Goal: Task Accomplishment & Management: Use online tool/utility

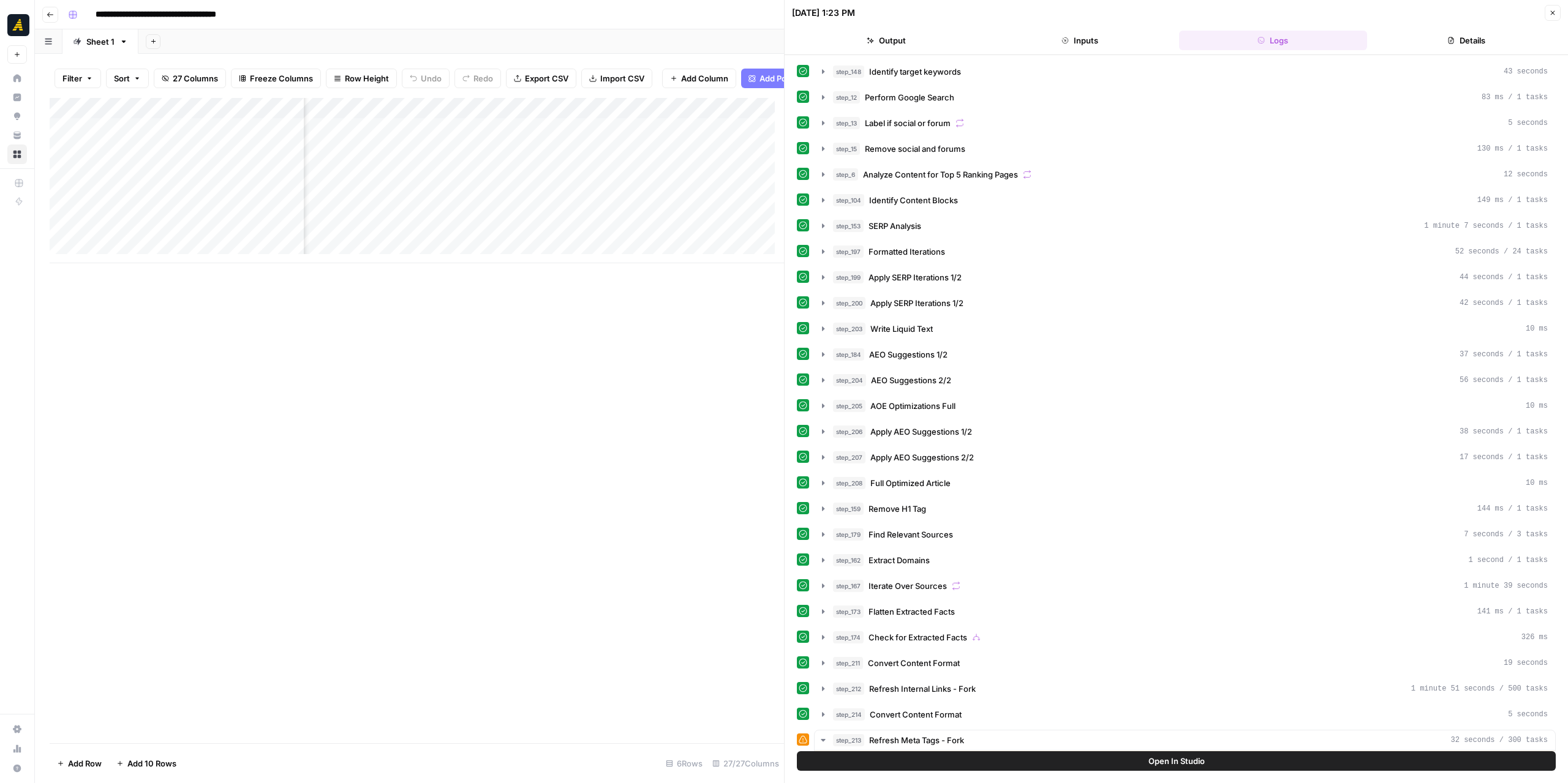
scroll to position [530, 0]
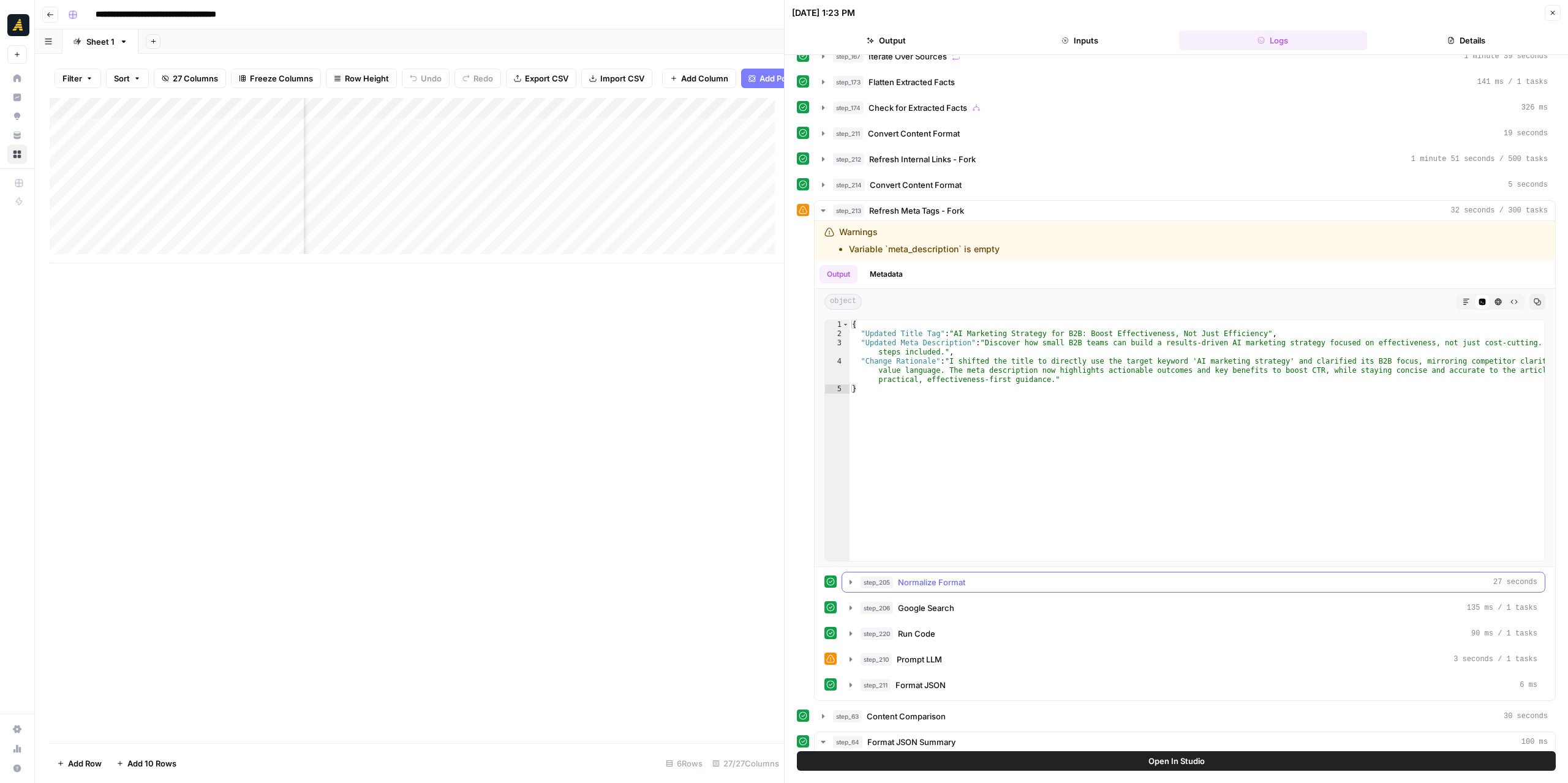
click at [854, 578] on icon "button" at bounding box center [851, 582] width 10 height 10
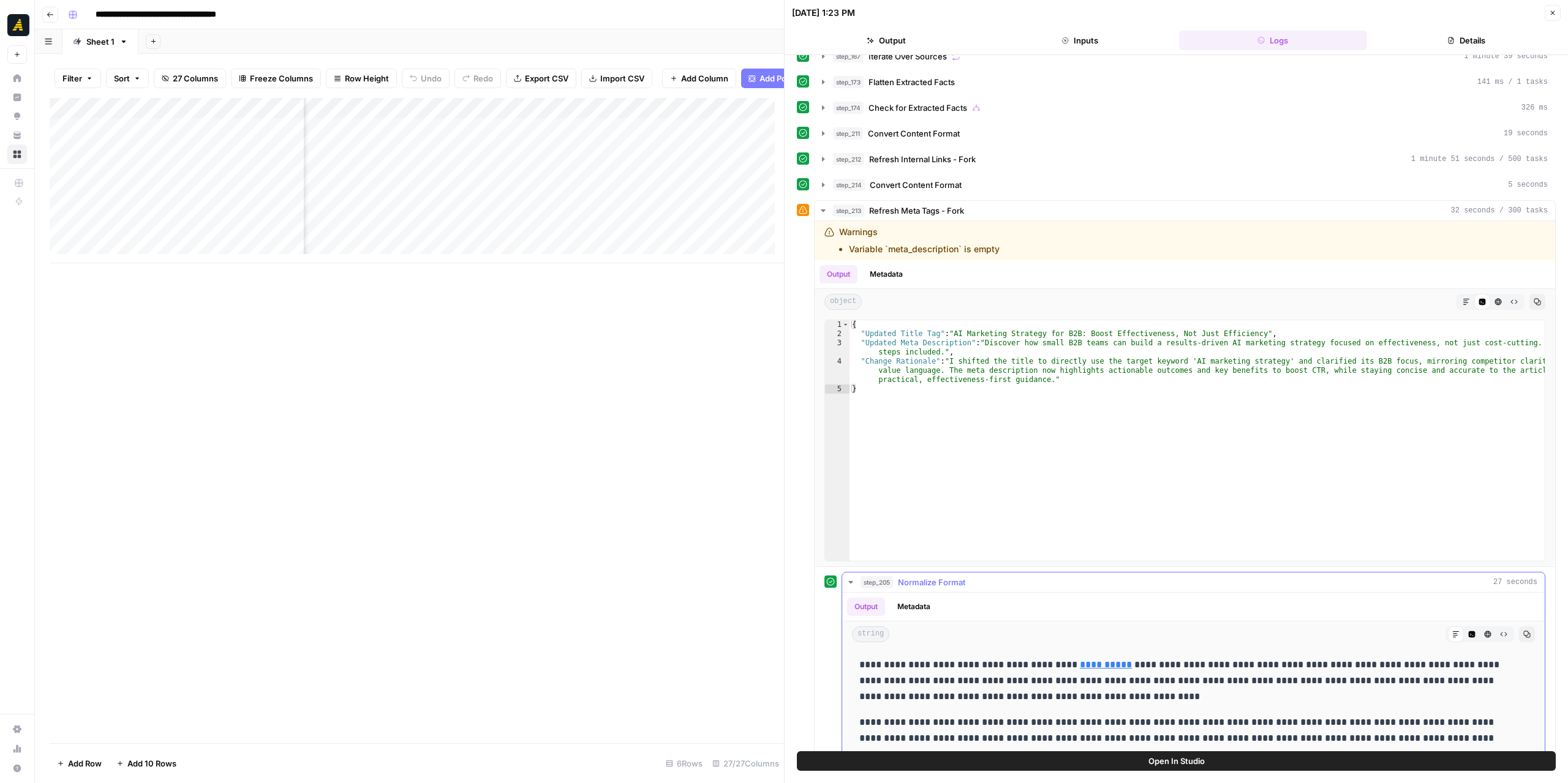
click at [853, 578] on icon "button" at bounding box center [851, 582] width 10 height 10
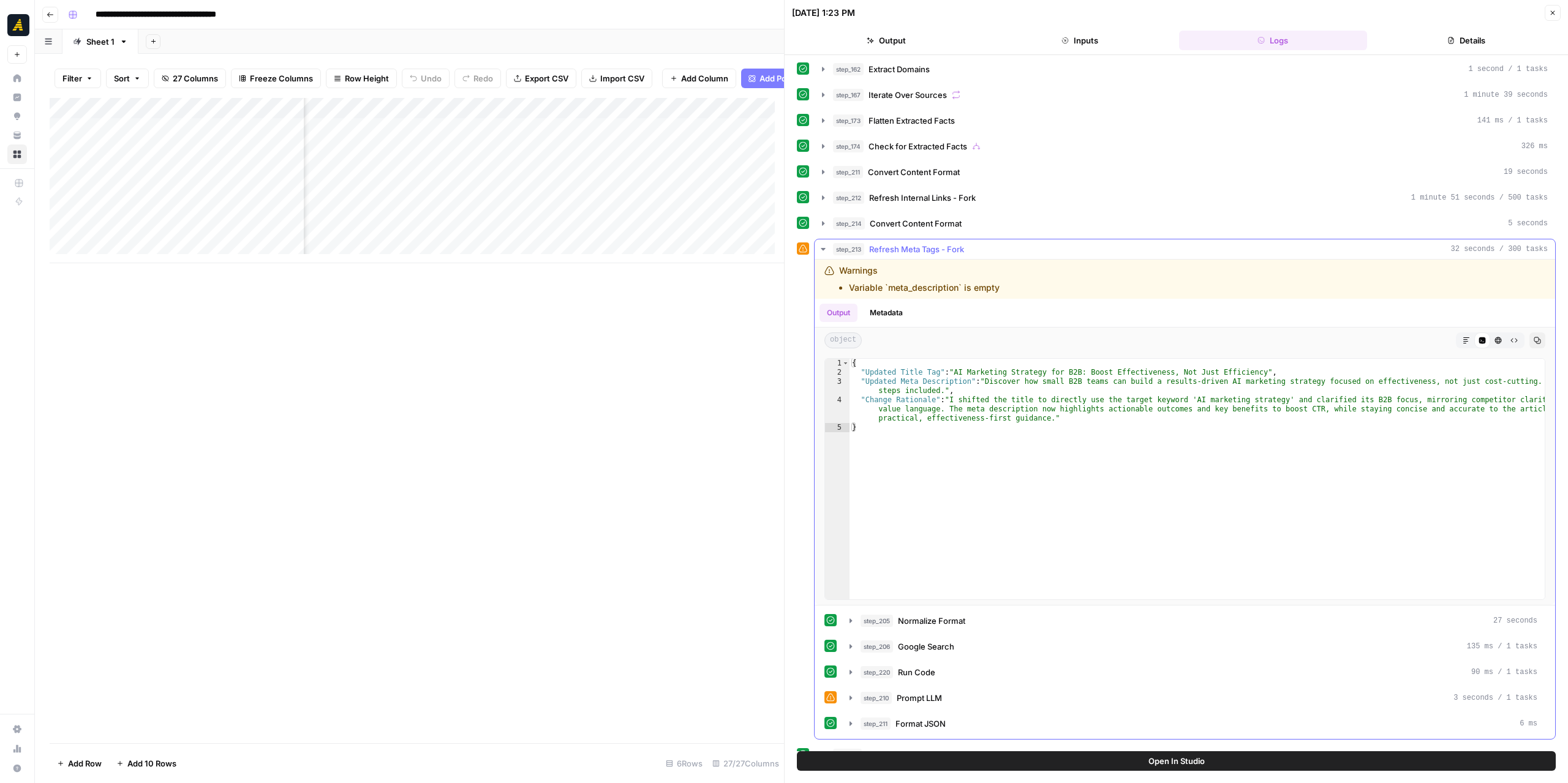
scroll to position [407, 0]
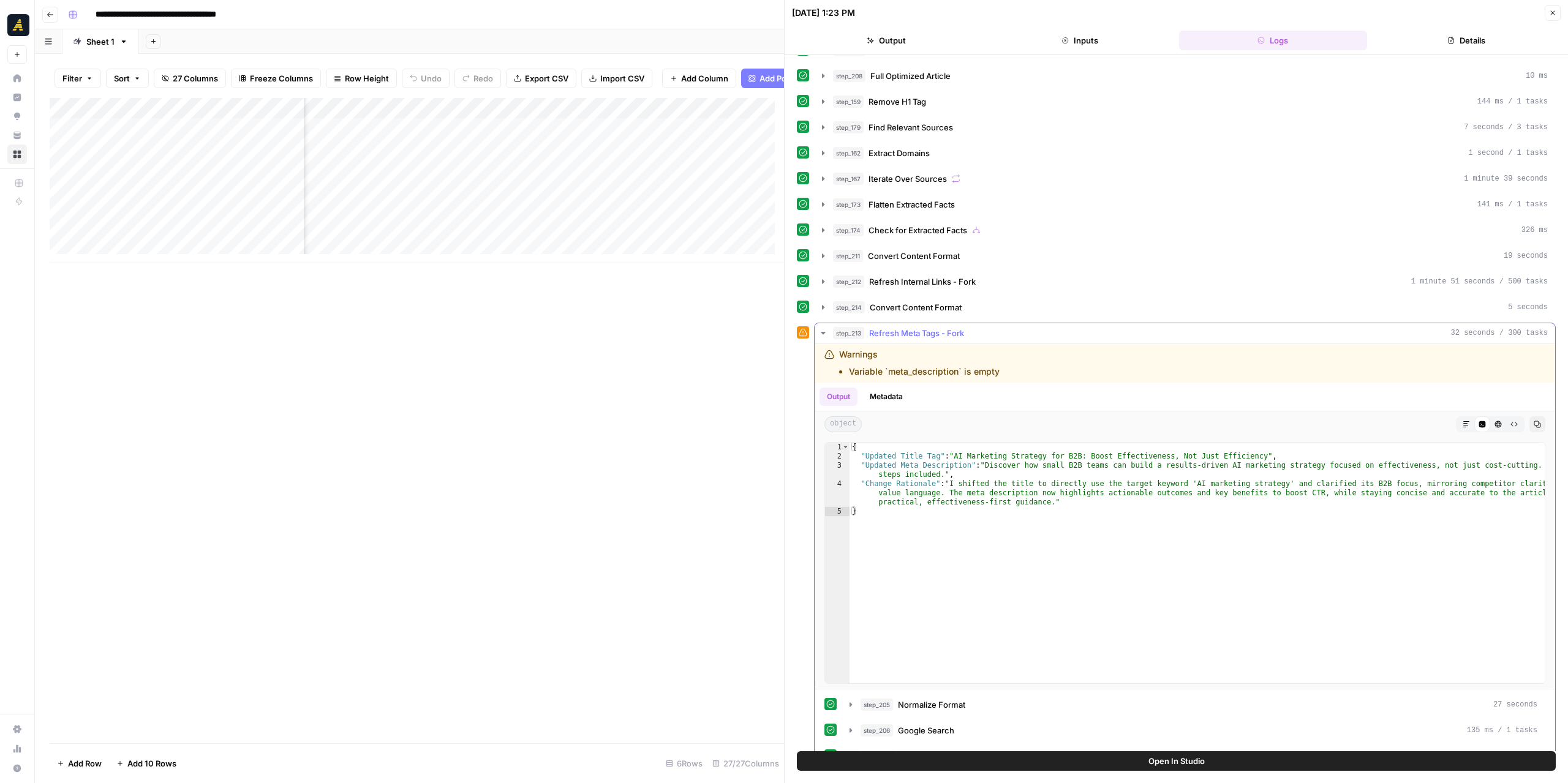
click at [822, 332] on icon "button" at bounding box center [823, 333] width 4 height 3
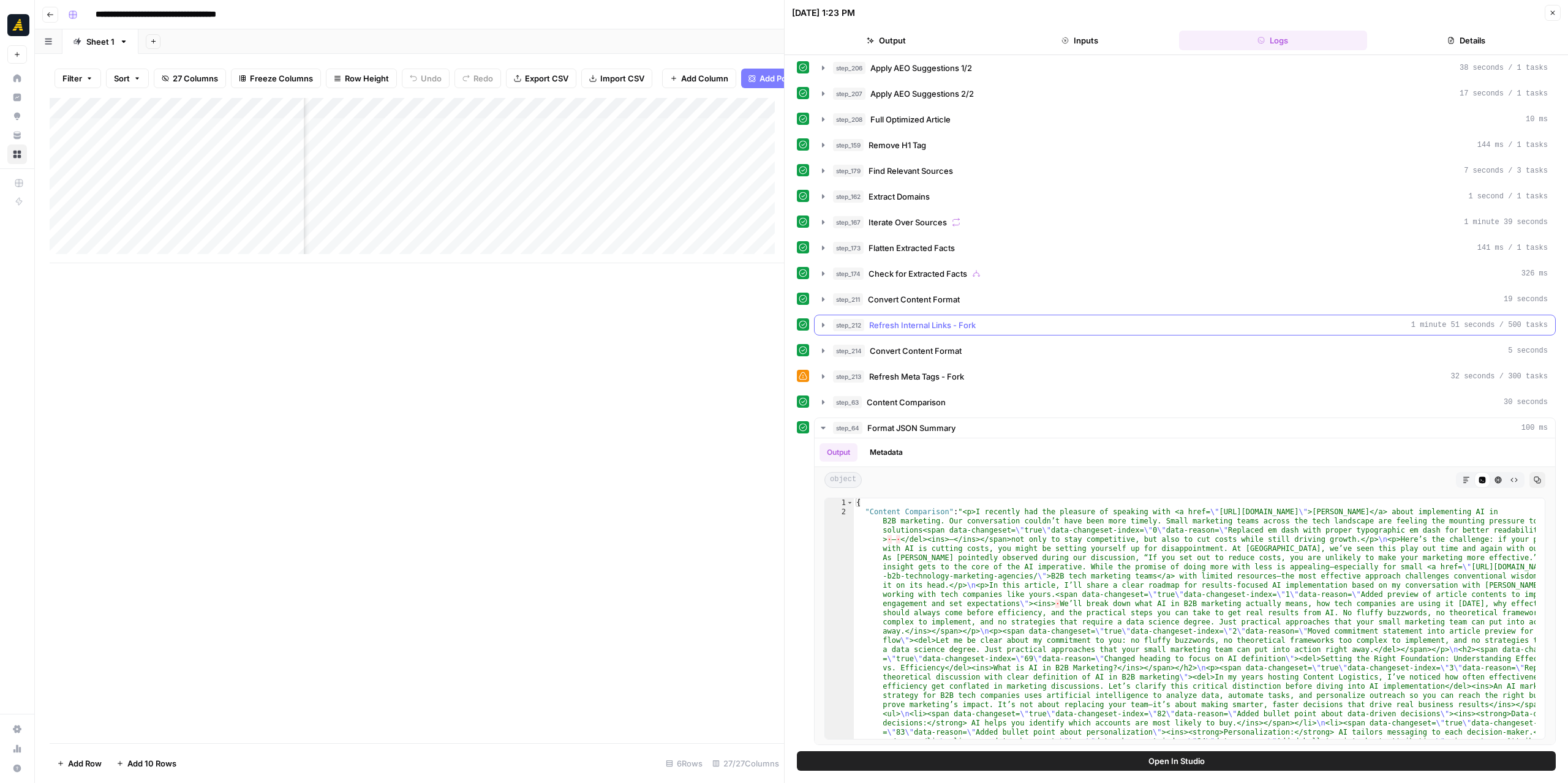
scroll to position [351, 0]
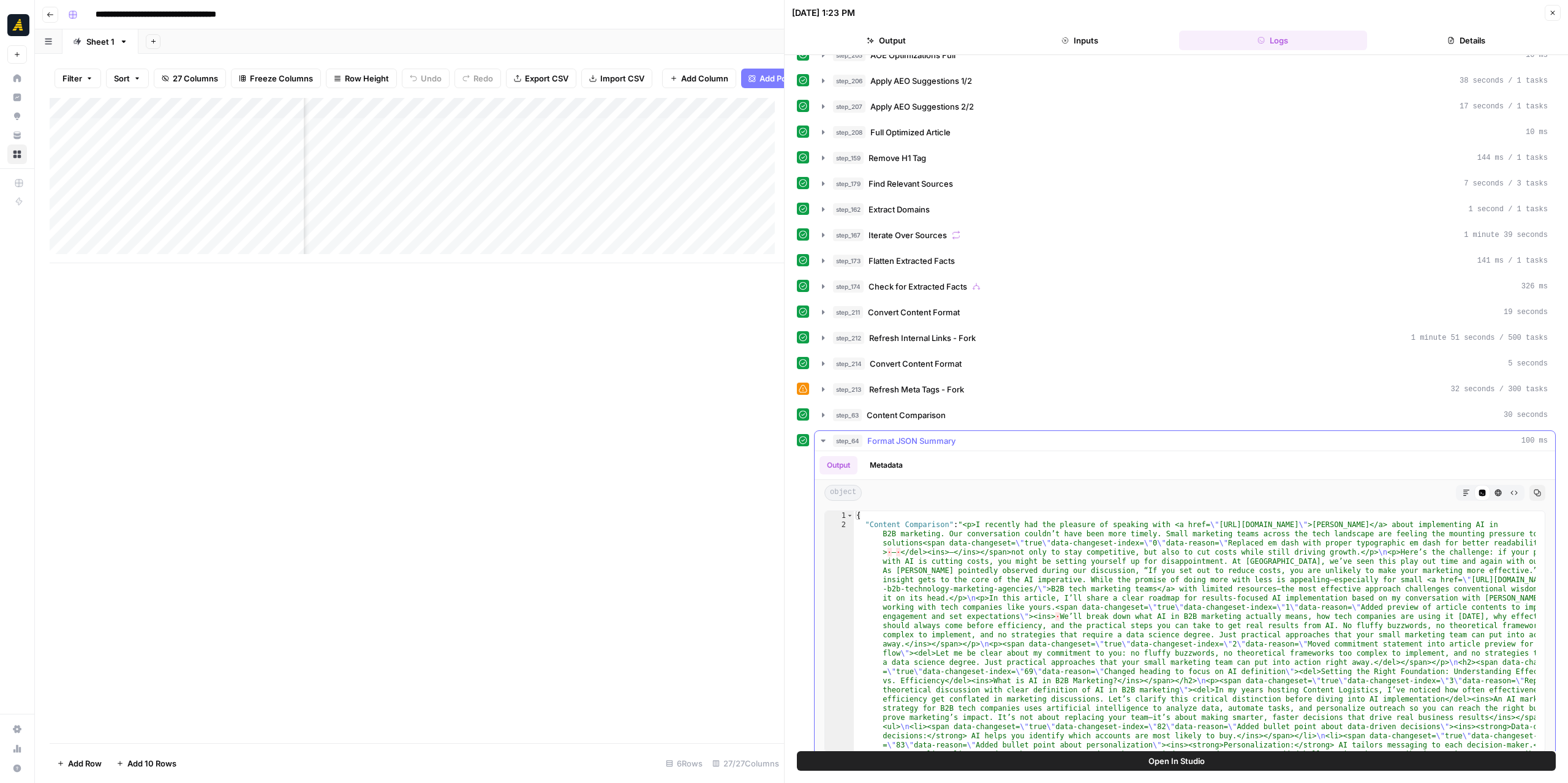
click at [823, 439] on icon "button" at bounding box center [823, 441] width 4 height 3
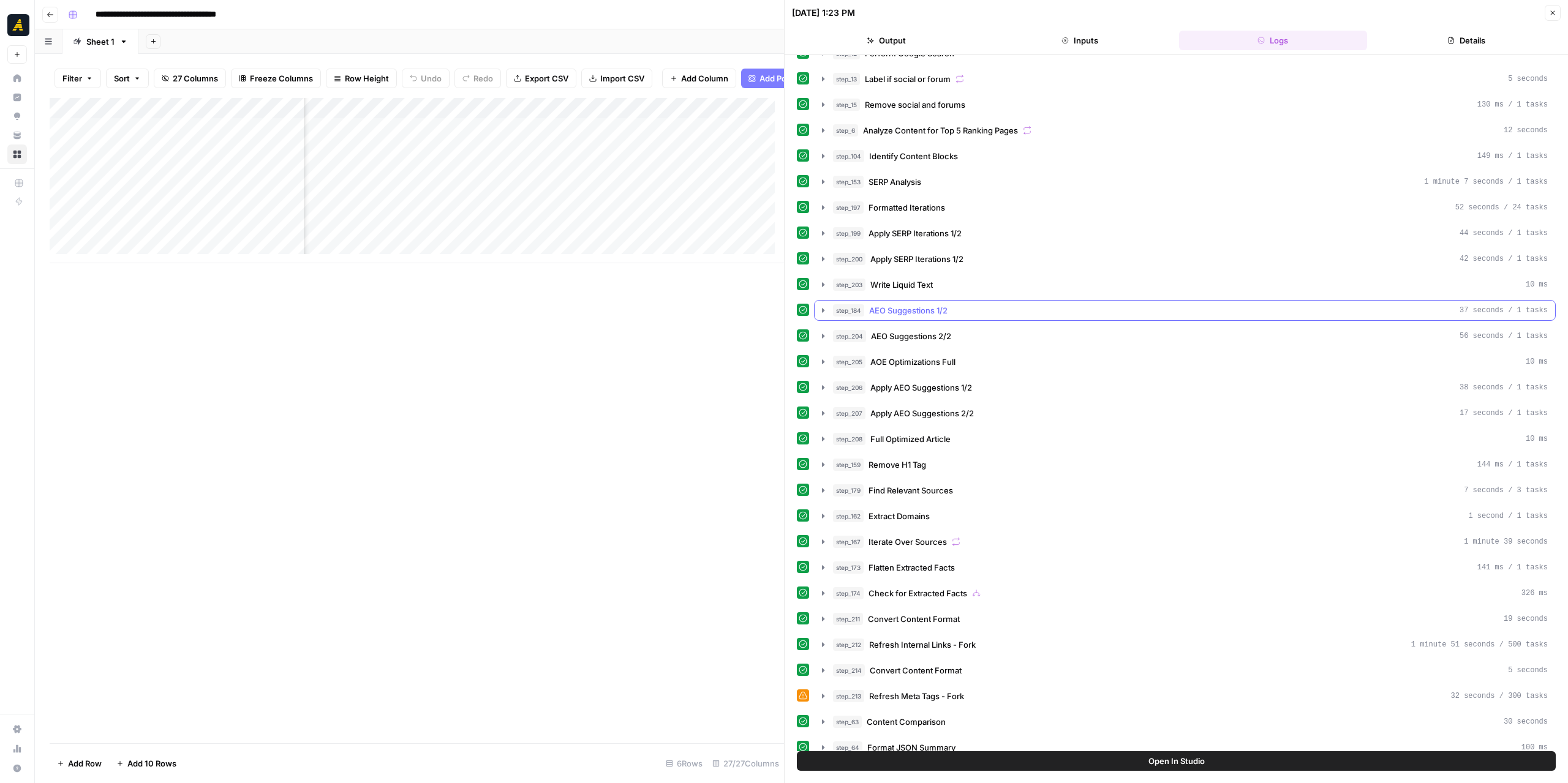
scroll to position [0, 0]
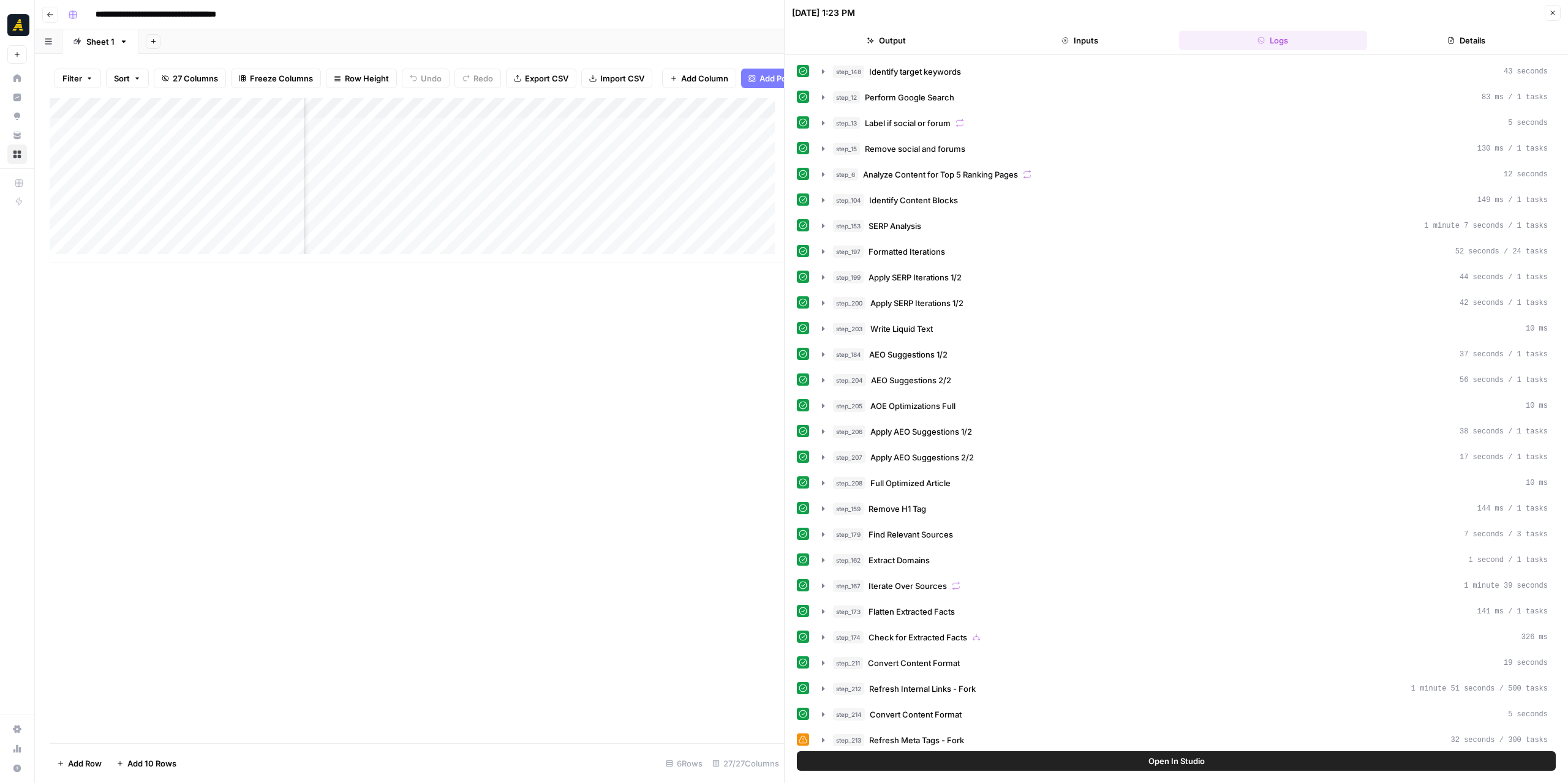
click at [1553, 14] on icon "button" at bounding box center [1552, 12] width 8 height 8
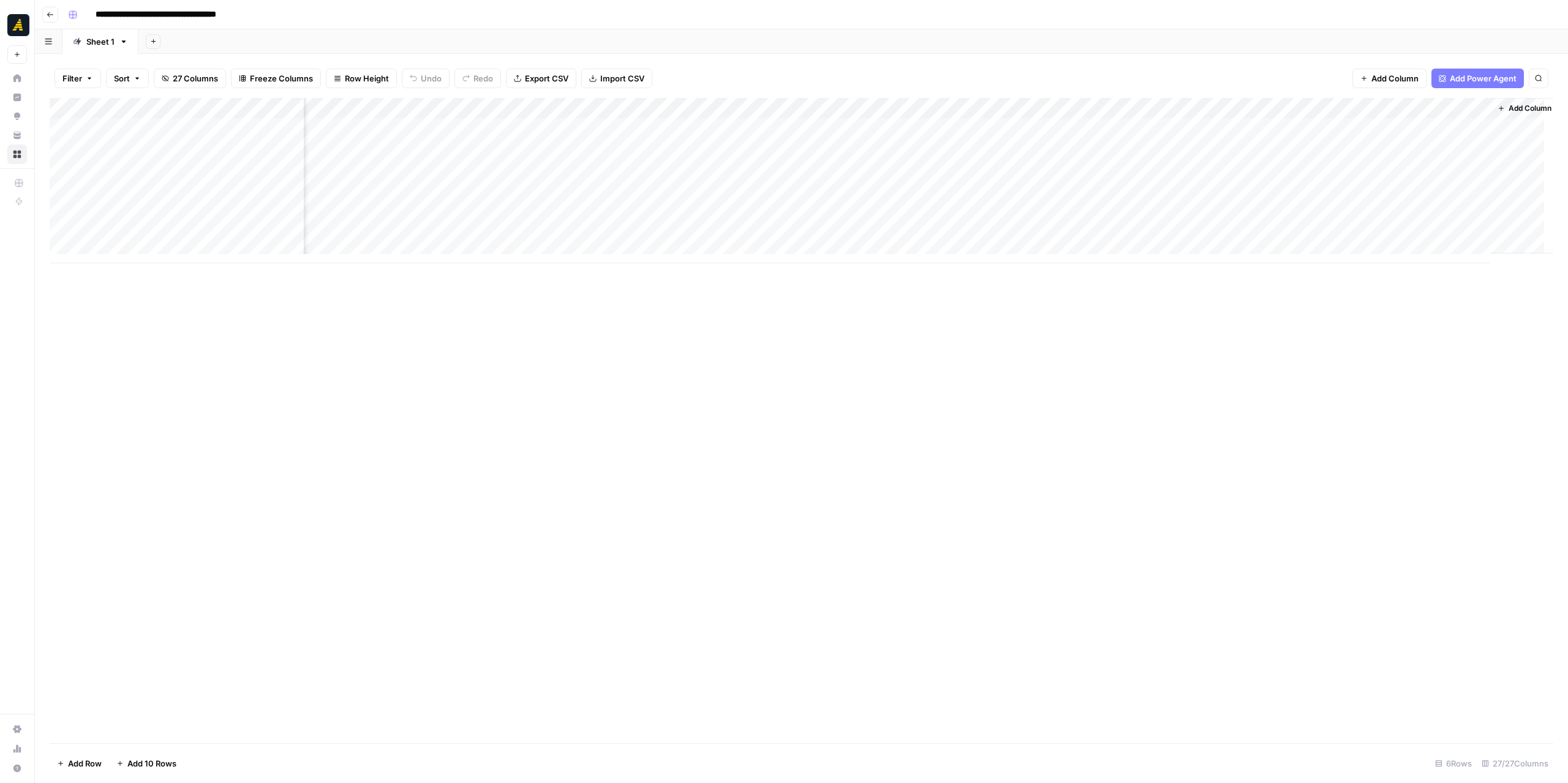
scroll to position [0, 1629]
click at [972, 126] on div "Add Column" at bounding box center [801, 180] width 1503 height 165
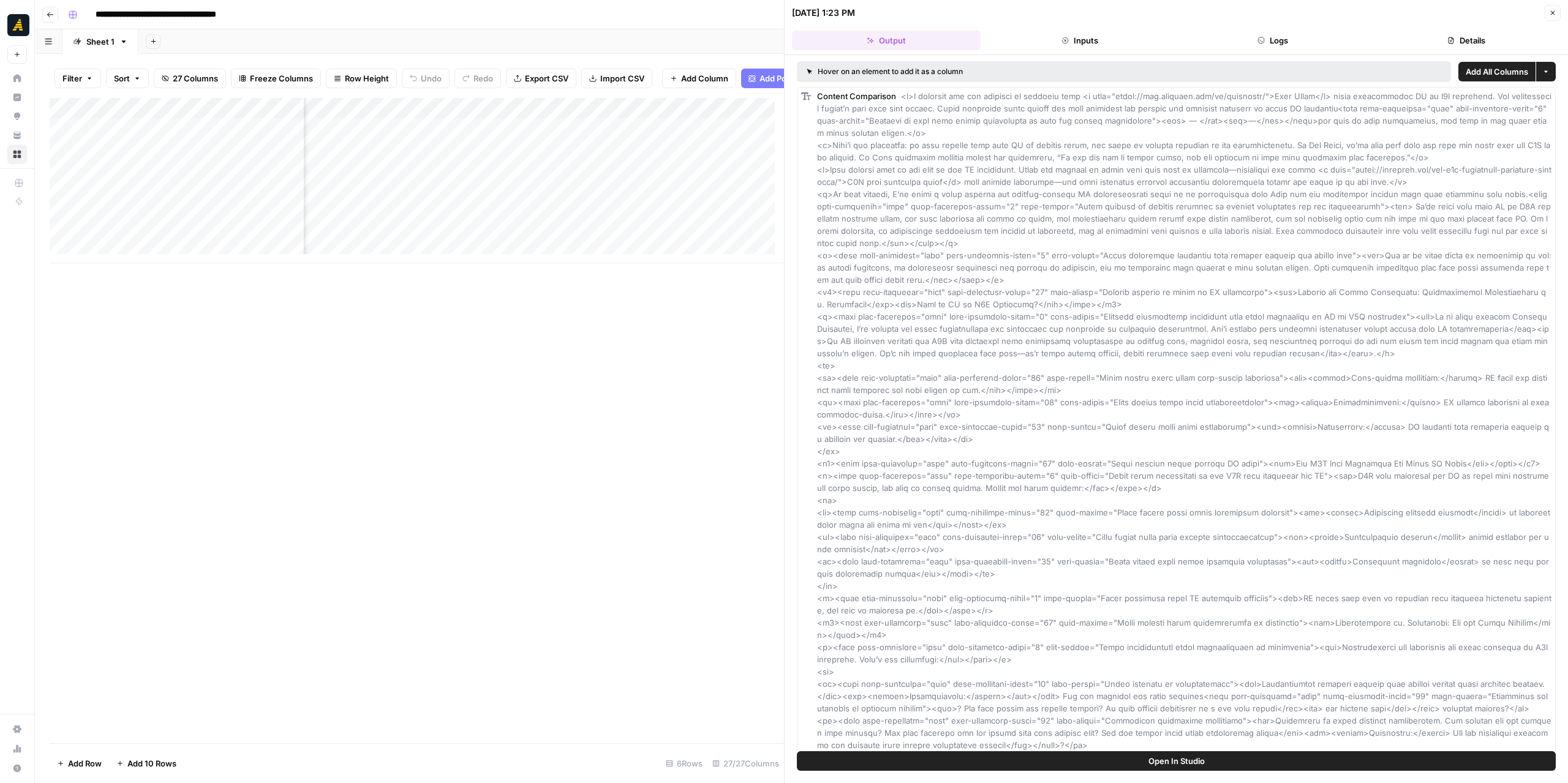
click at [1279, 49] on header "09/01/25 at 1:23 PM Close Output Inputs Logs Details" at bounding box center [1176, 27] width 783 height 55
click at [1278, 41] on button "Logs" at bounding box center [1274, 40] width 189 height 19
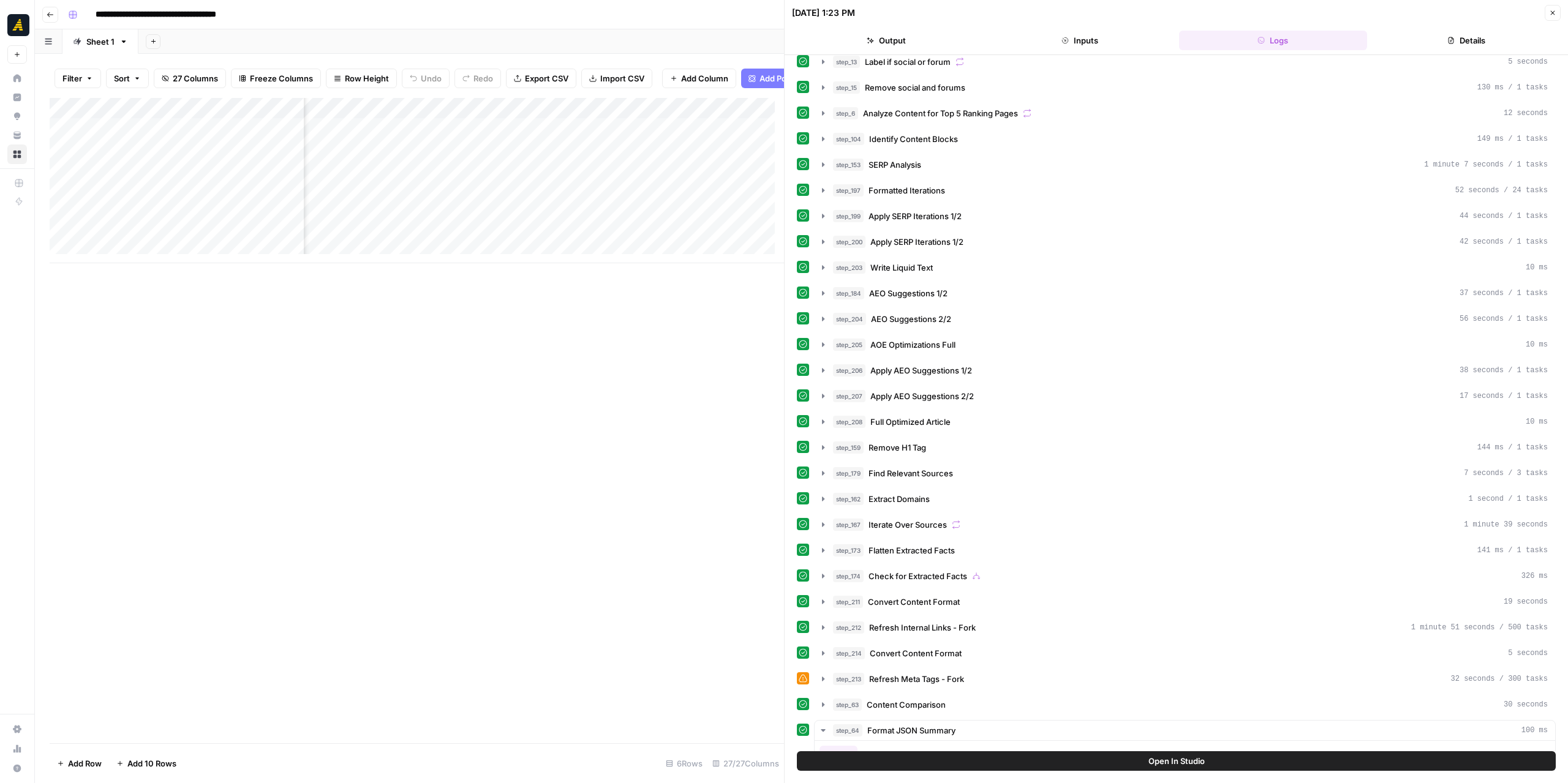
scroll to position [184, 0]
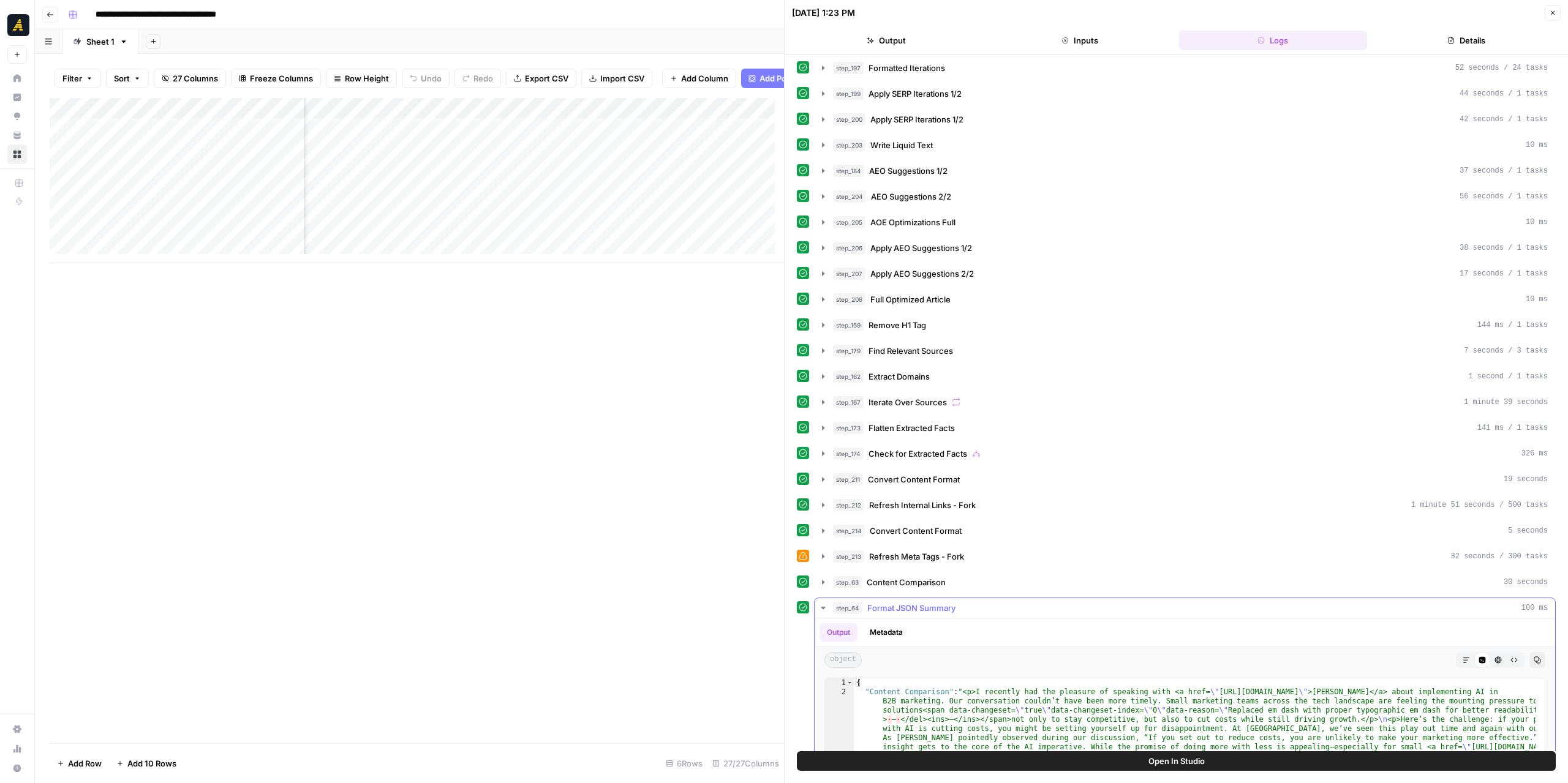
click at [820, 603] on icon "button" at bounding box center [823, 608] width 10 height 10
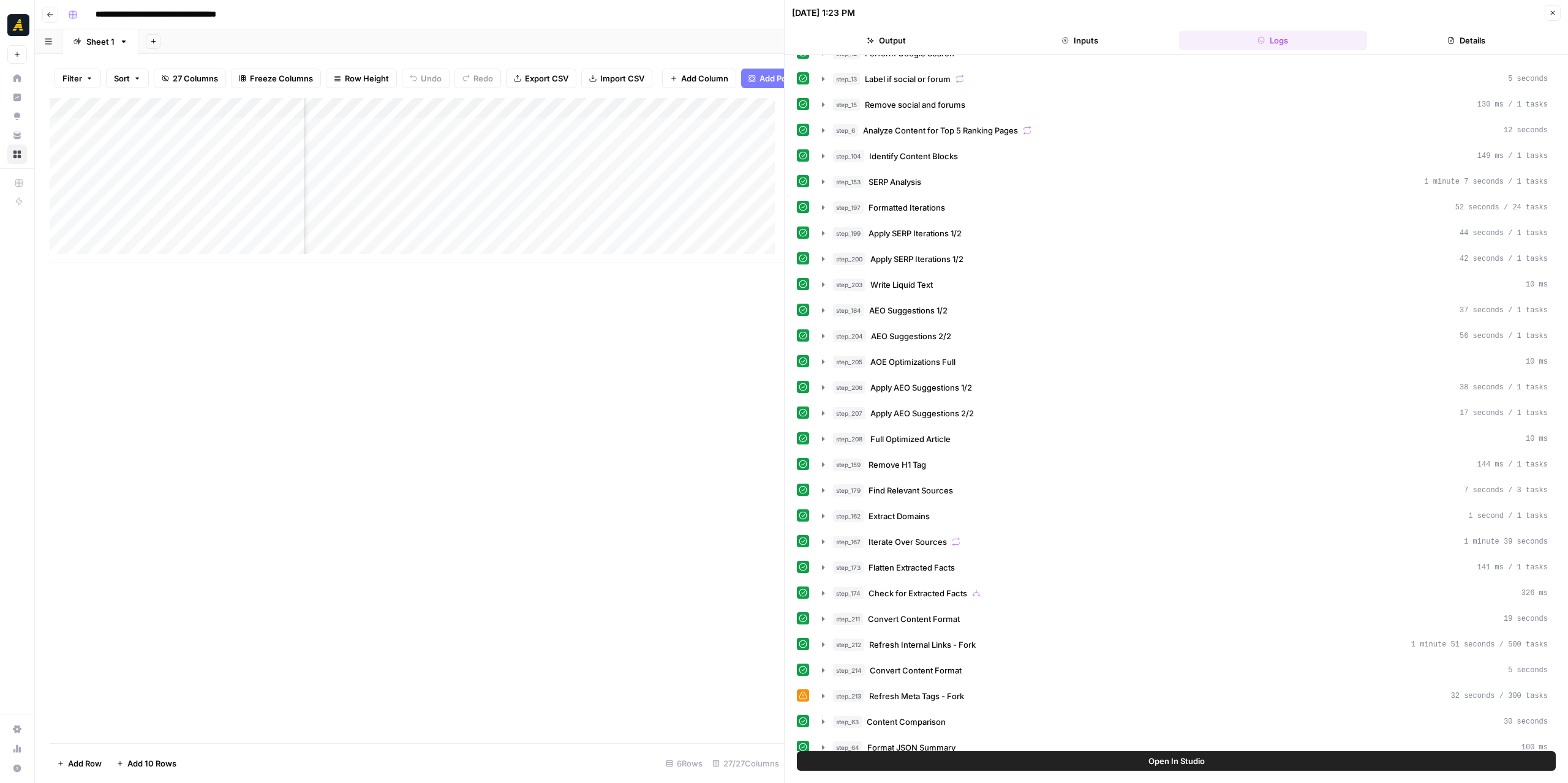
click at [1551, 17] on button "Close" at bounding box center [1552, 12] width 16 height 16
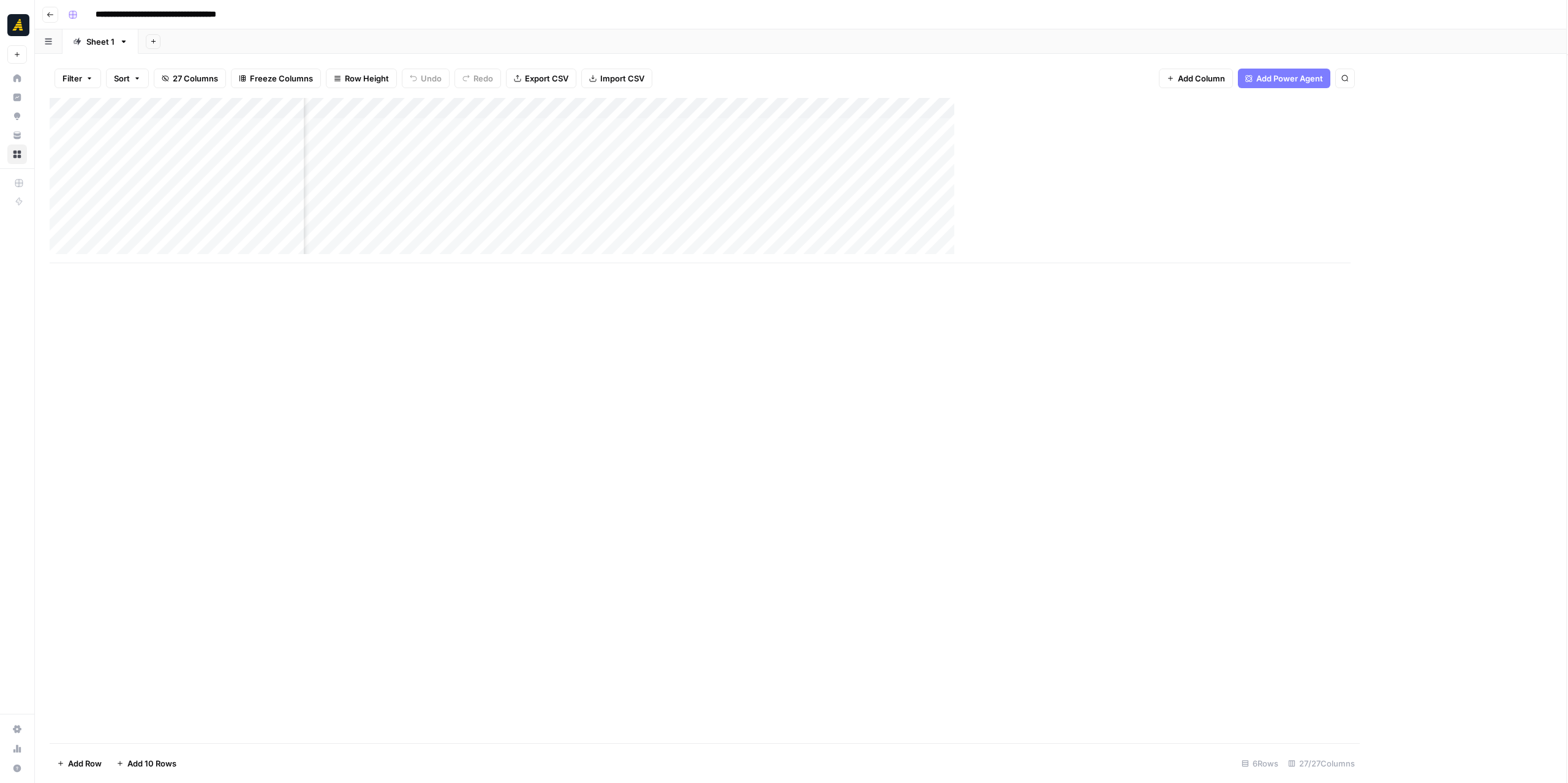
scroll to position [0, 1615]
click at [934, 110] on div "Add Column" at bounding box center [801, 180] width 1503 height 165
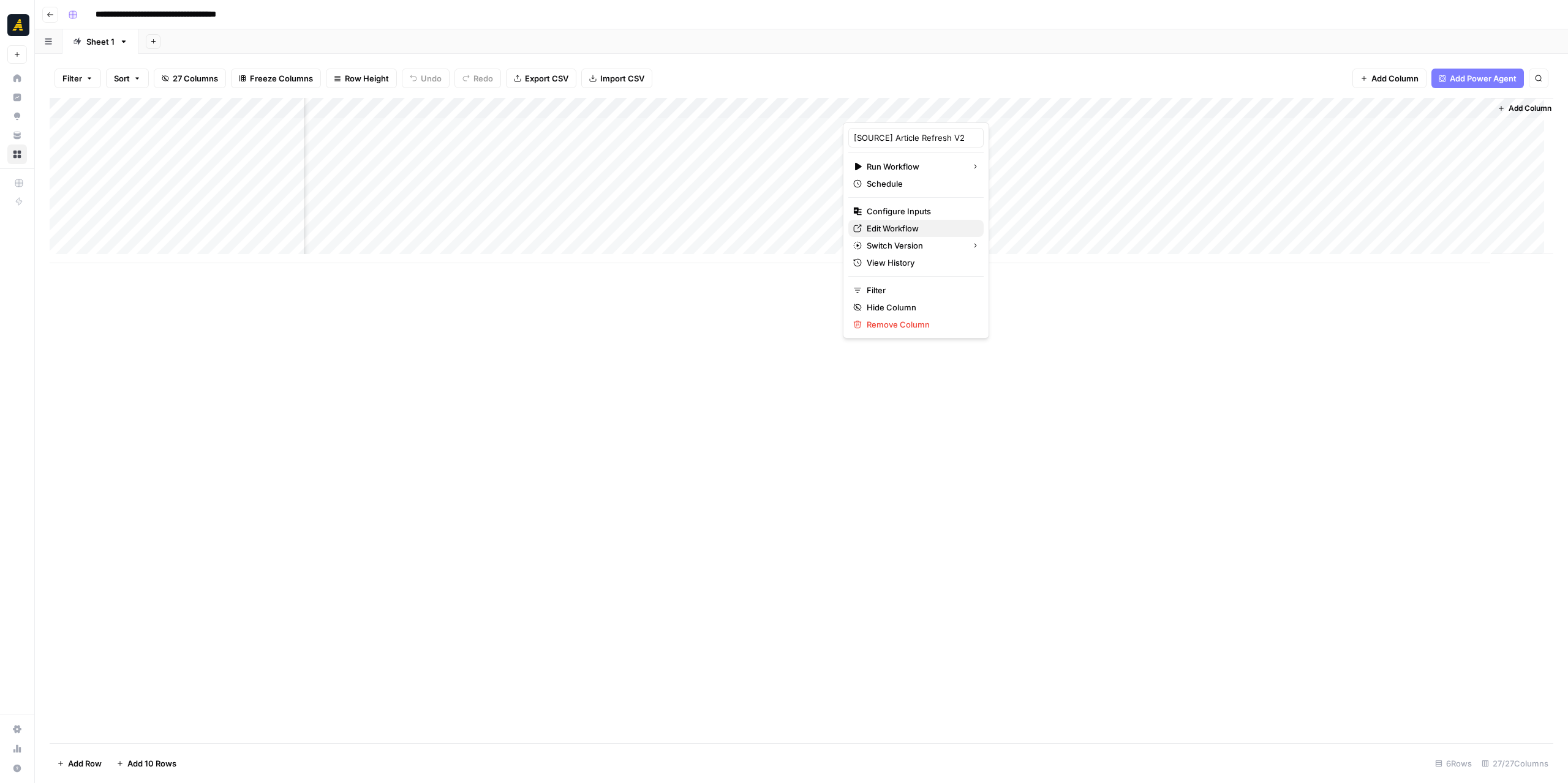
click at [911, 232] on span "Edit Workflow" at bounding box center [920, 228] width 107 height 12
click at [939, 106] on div "Add Column" at bounding box center [801, 180] width 1503 height 165
click at [921, 224] on span "Edit Workflow" at bounding box center [920, 228] width 107 height 12
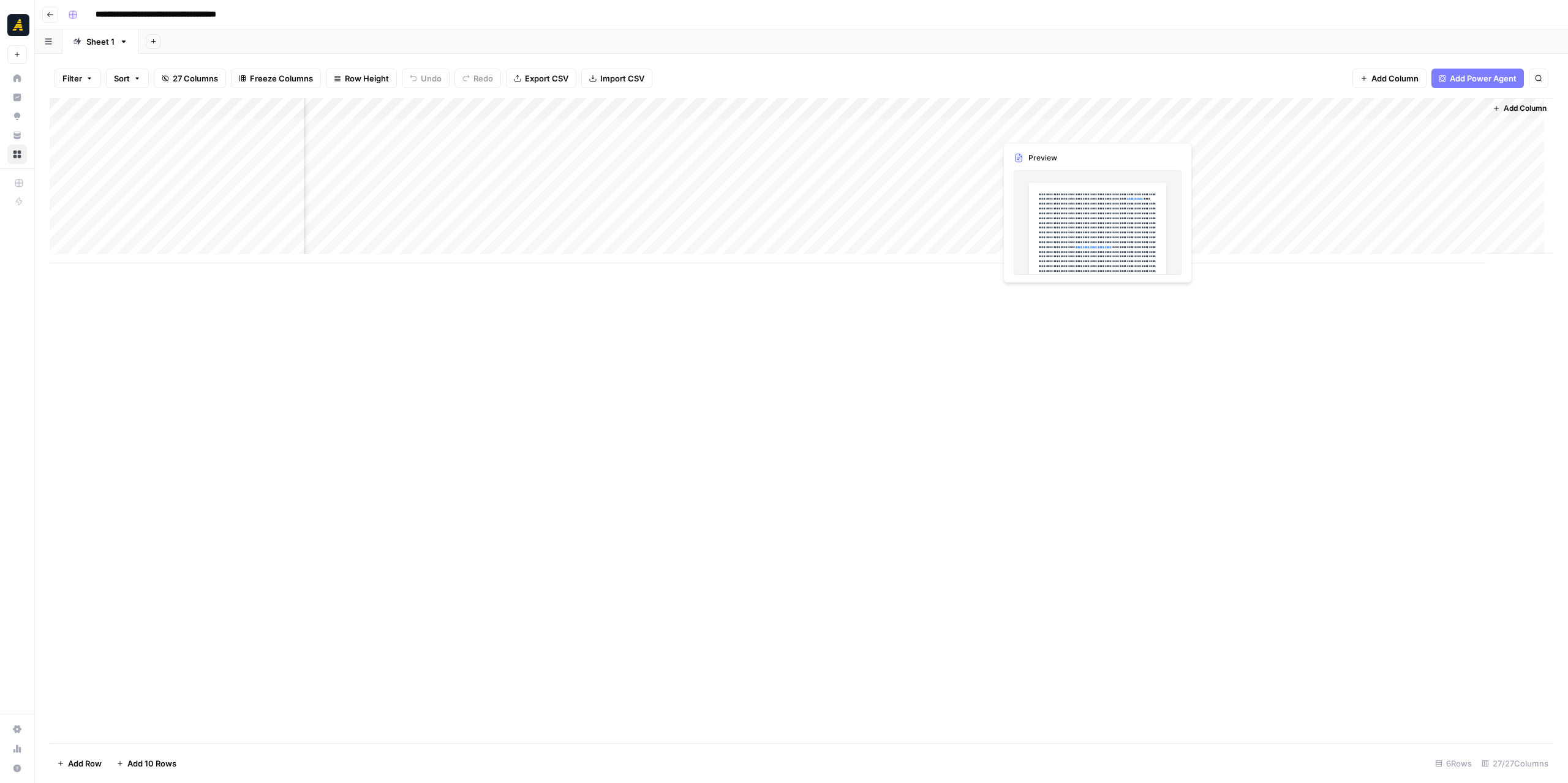
click at [1080, 129] on div "Add Column" at bounding box center [801, 180] width 1503 height 165
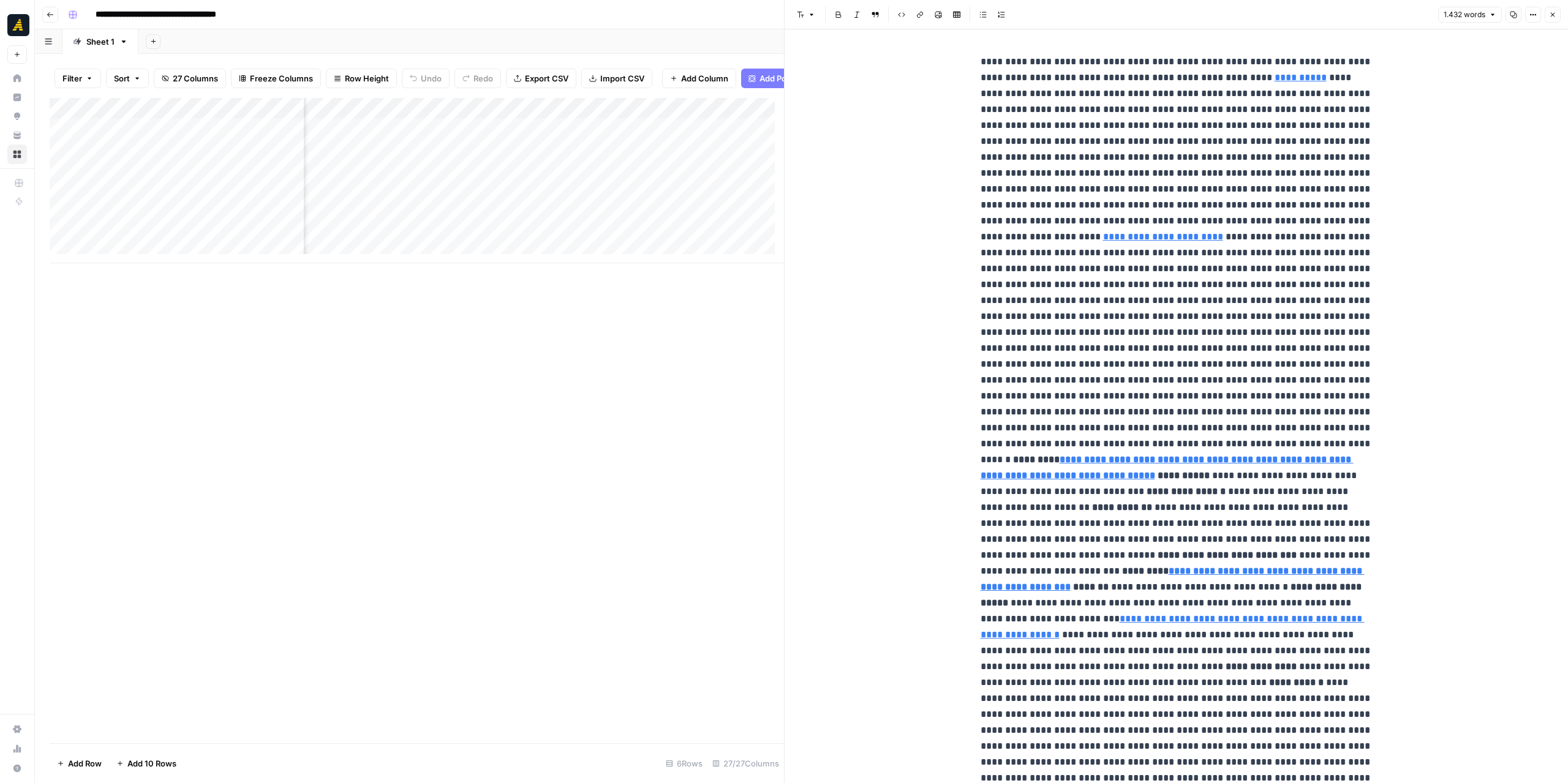
click at [1559, 10] on button "Close" at bounding box center [1552, 15] width 16 height 16
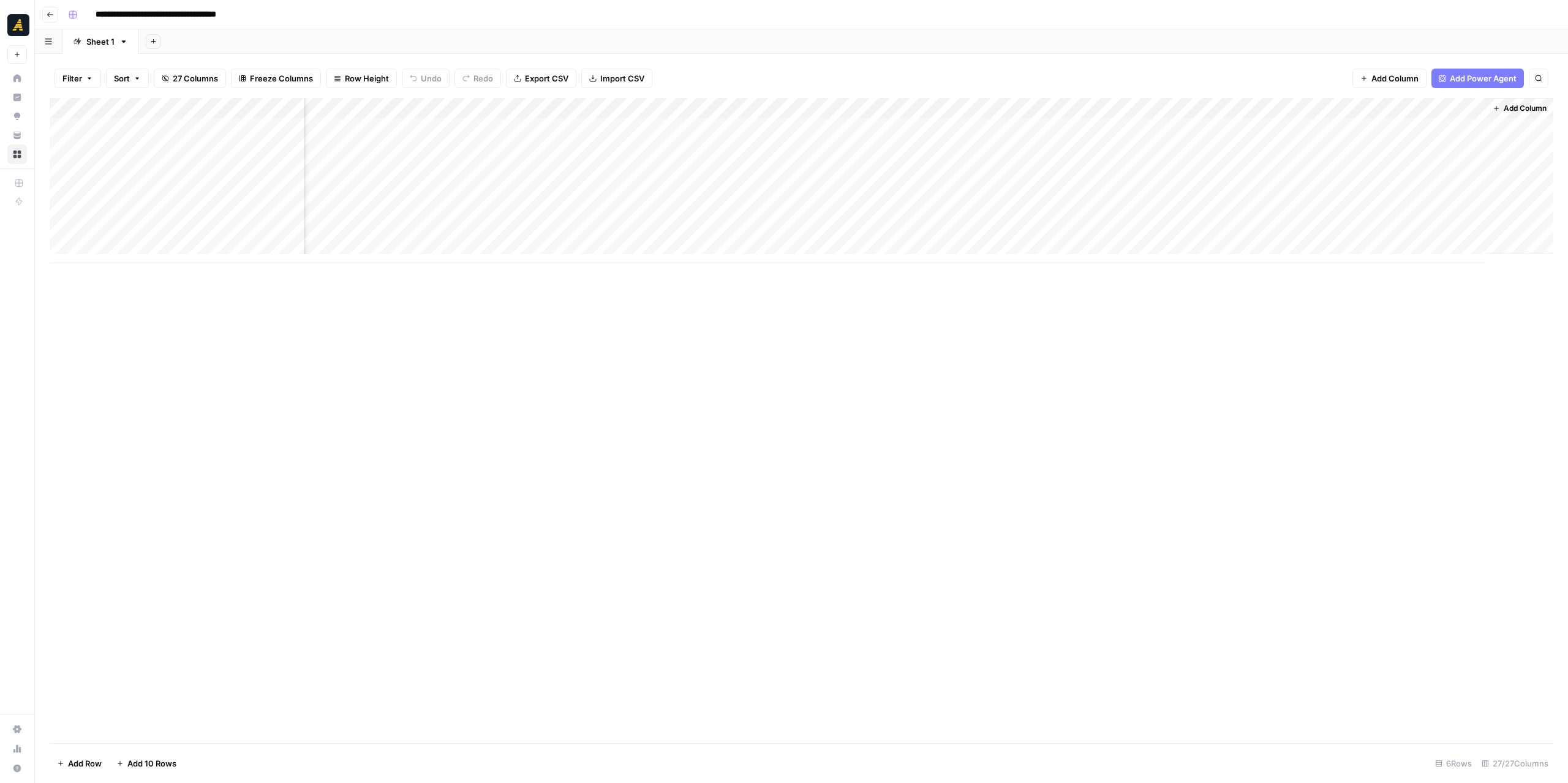
scroll to position [0, 1615]
click at [1083, 128] on div "Add Column" at bounding box center [801, 180] width 1503 height 165
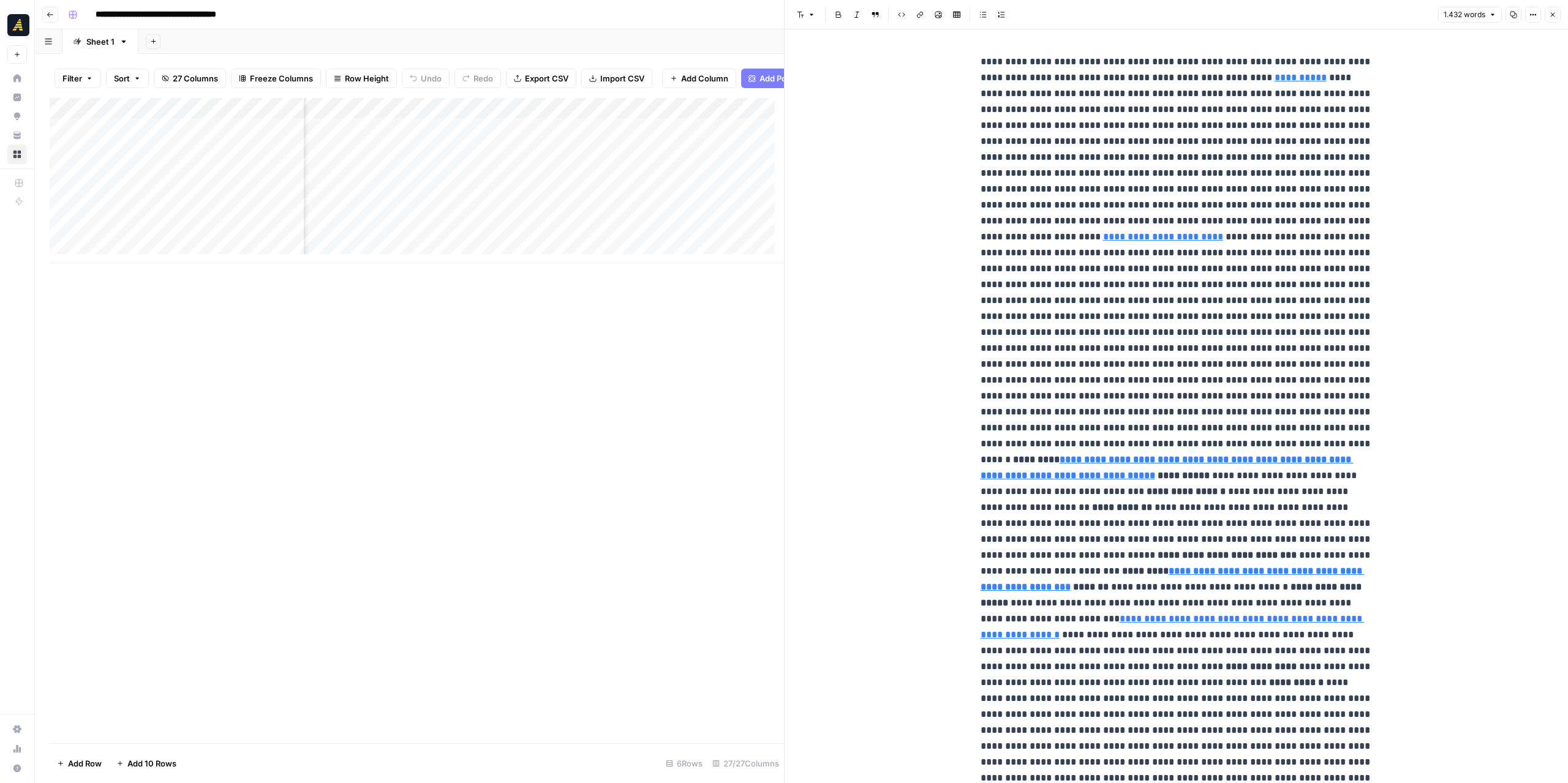
click at [1556, 8] on button "Close" at bounding box center [1552, 15] width 16 height 16
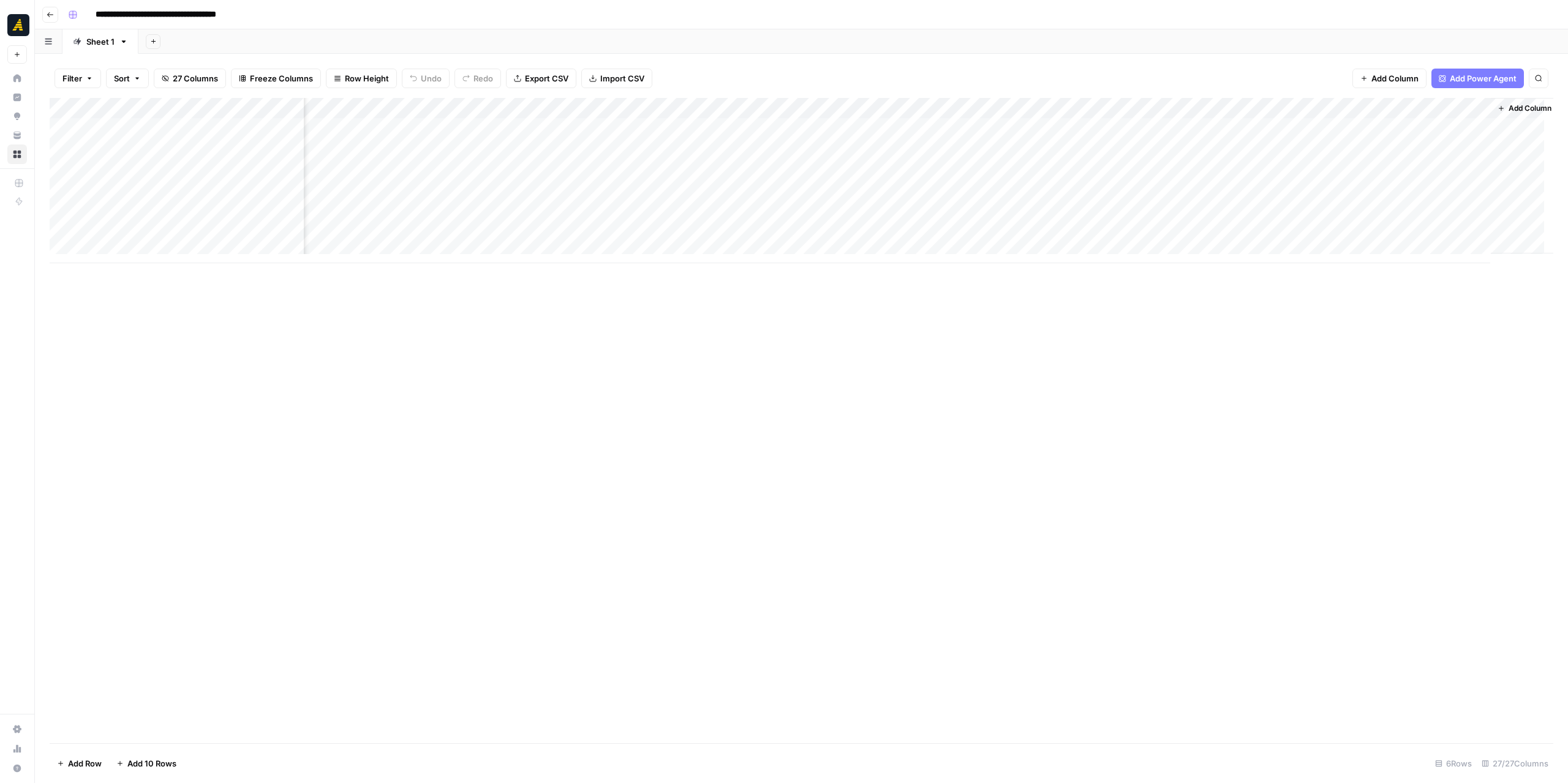
click at [1219, 133] on div "Add Column" at bounding box center [801, 180] width 1503 height 165
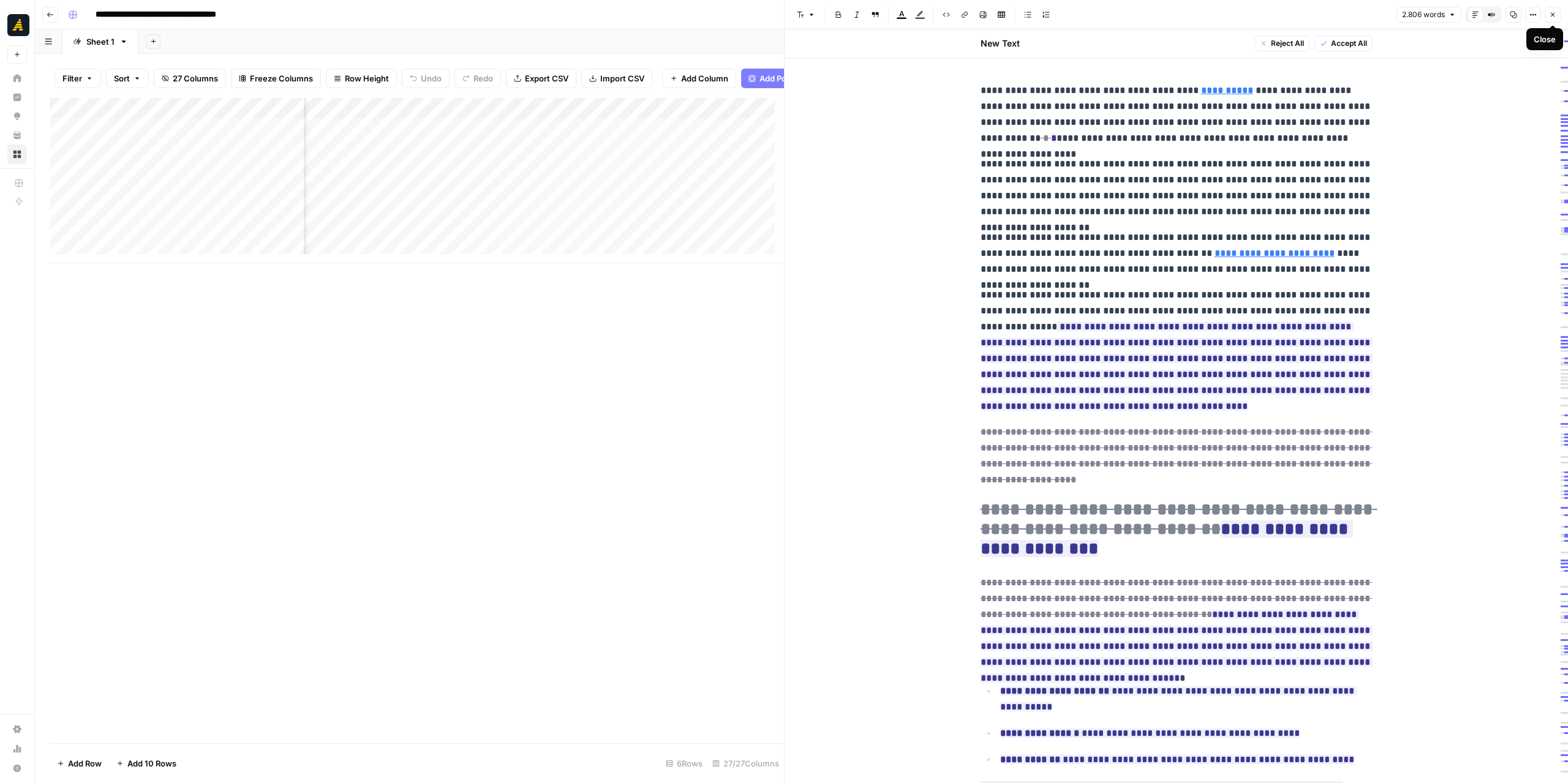
click at [1553, 15] on icon "button" at bounding box center [1552, 15] width 8 height 8
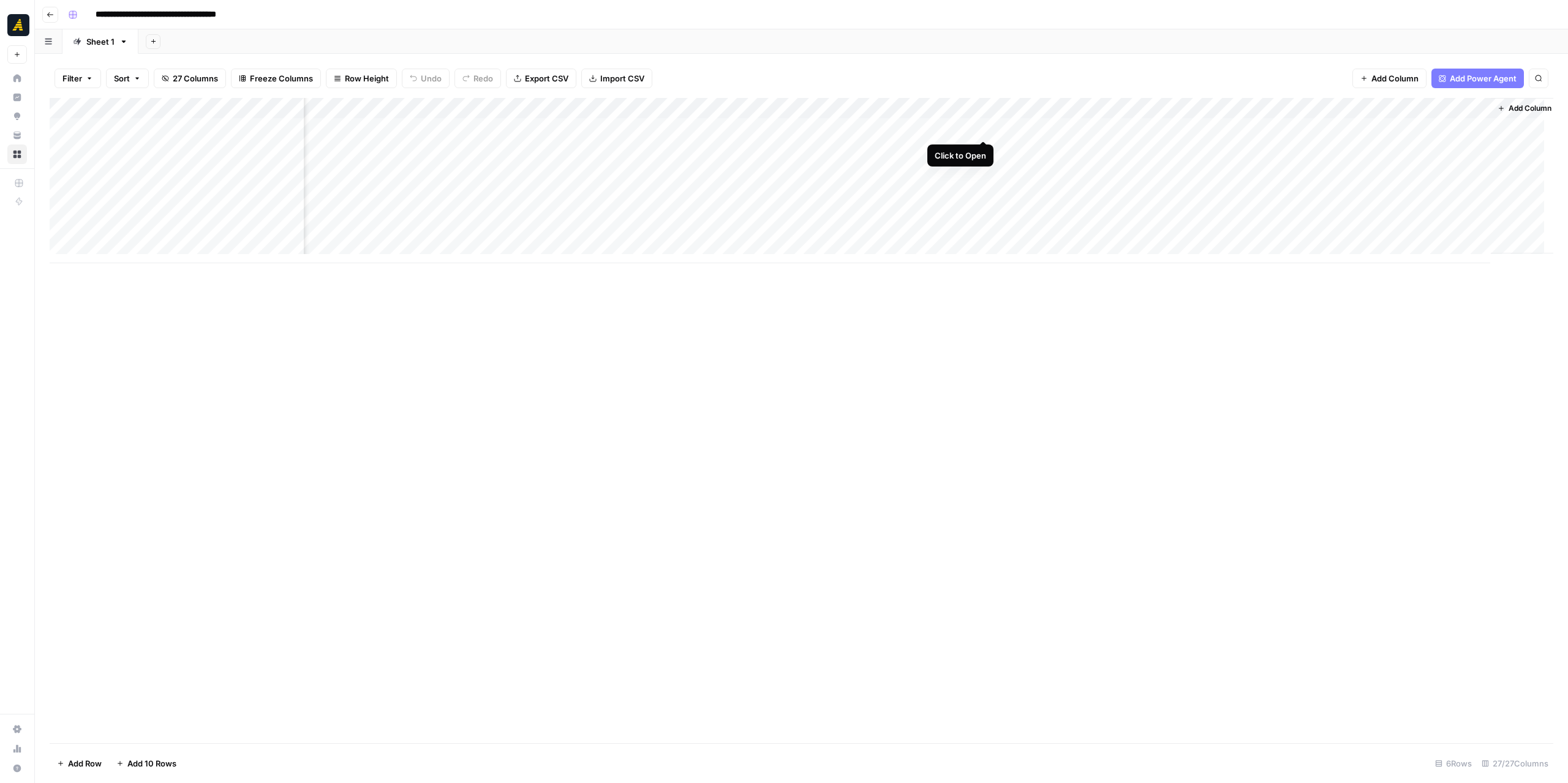
click at [983, 128] on div "Add Column" at bounding box center [801, 180] width 1503 height 165
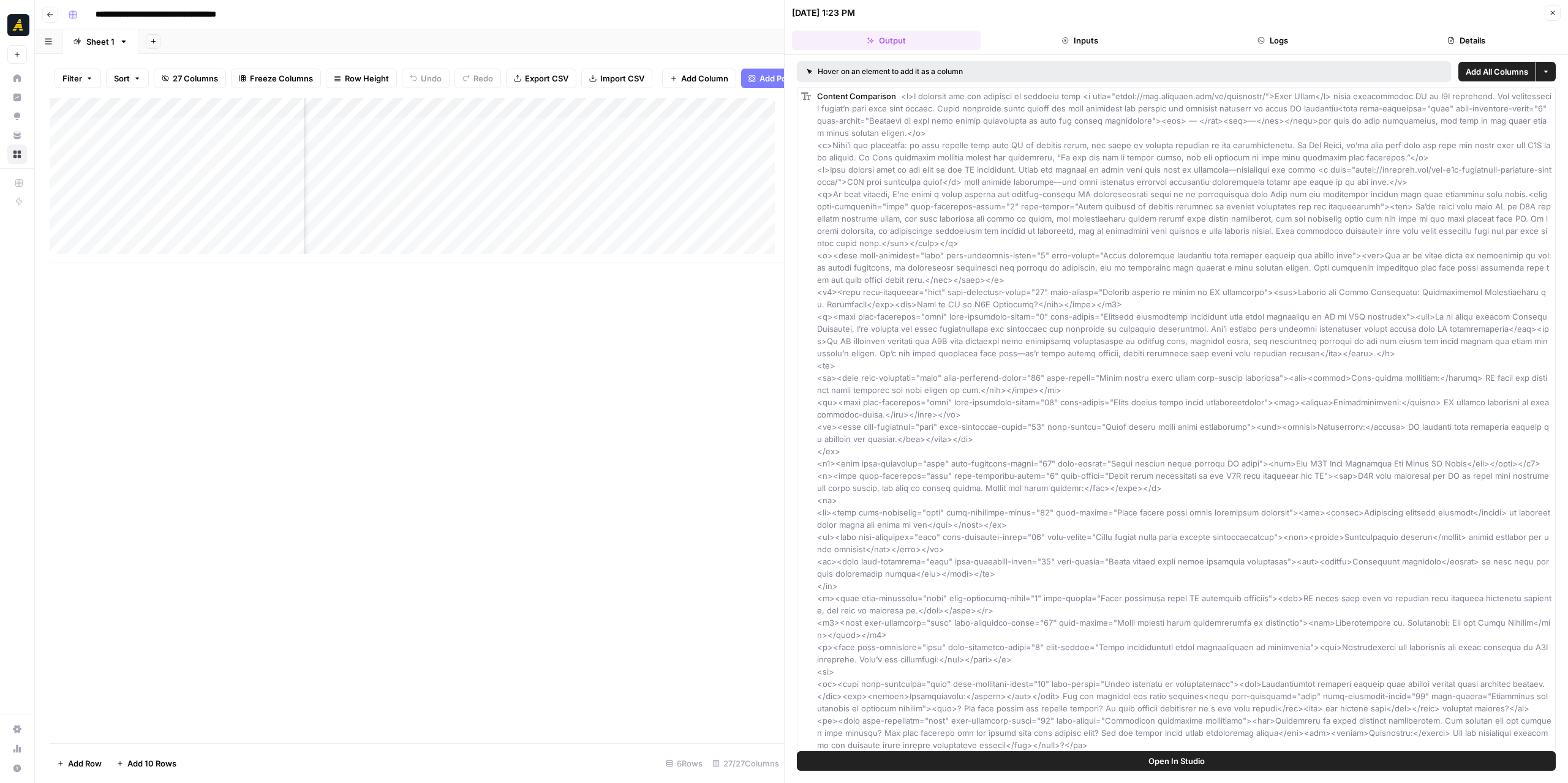
click at [1293, 47] on button "Logs" at bounding box center [1274, 40] width 189 height 19
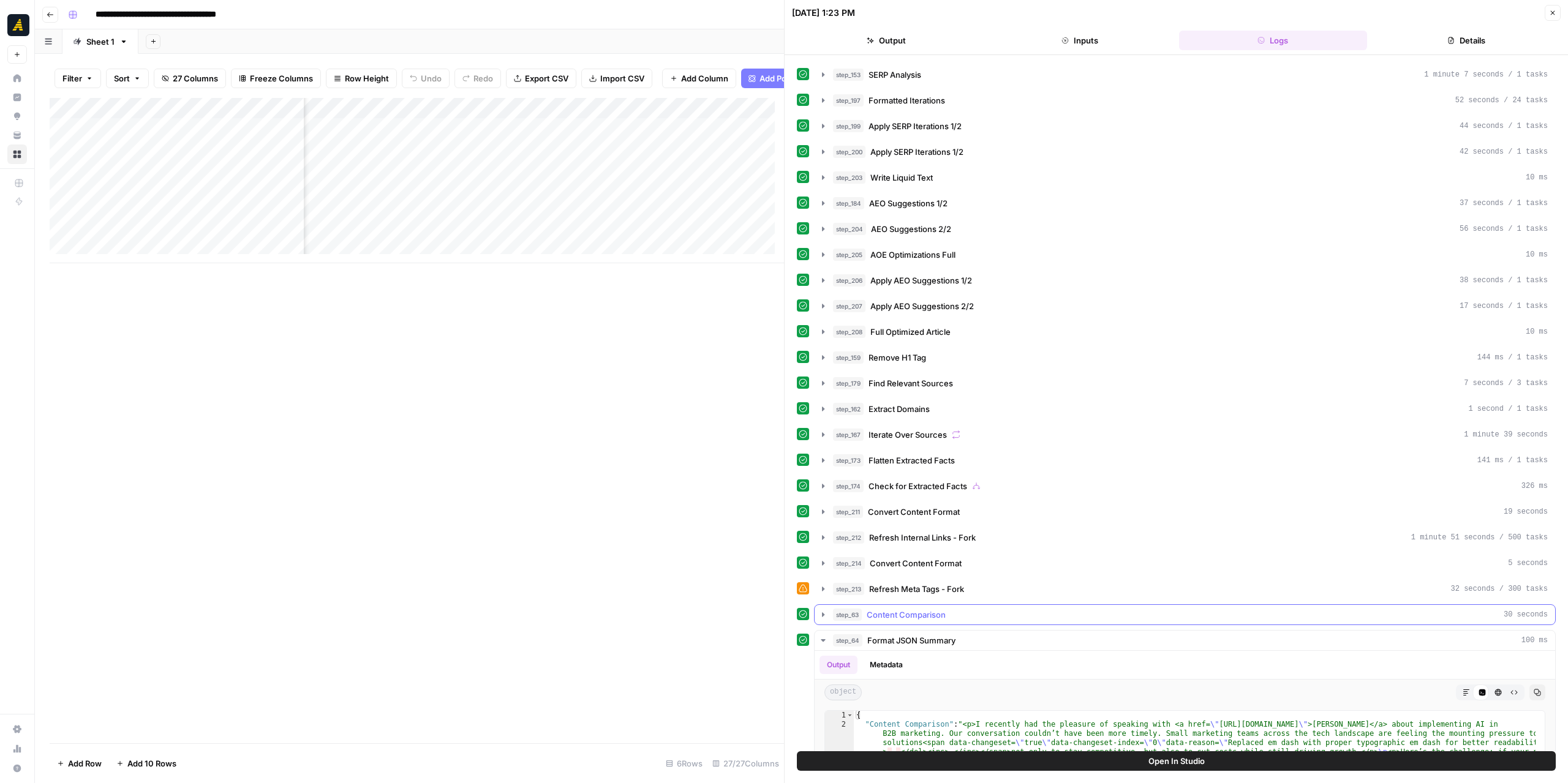
scroll to position [351, 0]
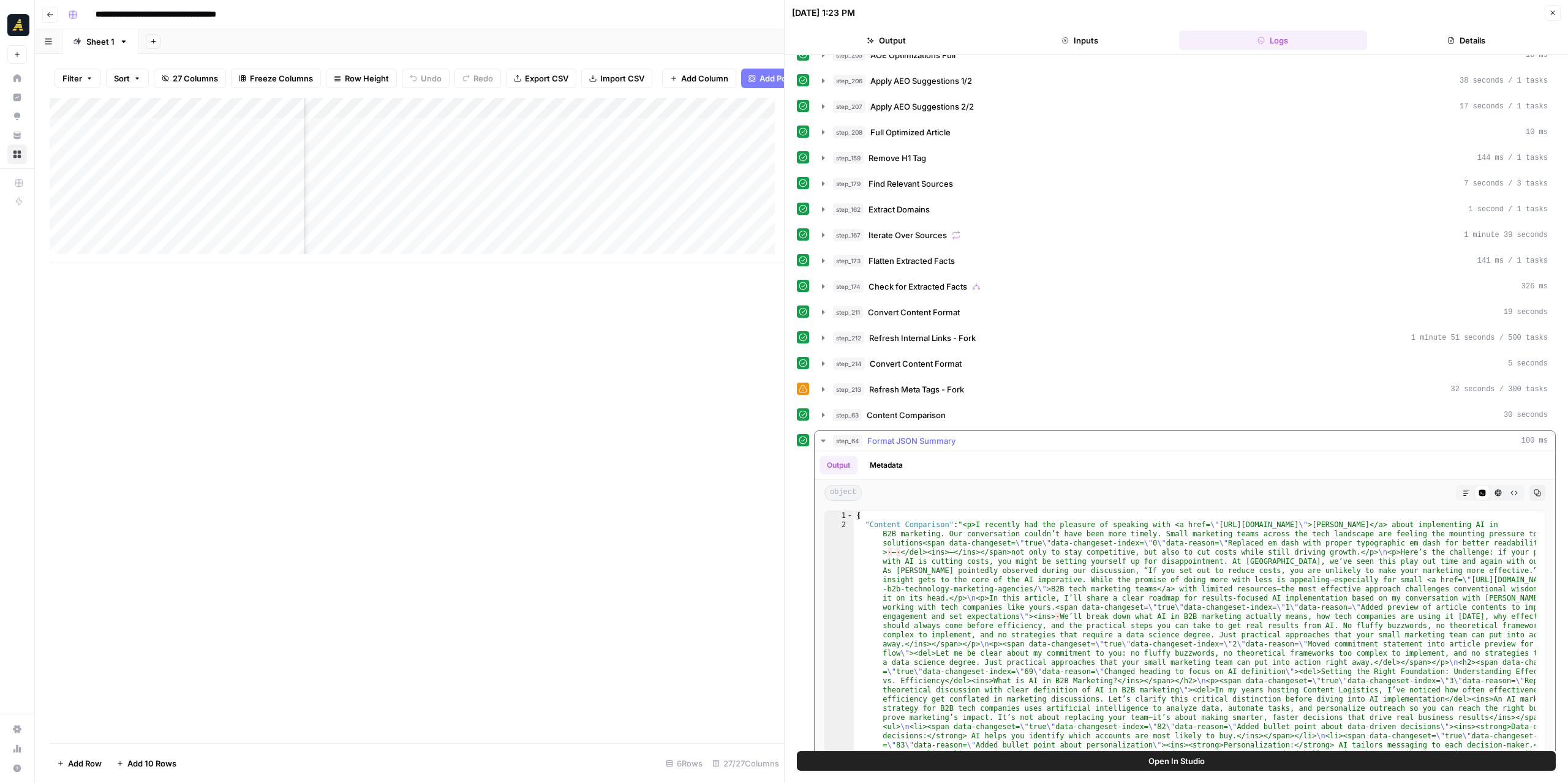
click at [822, 439] on icon "button" at bounding box center [823, 441] width 4 height 3
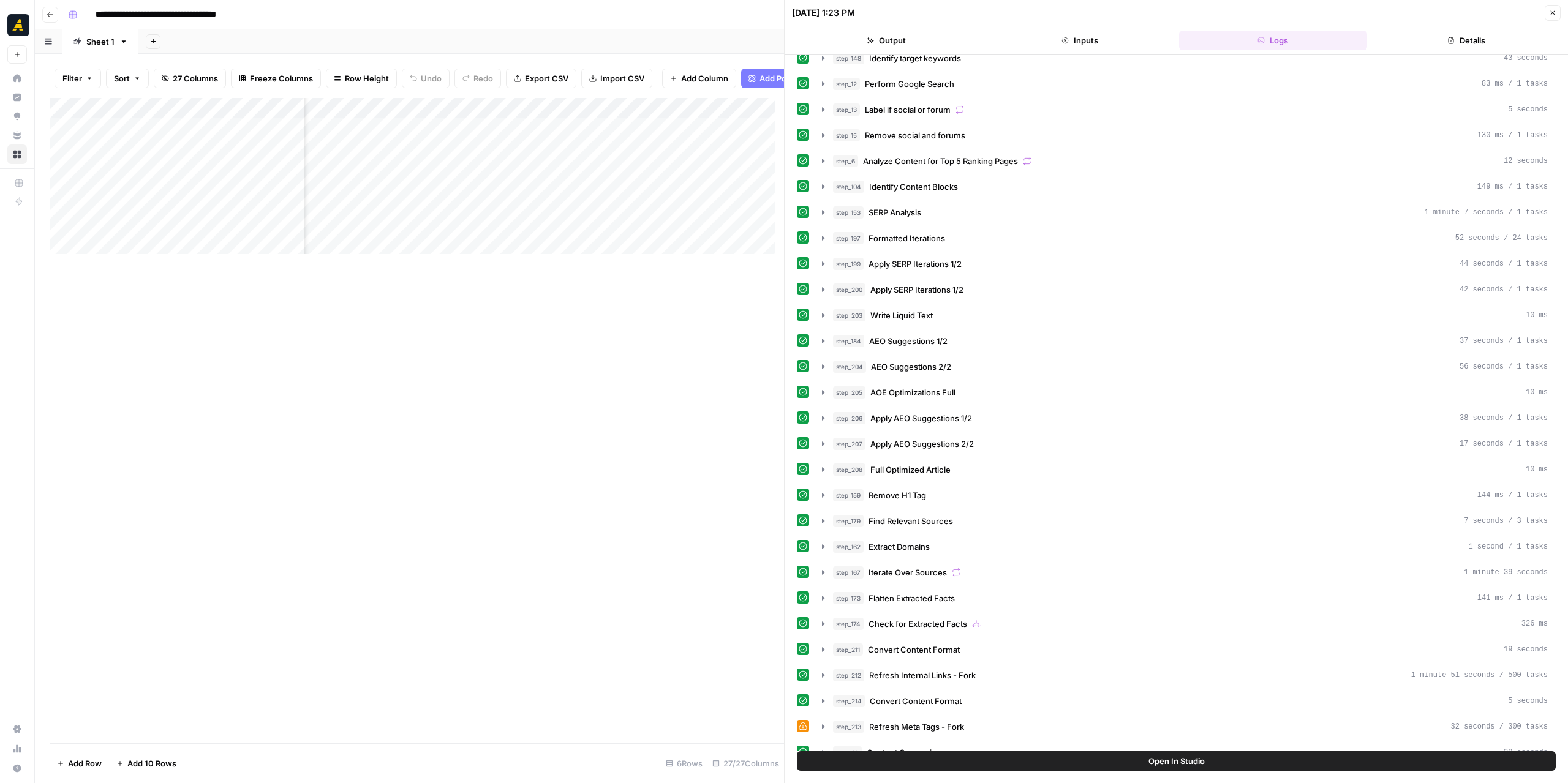
scroll to position [0, 0]
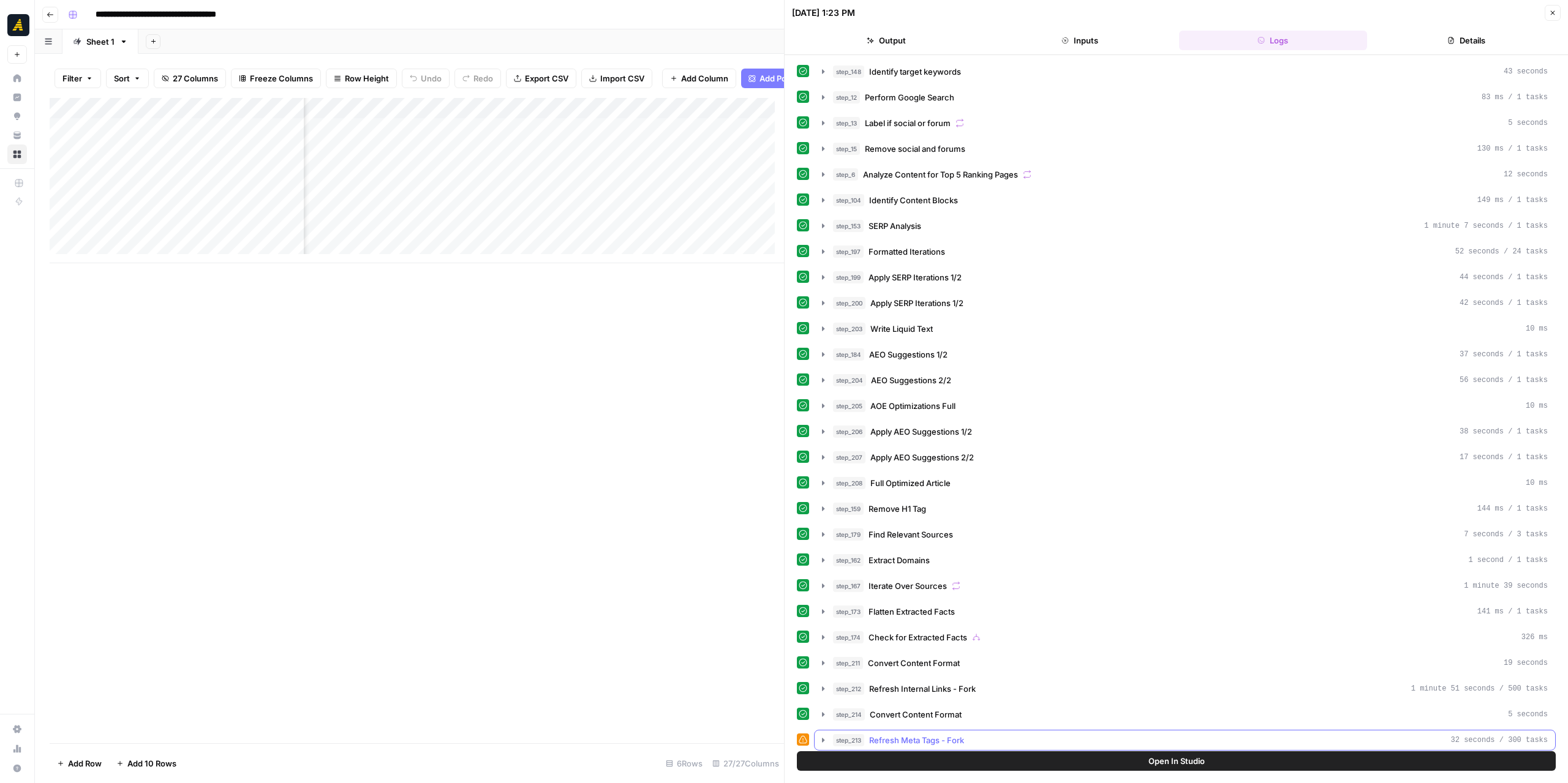
click at [821, 735] on icon "button" at bounding box center [823, 740] width 10 height 10
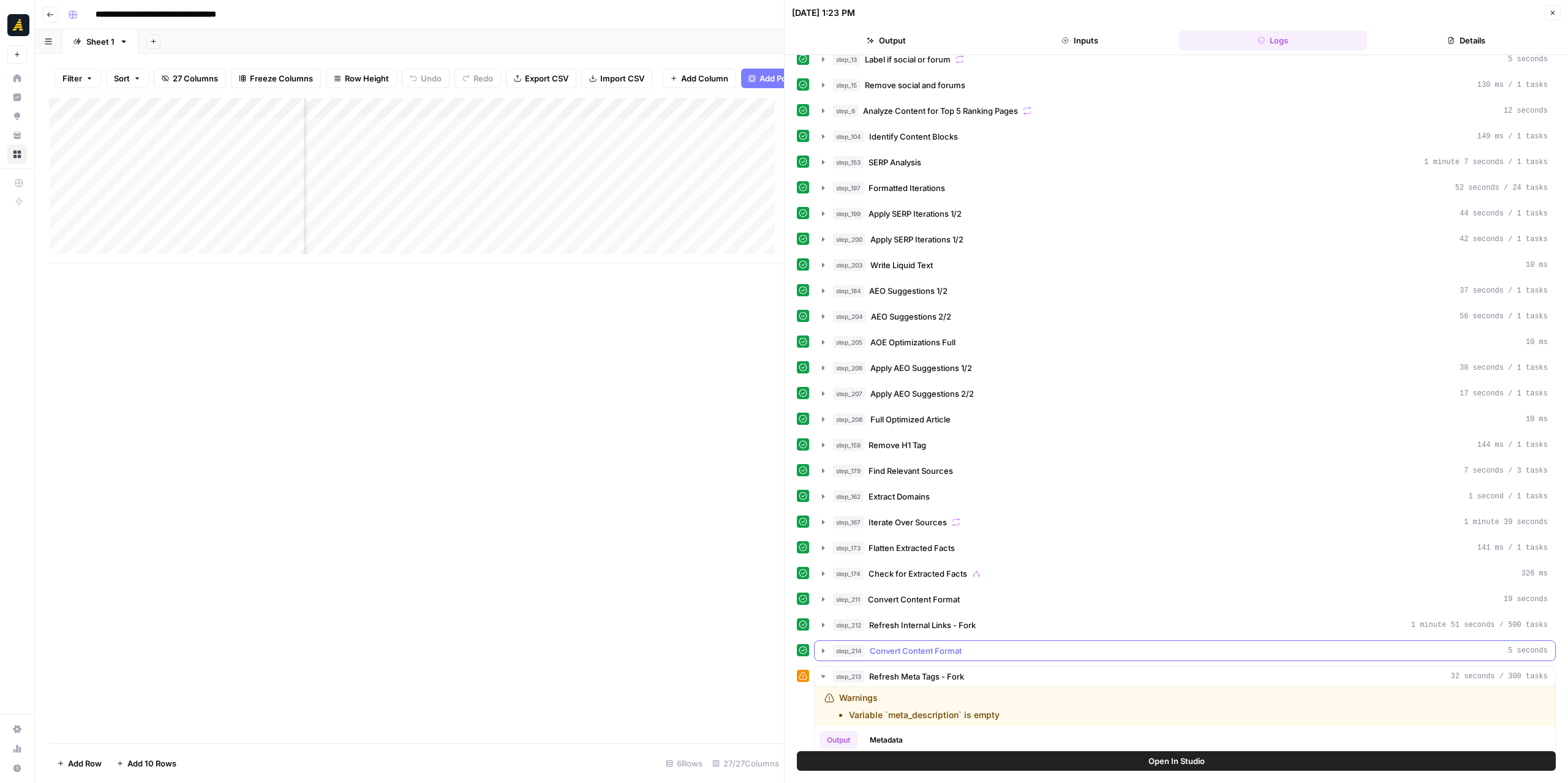
scroll to position [184, 0]
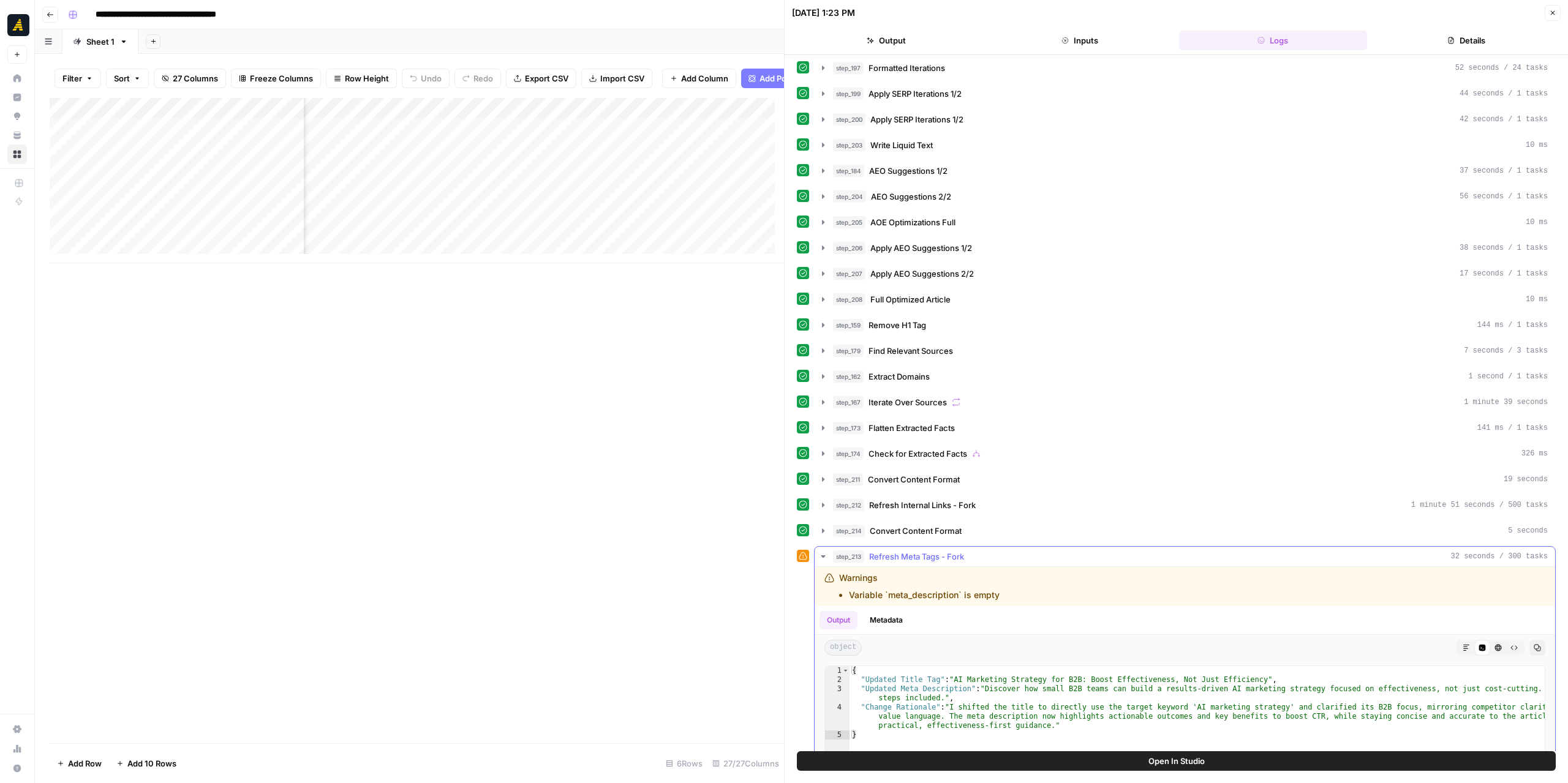
click at [824, 552] on icon "button" at bounding box center [823, 557] width 10 height 10
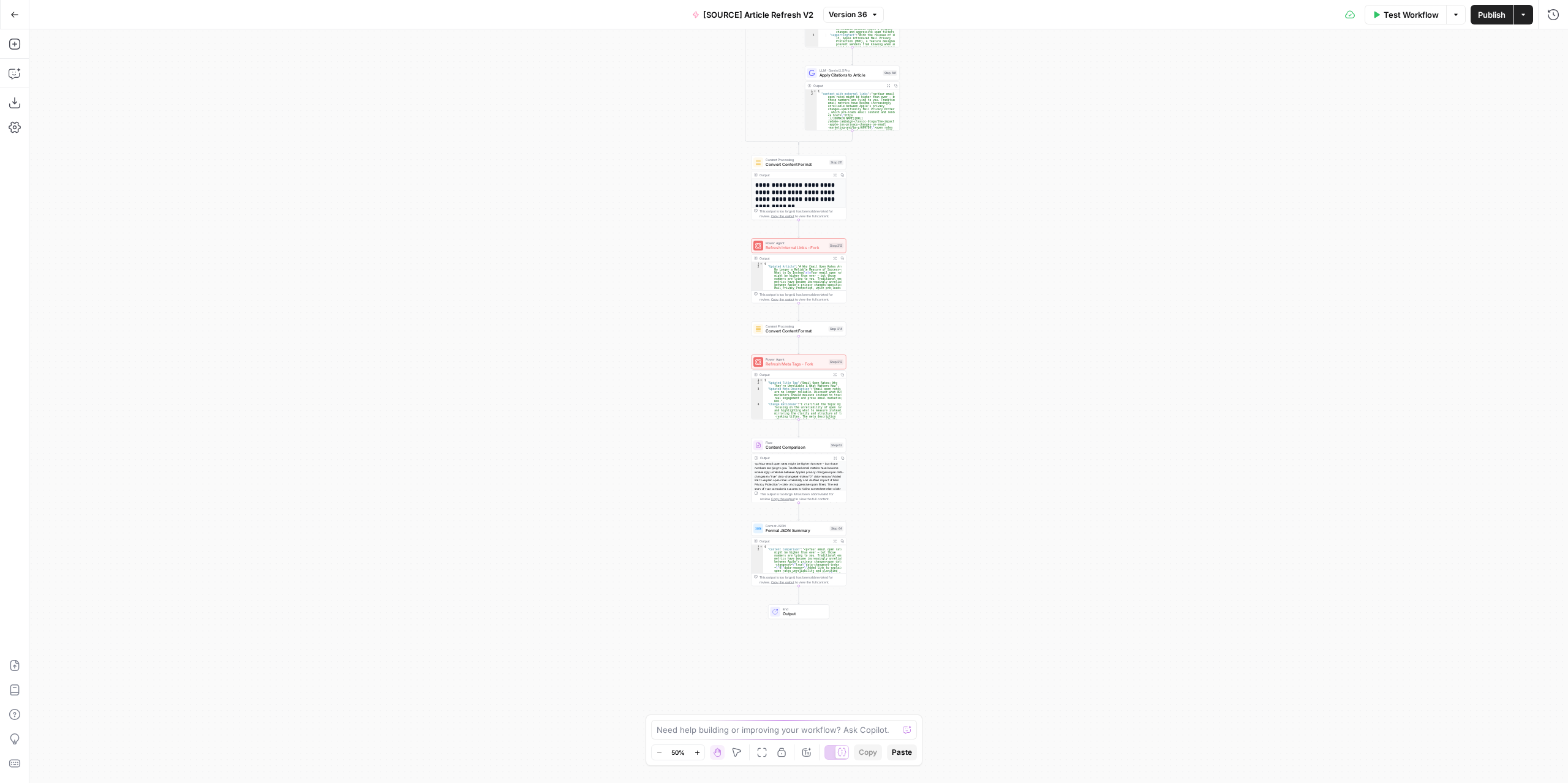
click at [900, 315] on div "true false true false true false Workflow Set Inputs Inputs Power Agent Identif…" at bounding box center [798, 406] width 1538 height 754
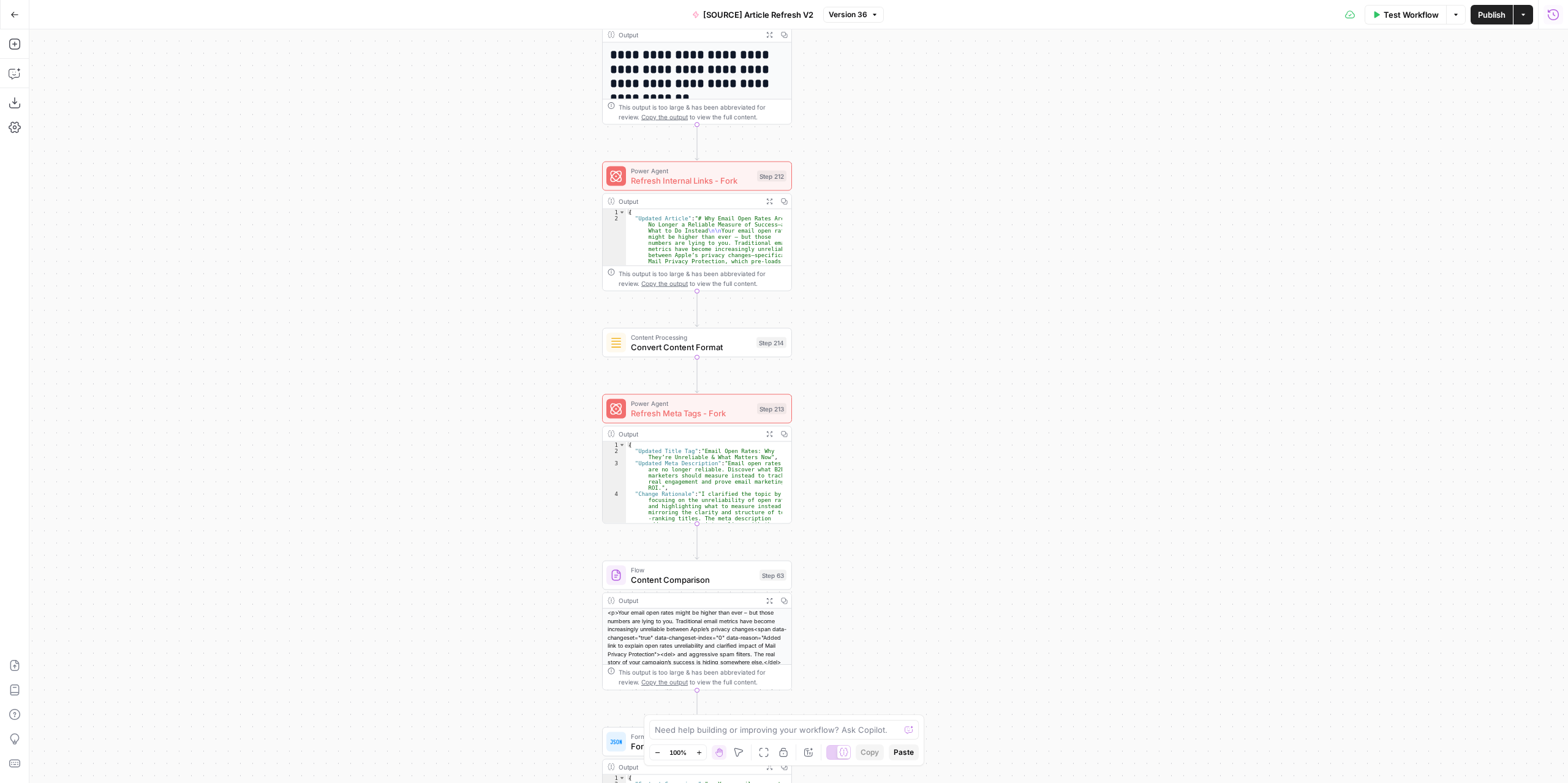
click at [1557, 13] on icon "button" at bounding box center [1553, 15] width 12 height 12
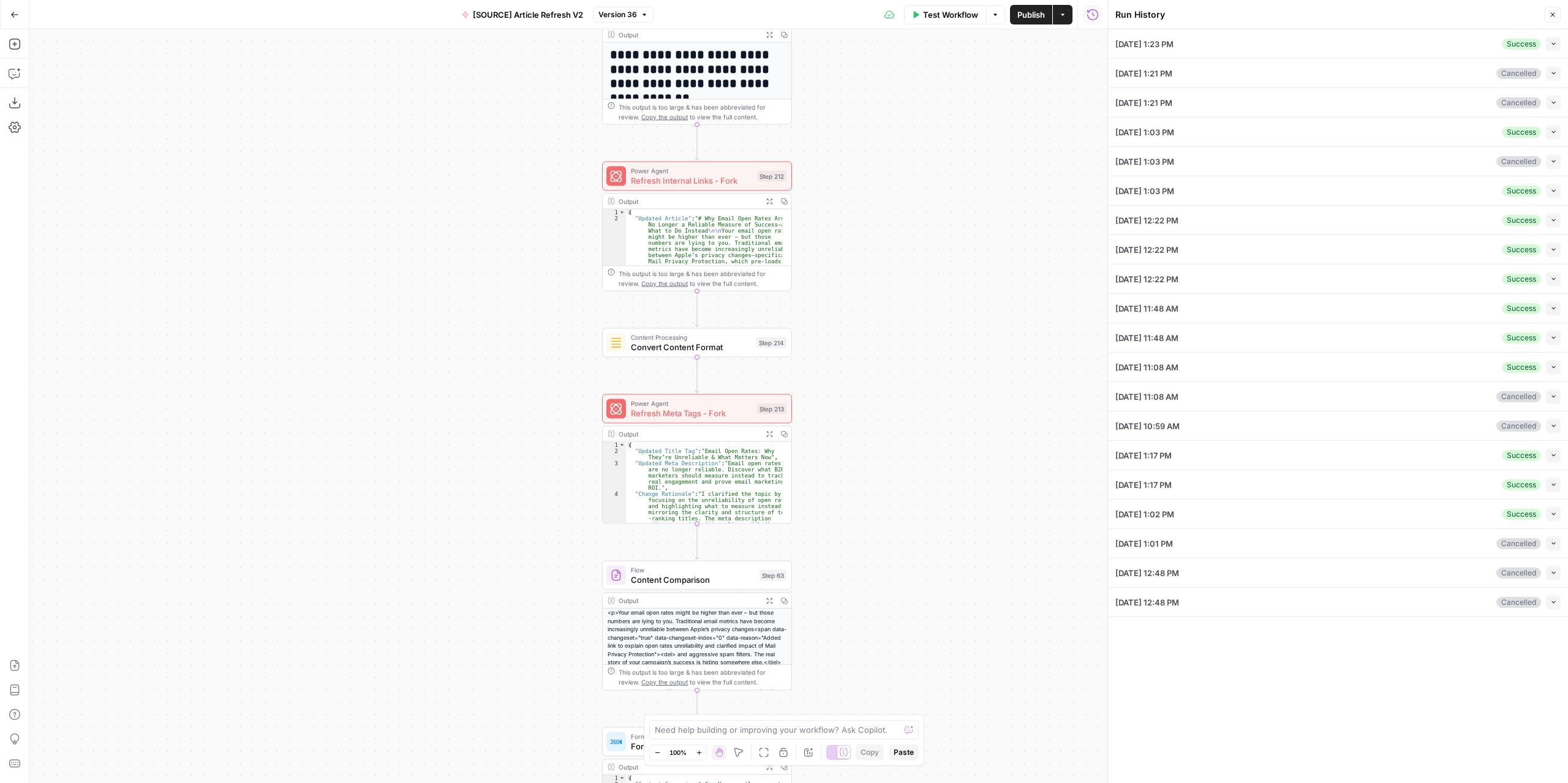
click at [1327, 47] on div "09/01/25 at 1:23 PM Success Collapse" at bounding box center [1337, 43] width 445 height 28
click at [1552, 43] on icon "button" at bounding box center [1553, 44] width 7 height 7
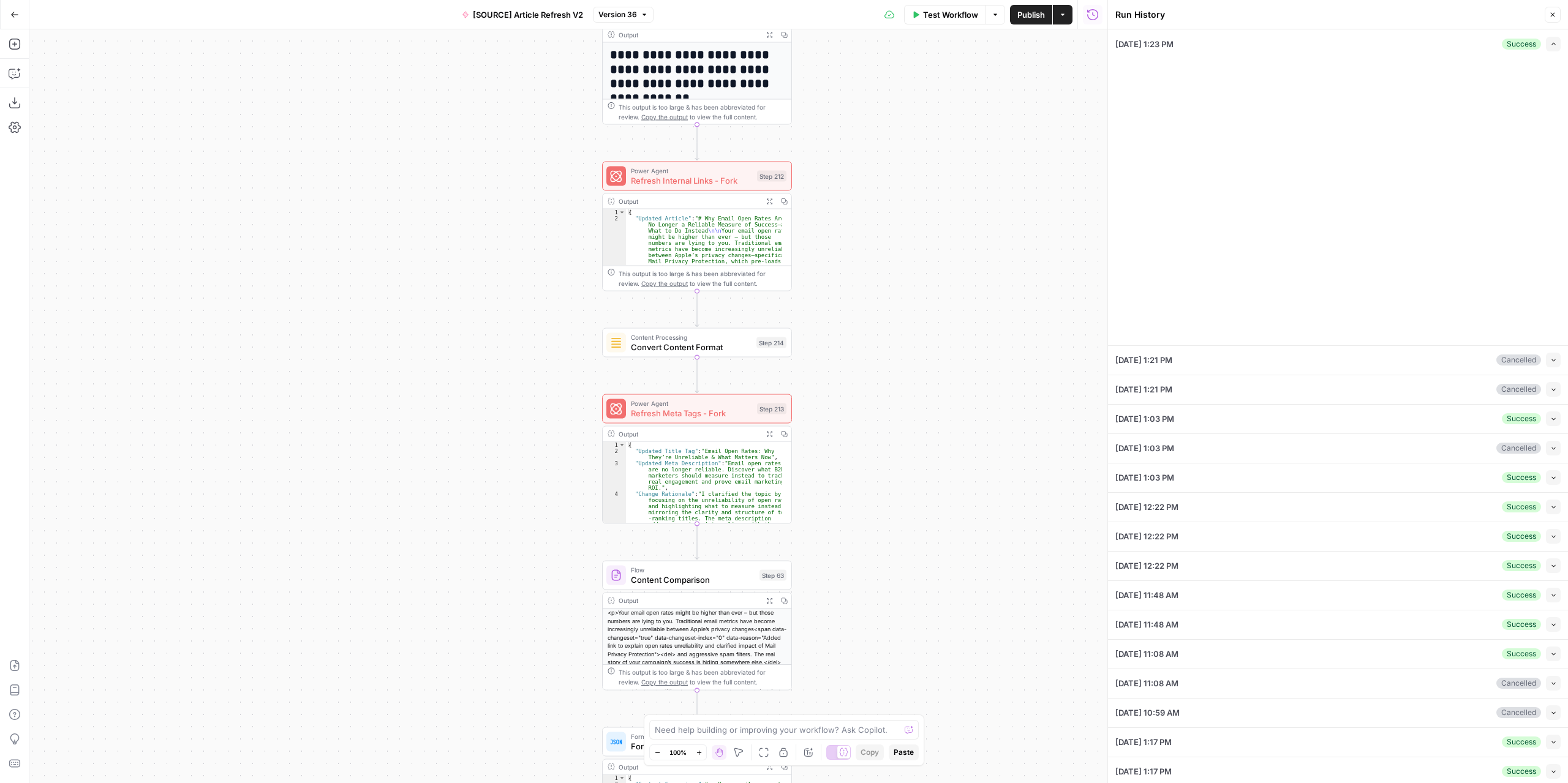
type input "New North"
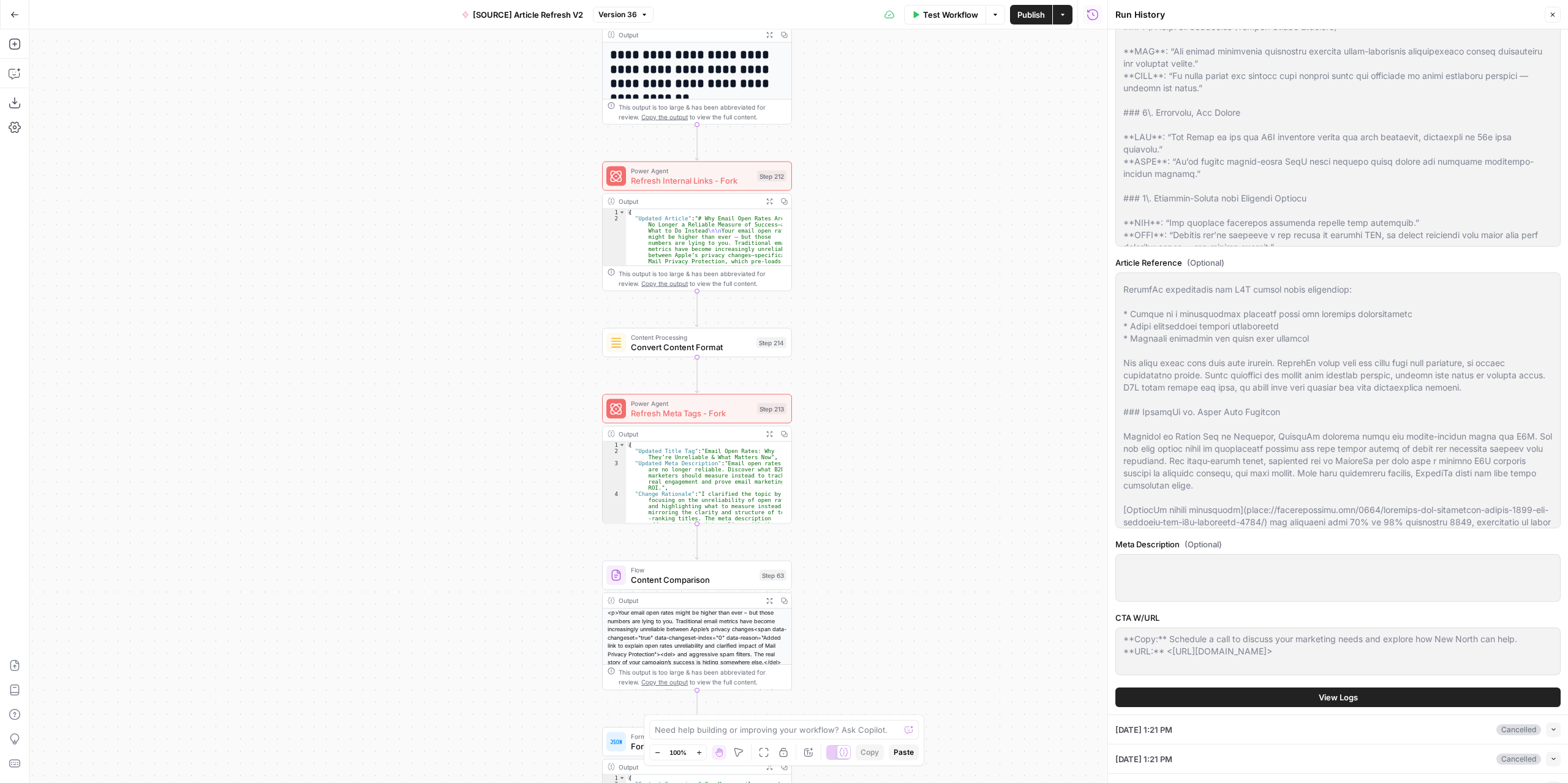
scroll to position [490, 0]
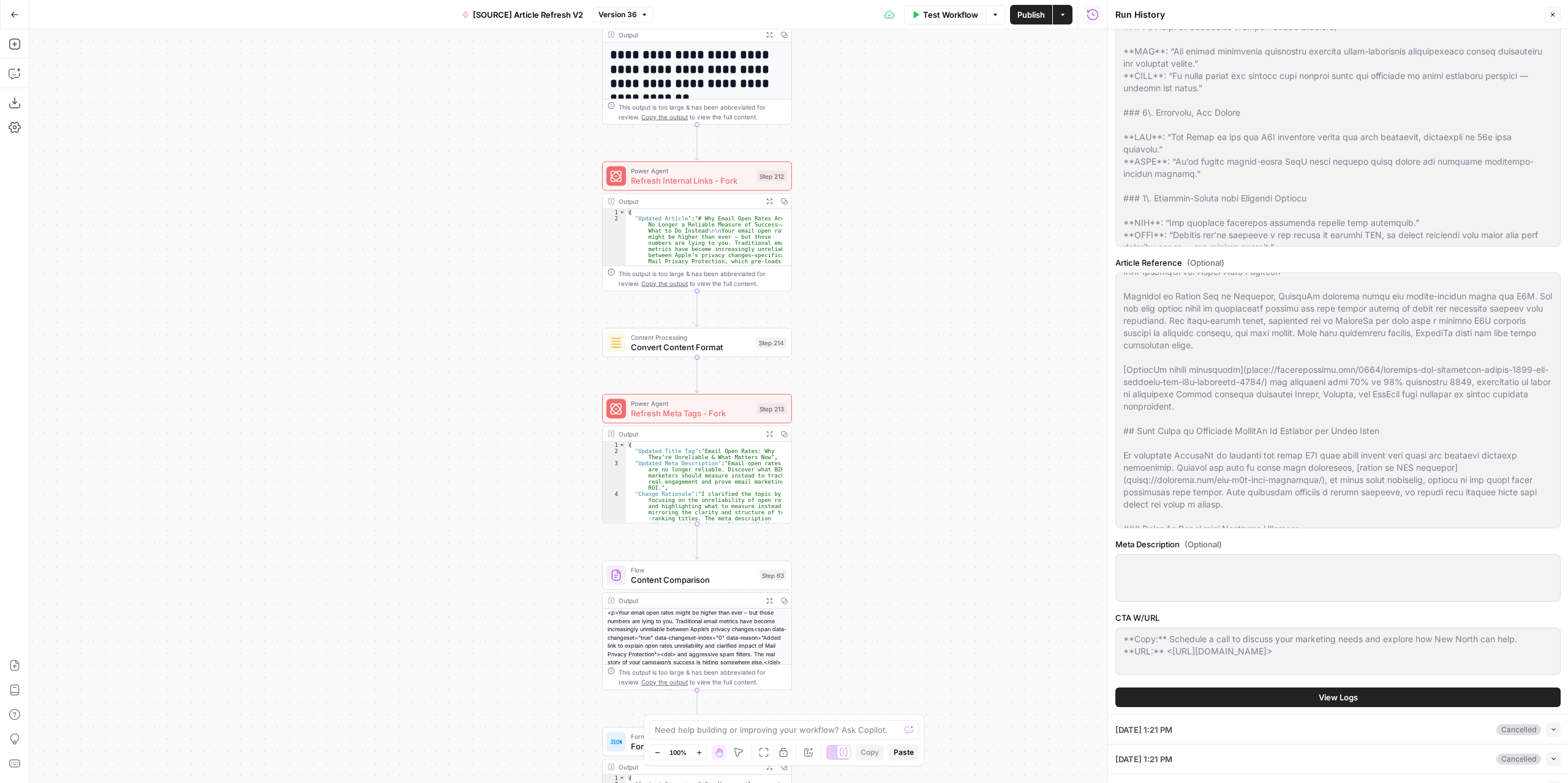
click at [1353, 696] on button "View Logs" at bounding box center [1337, 697] width 445 height 19
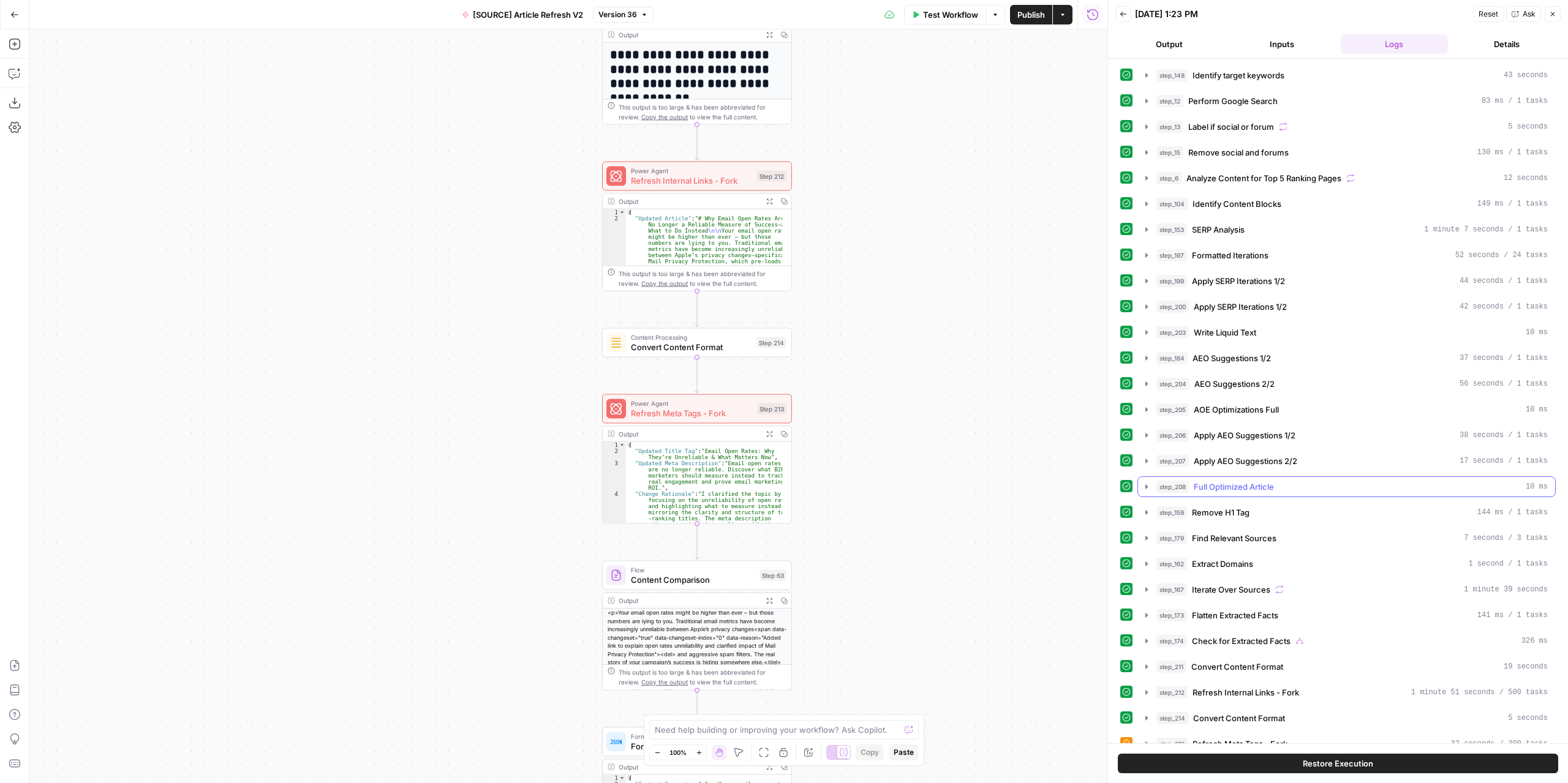
scroll to position [306, 0]
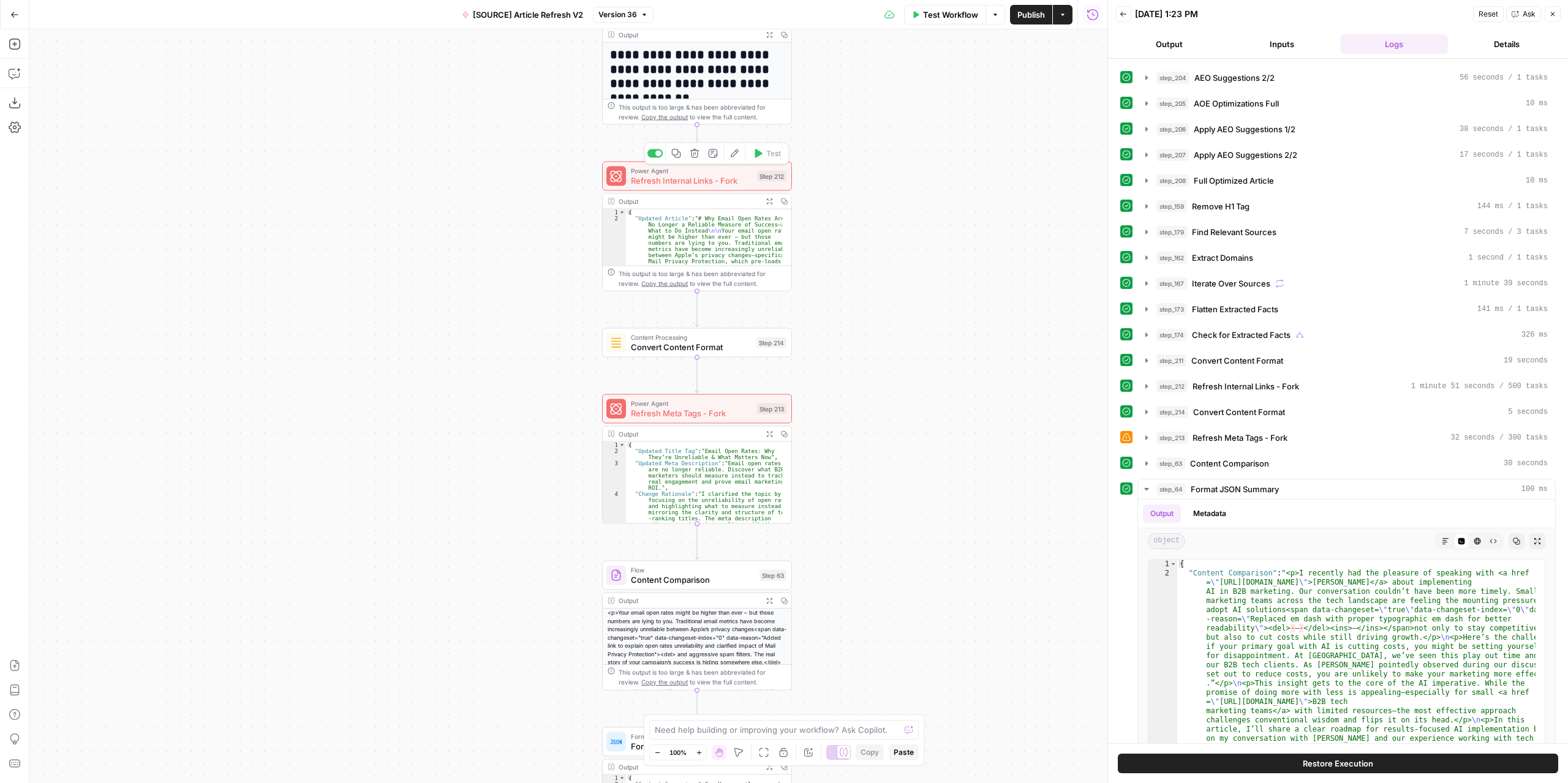
click at [720, 178] on span "Refresh Internal Links - Fork" at bounding box center [691, 180] width 122 height 12
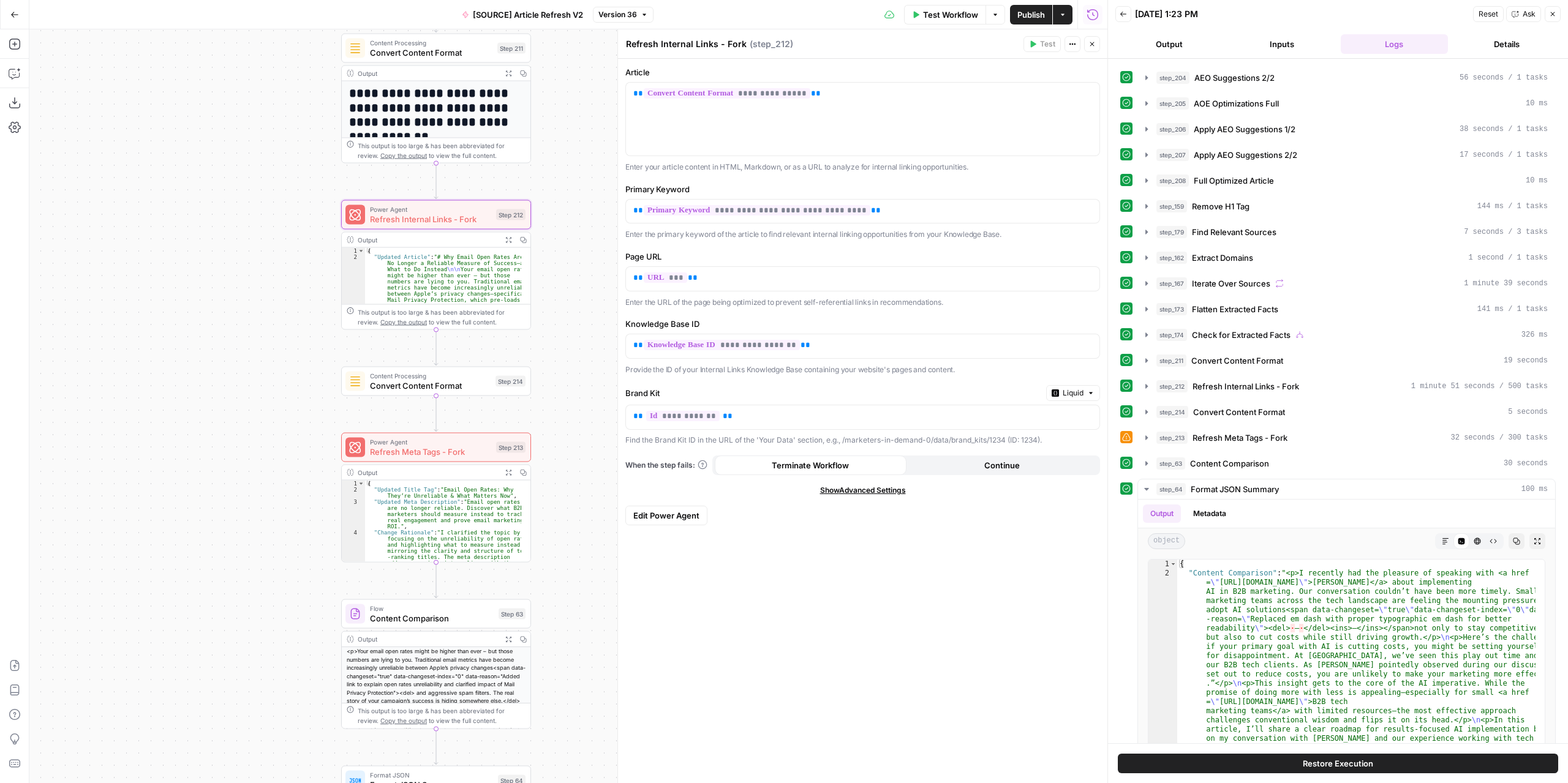
drag, startPoint x: 294, startPoint y: 215, endPoint x: 213, endPoint y: 219, distance: 81.1
click at [213, 219] on div "true false false true false true Workflow Set Inputs Inputs Power Agent Identif…" at bounding box center [568, 406] width 1078 height 754
click at [470, 222] on span "Refresh Internal Links - Fork" at bounding box center [431, 219] width 122 height 12
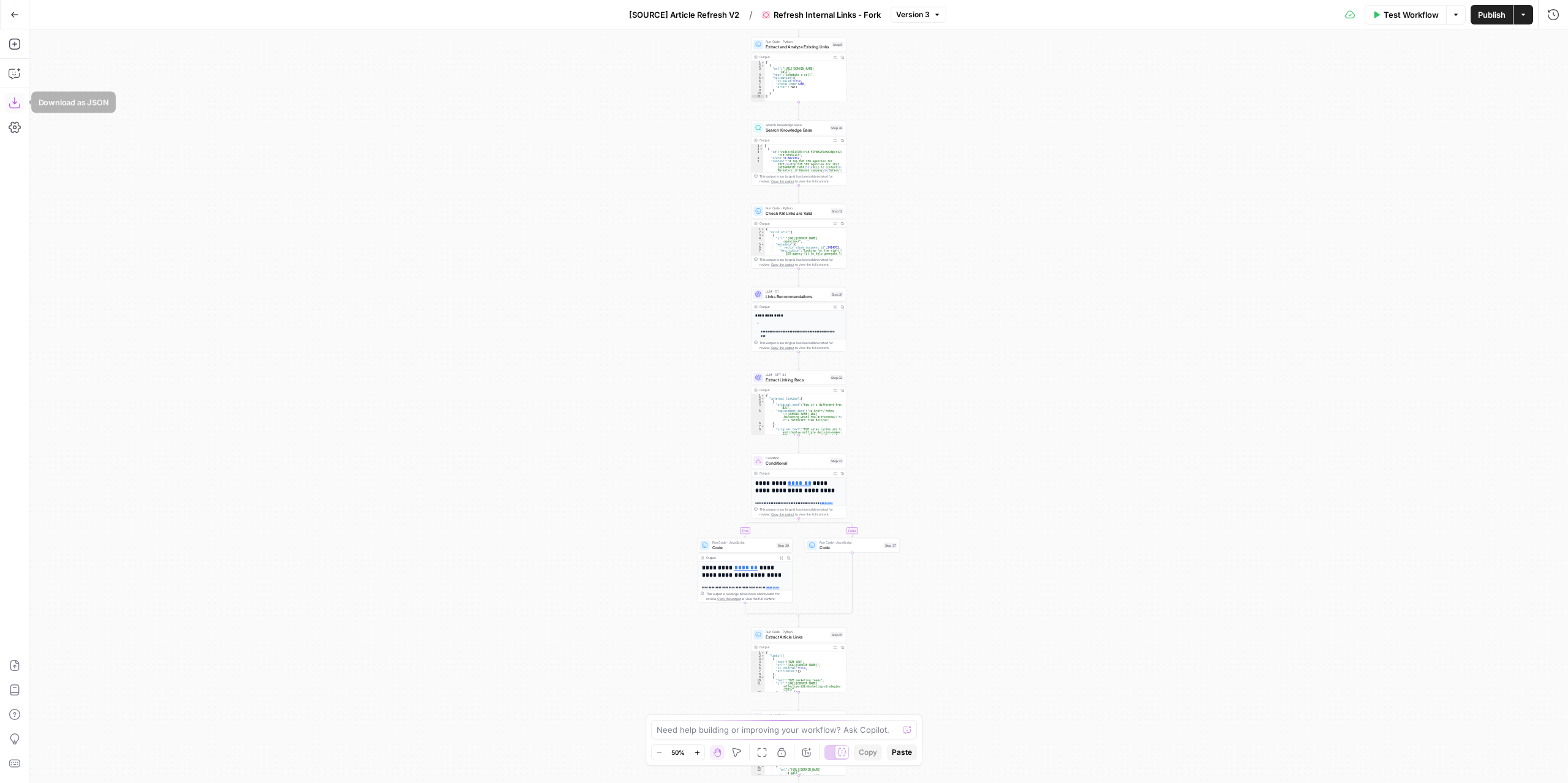
click at [15, 105] on icon "button" at bounding box center [15, 103] width 12 height 12
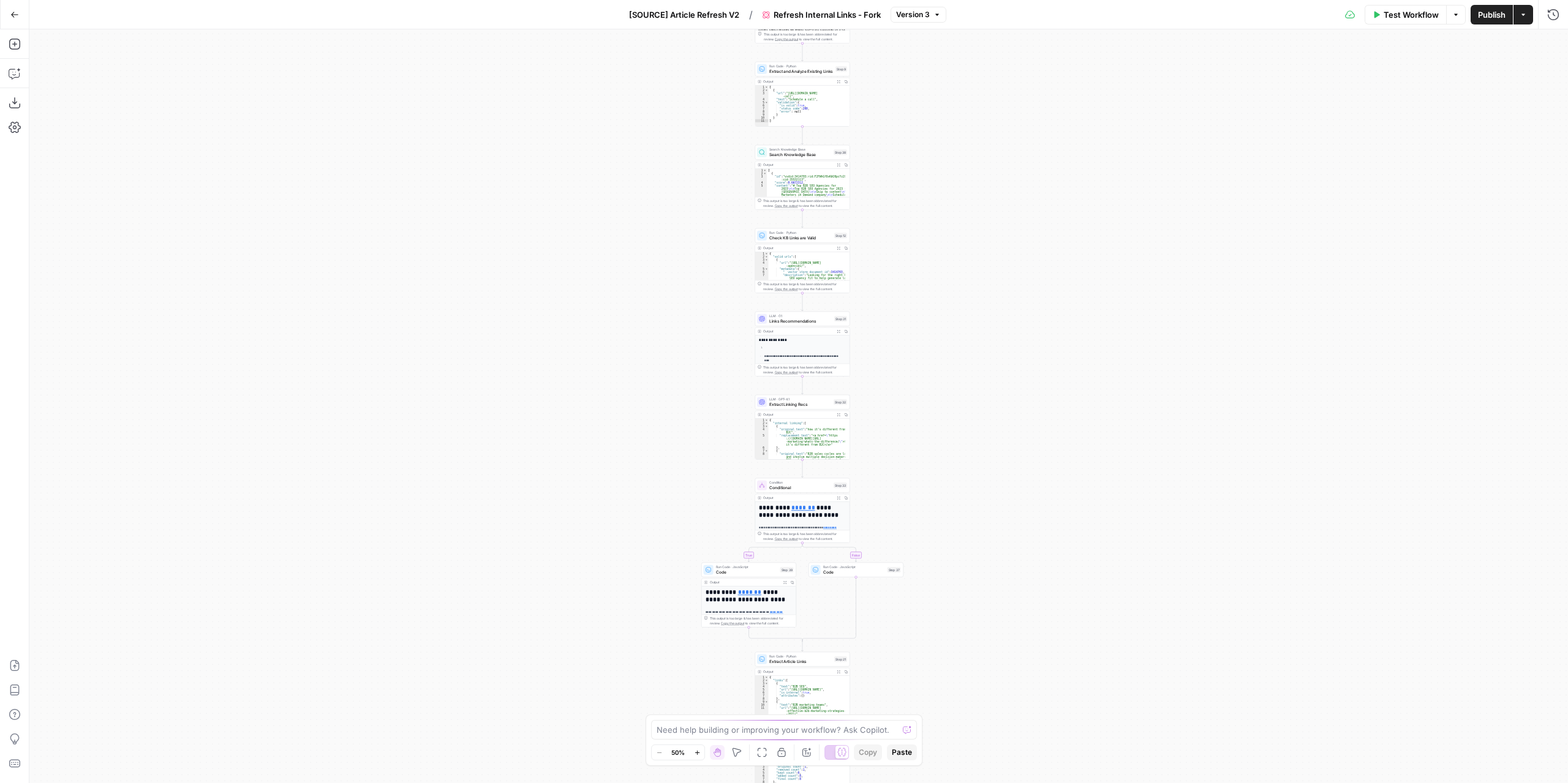
click at [22, 17] on button "Go Back" at bounding box center [15, 15] width 22 height 22
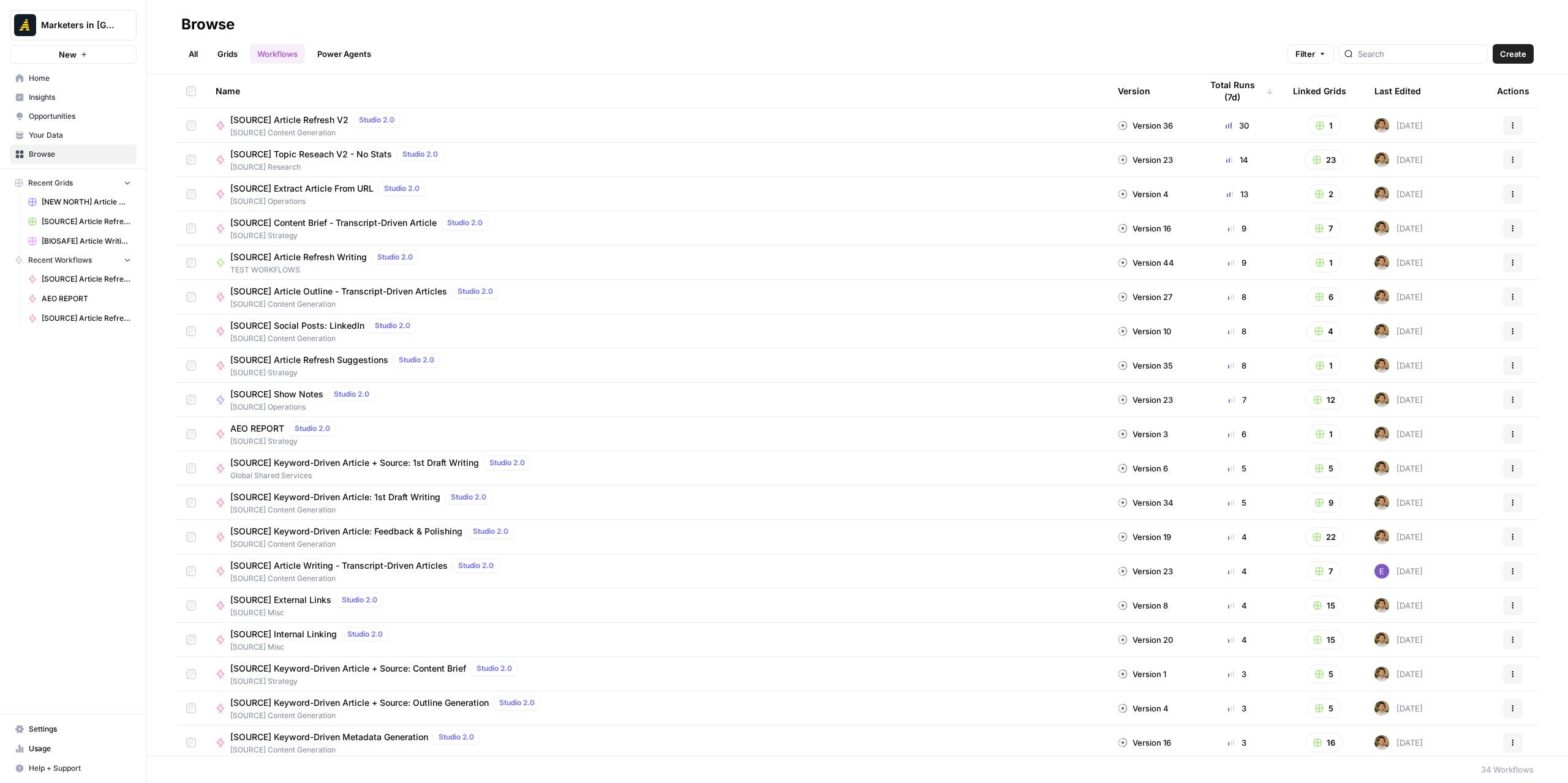
click at [190, 49] on link "All" at bounding box center [193, 54] width 24 height 19
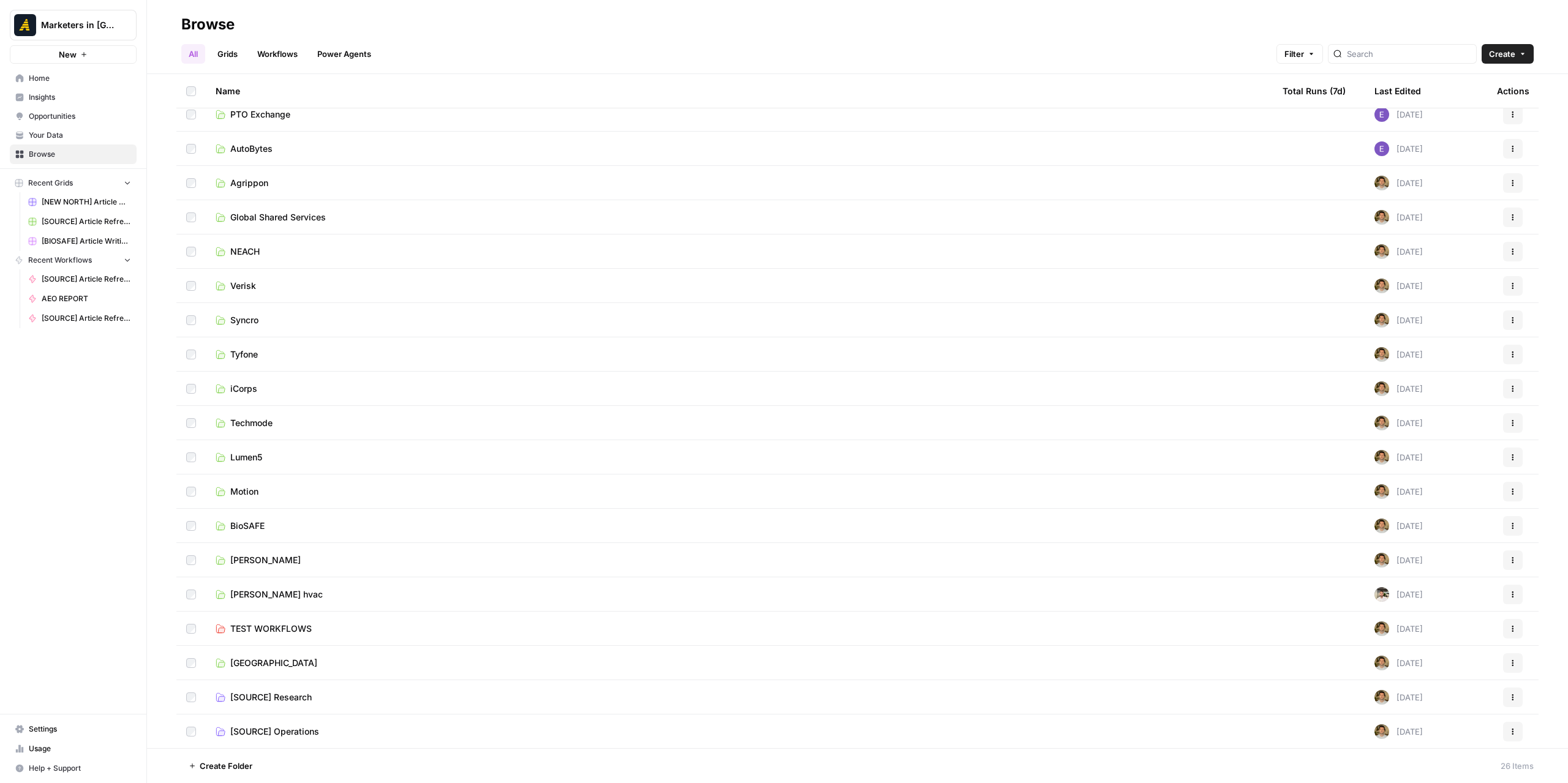
scroll to position [251, 0]
click at [273, 662] on span "[SOURCE] Misc" at bounding box center [262, 663] width 64 height 12
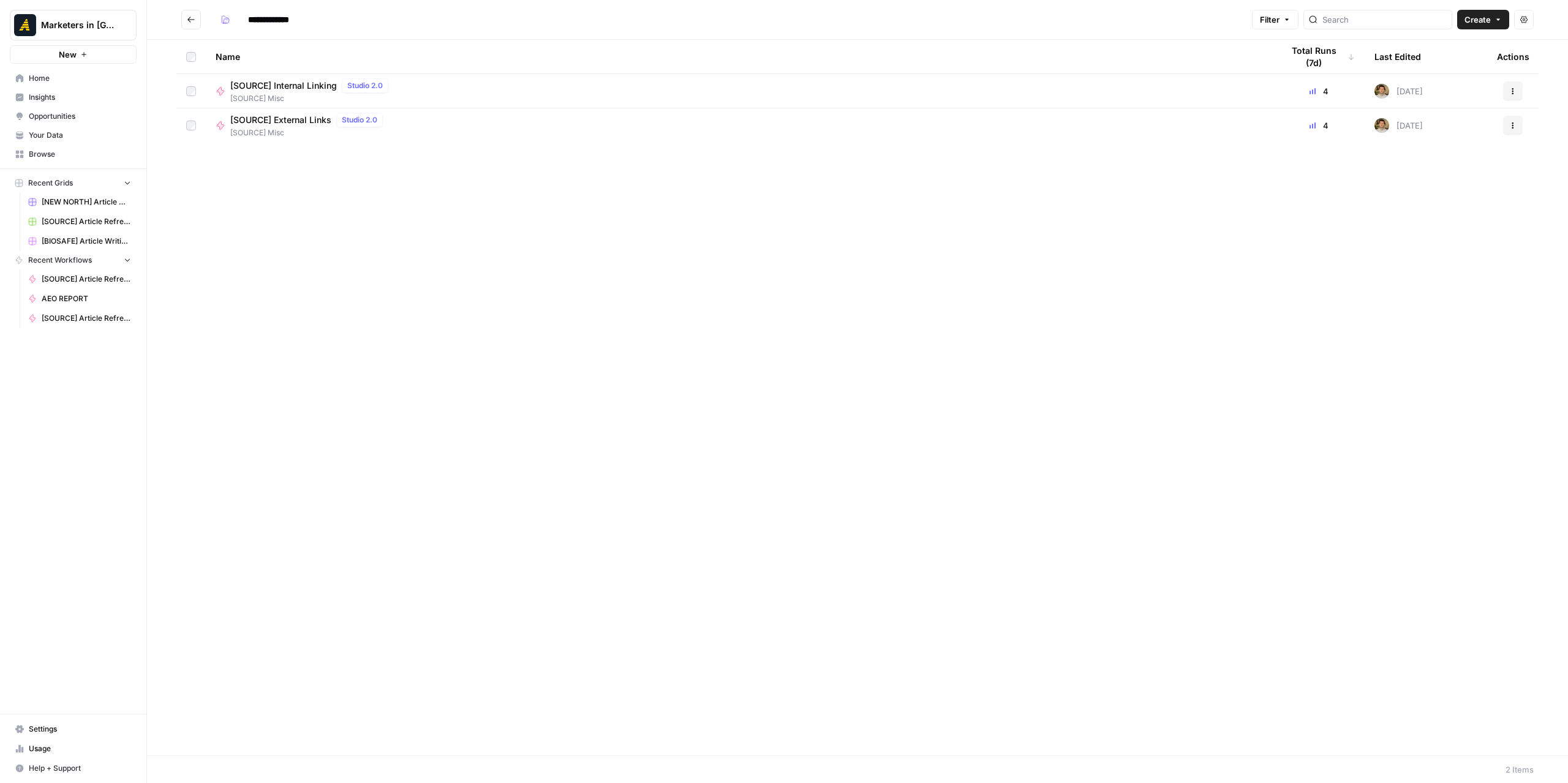
click at [526, 346] on div "Name Total Runs (7d) Last Edited Actions [SOURCE] Internal Linking Studio 2.0 […" at bounding box center [858, 397] width 1421 height 716
click at [1472, 17] on span "Create" at bounding box center [1478, 19] width 26 height 12
click at [1444, 62] on span "Workflow" at bounding box center [1460, 66] width 69 height 12
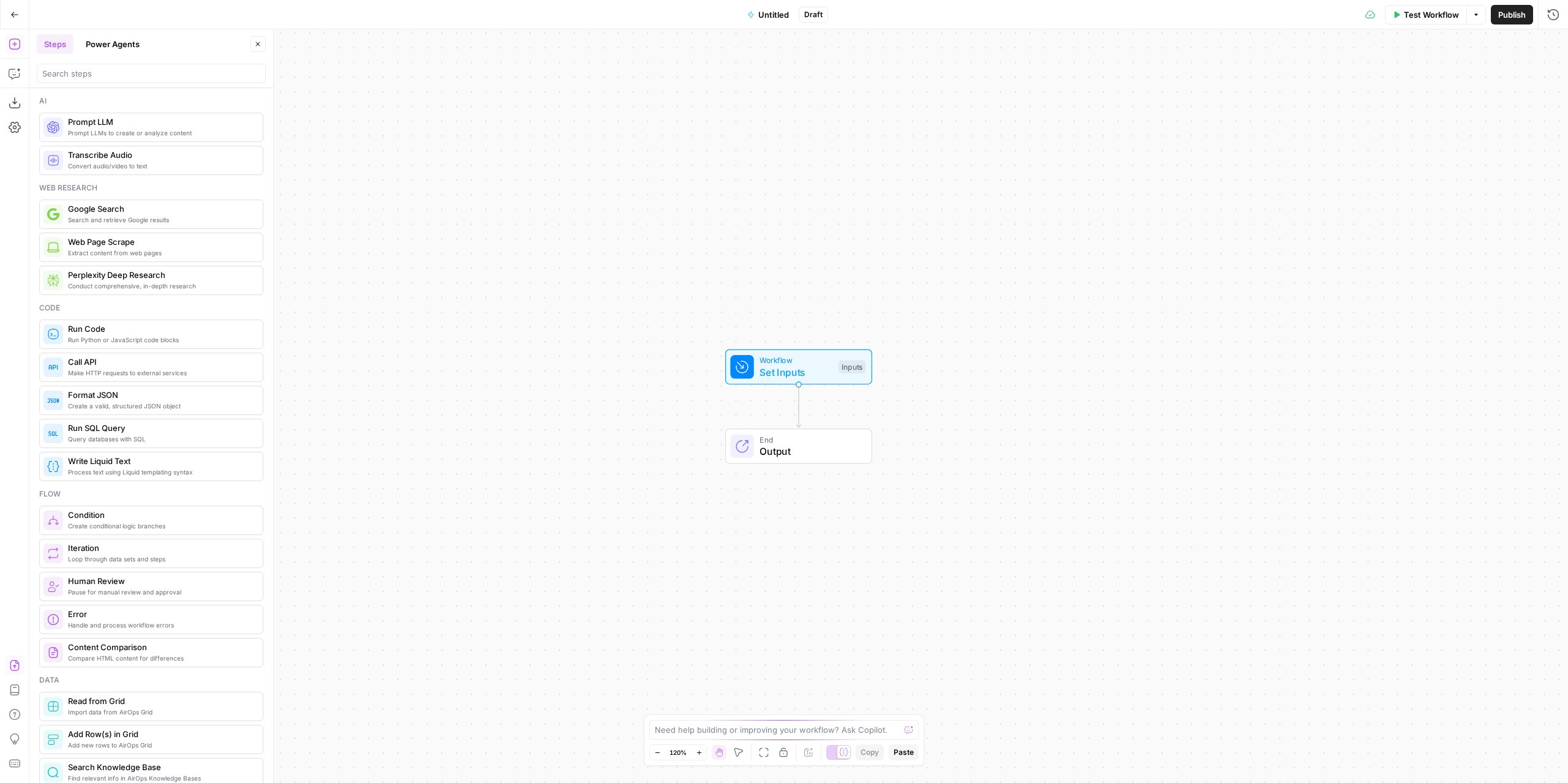
click at [15, 666] on icon "button" at bounding box center [14, 666] width 9 height 11
click at [758, 155] on button "Import" at bounding box center [741, 156] width 43 height 22
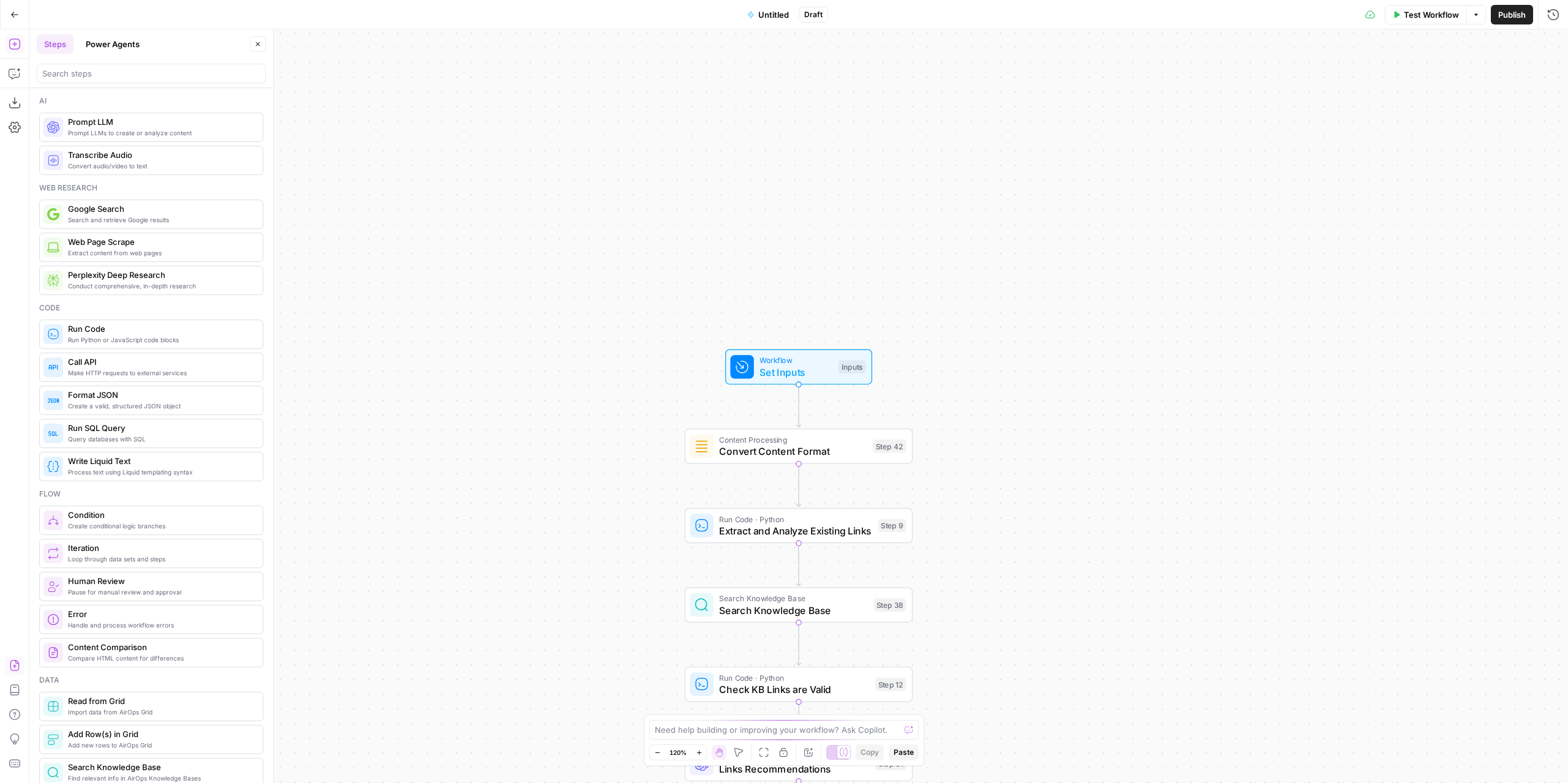
click at [778, 16] on span "Untitled" at bounding box center [774, 15] width 31 height 12
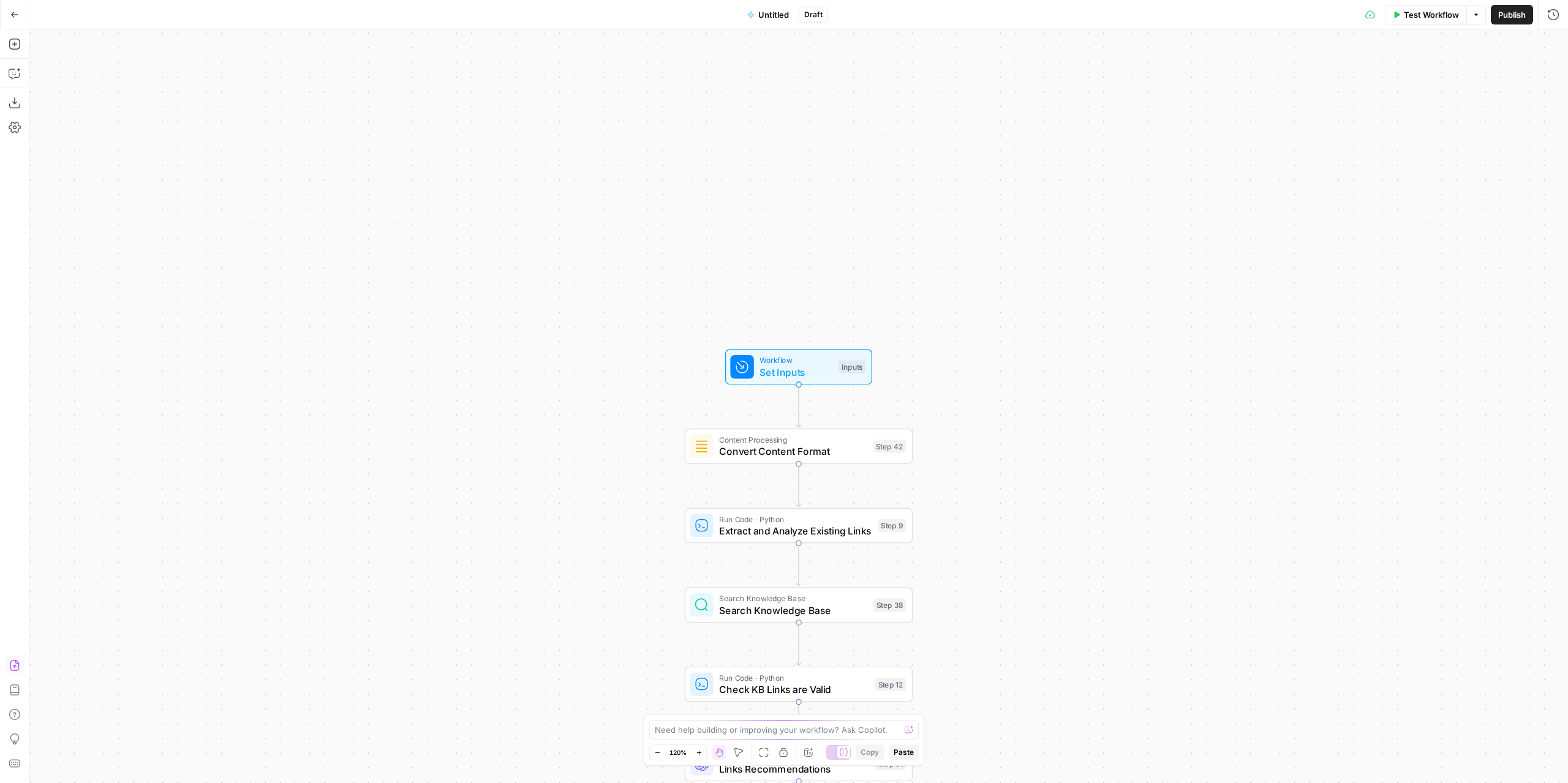
click at [779, 11] on span "Untitled" at bounding box center [774, 15] width 31 height 12
click at [140, 89] on input "Name" at bounding box center [151, 92] width 218 height 12
type input "Refresh Links"
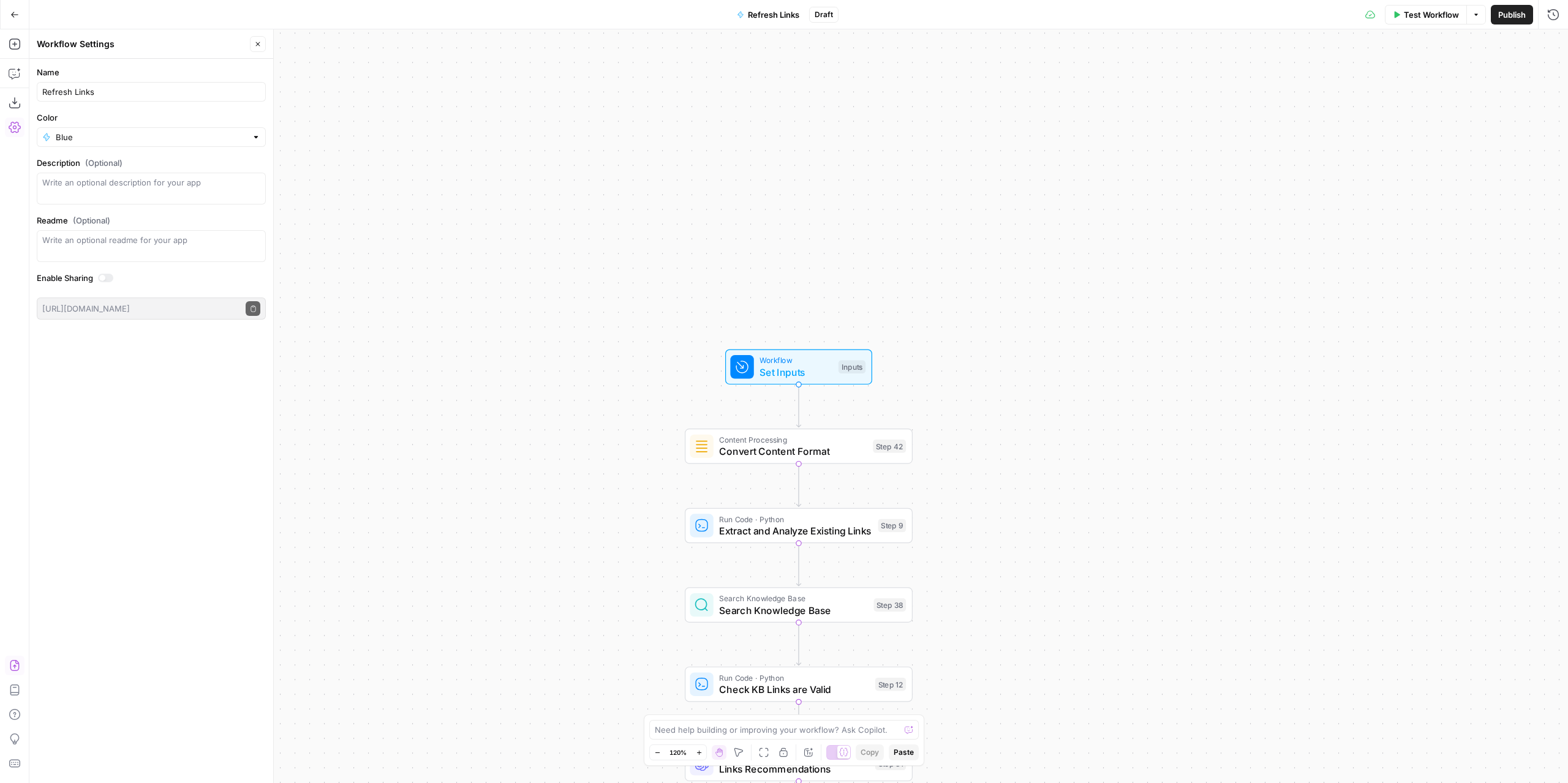
click at [134, 147] on form "Name Refresh Links Color Blue Description (Optional) Readme (Optional) Write an…" at bounding box center [151, 193] width 244 height 268
click at [137, 134] on input "Color" at bounding box center [151, 137] width 191 height 12
click at [90, 283] on span "Pink" at bounding box center [155, 285] width 190 height 12
type input "Pink"
drag, startPoint x: 463, startPoint y: 257, endPoint x: 476, endPoint y: 263, distance: 14.3
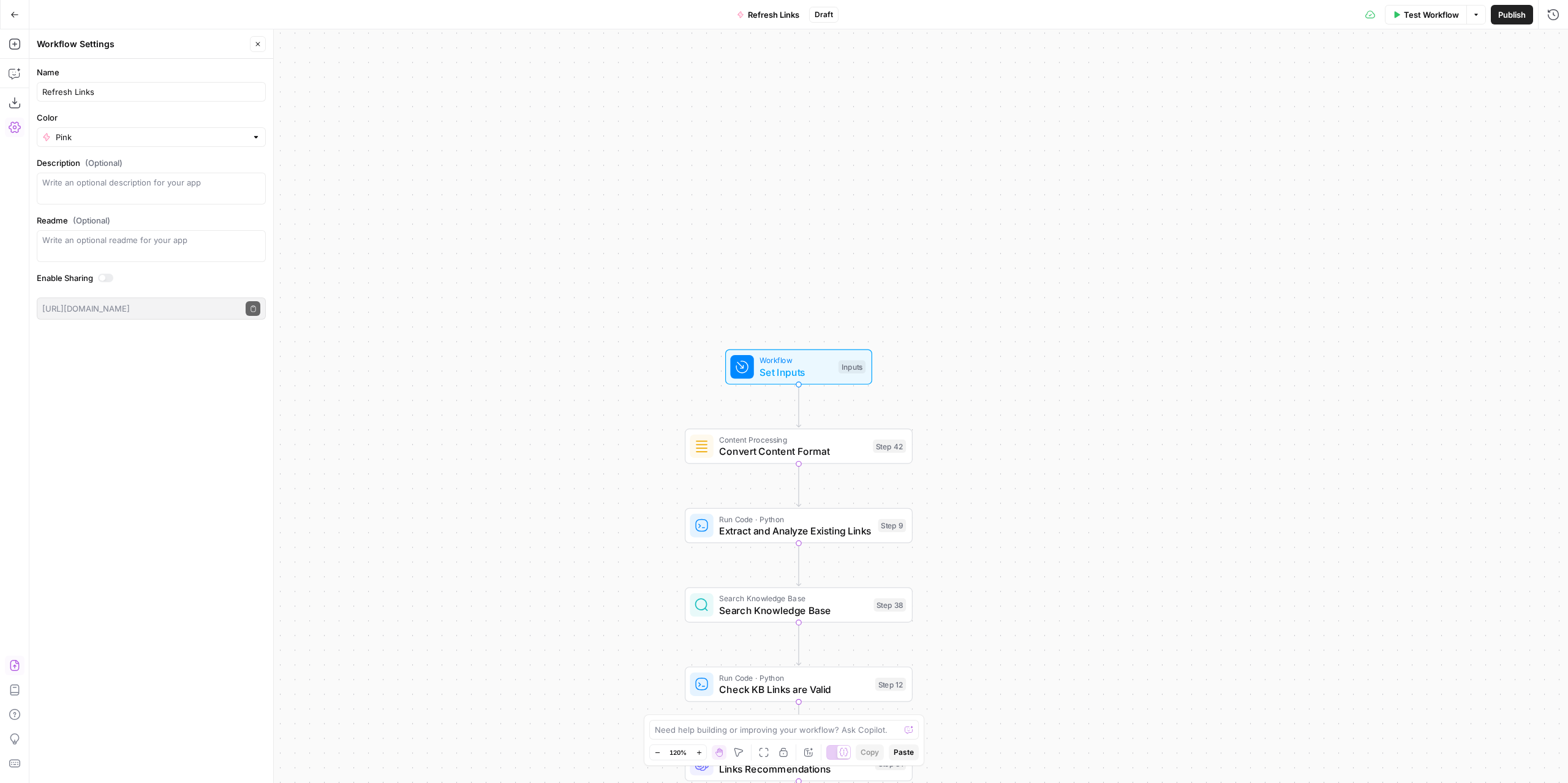
click at [465, 257] on div "true false Workflow Set Inputs Inputs Content Processing Convert Content Format…" at bounding box center [798, 406] width 1538 height 754
click at [778, 12] on span "Refresh Links" at bounding box center [774, 15] width 51 height 12
click at [796, 15] on span "Refresh Links" at bounding box center [774, 15] width 51 height 12
click at [140, 94] on input "Refresh Links" at bounding box center [151, 92] width 218 height 12
type input "Refresh Links TEST TASKS"
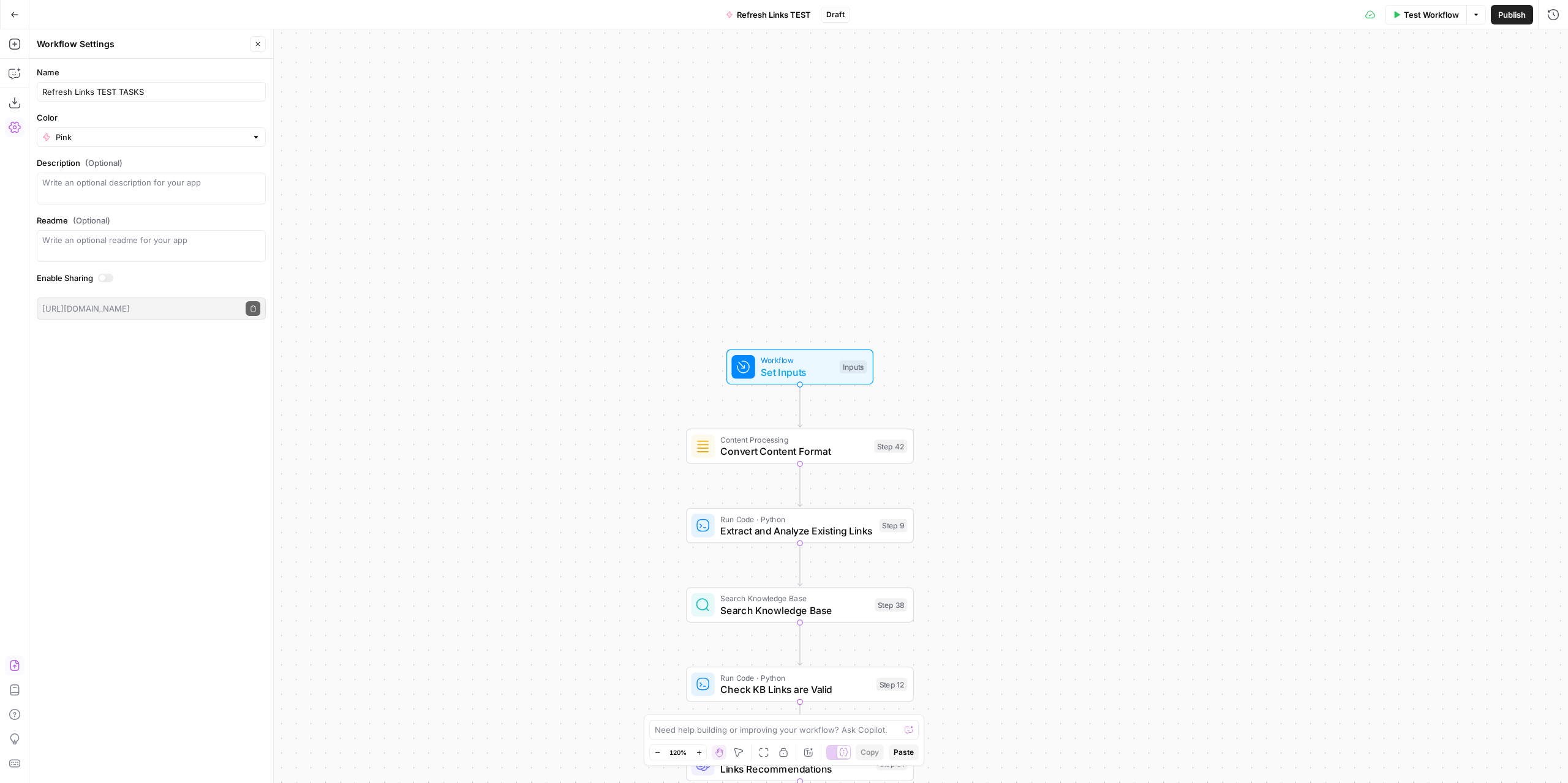
click at [612, 144] on div "true false Workflow Set Inputs Inputs Content Processing Convert Content Format…" at bounding box center [798, 406] width 1538 height 754
click at [1503, 14] on span "Publish" at bounding box center [1512, 15] width 28 height 12
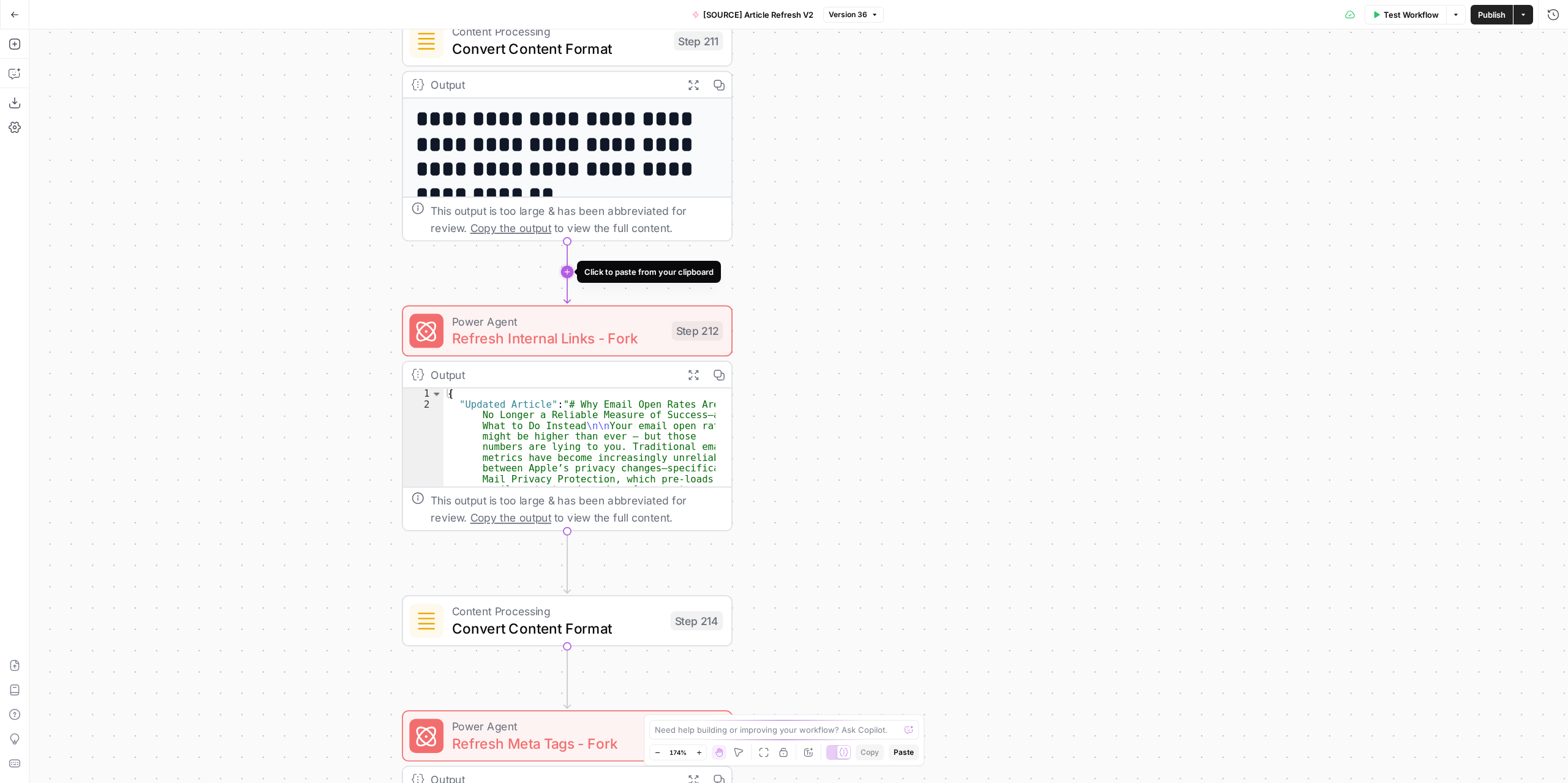
click at [564, 273] on icon "Edge from step_211 to step_212" at bounding box center [567, 272] width 6 height 62
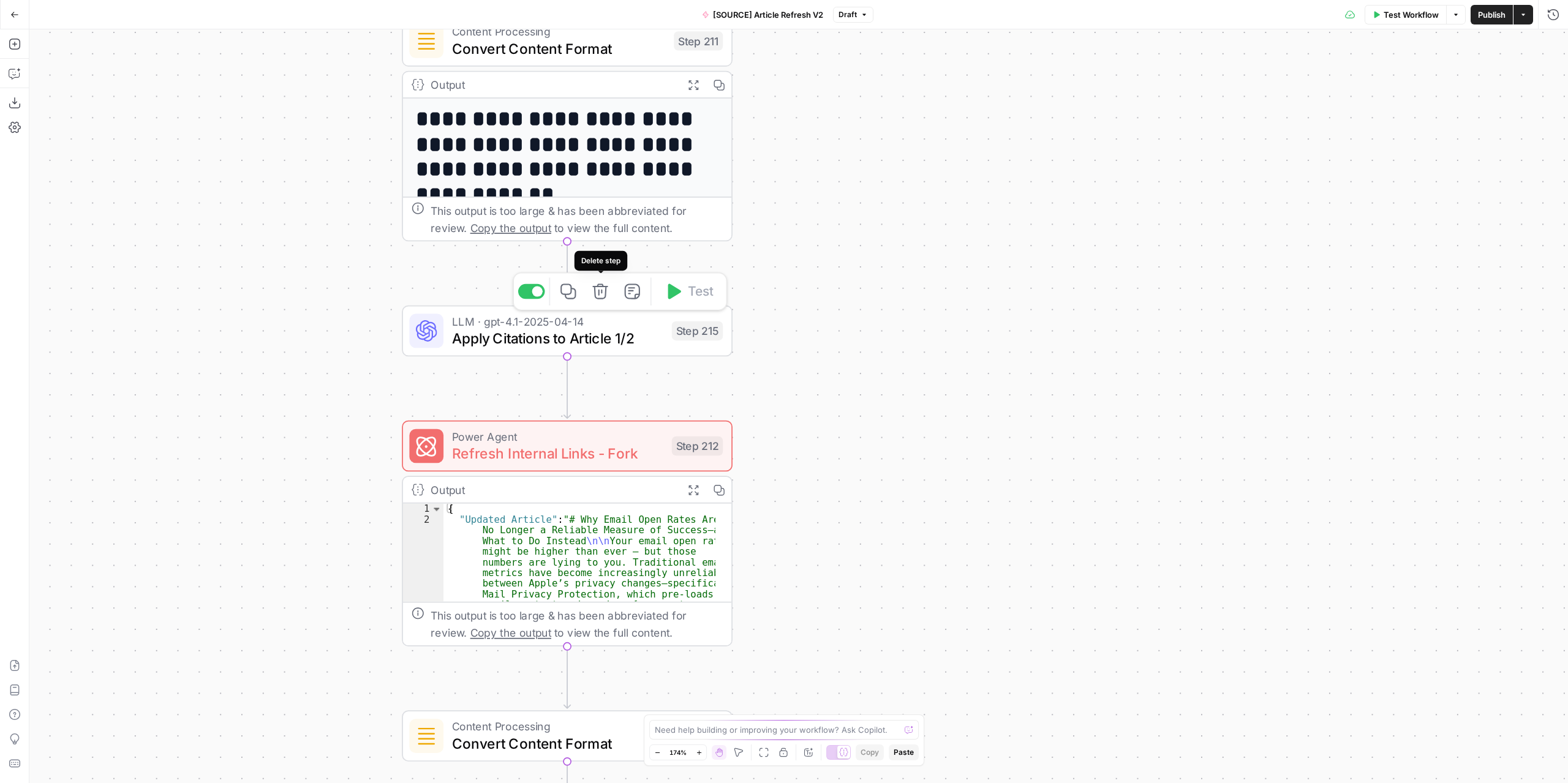
click at [601, 293] on icon "button" at bounding box center [600, 291] width 17 height 17
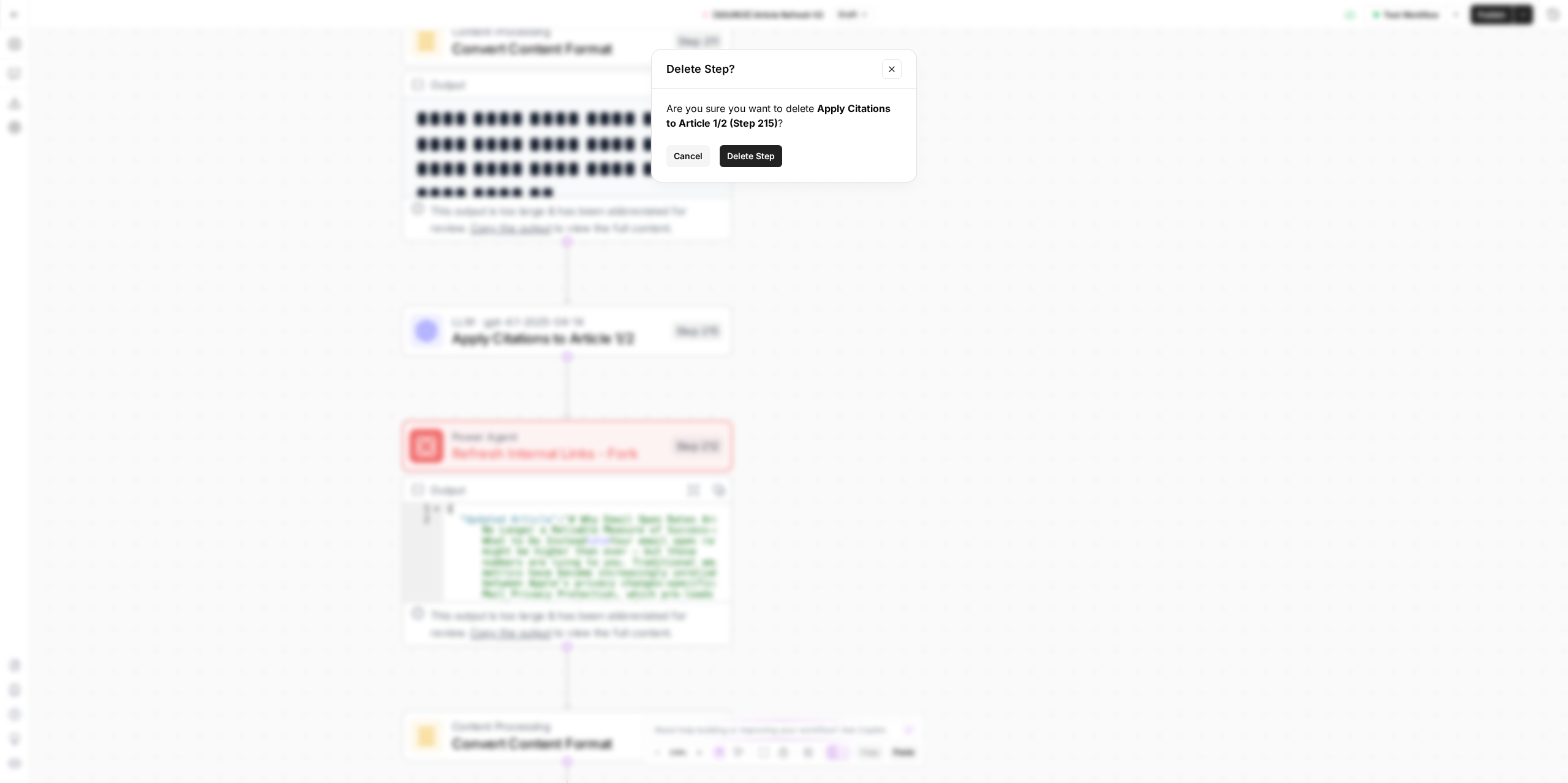
click at [744, 155] on span "Delete Step" at bounding box center [751, 156] width 48 height 12
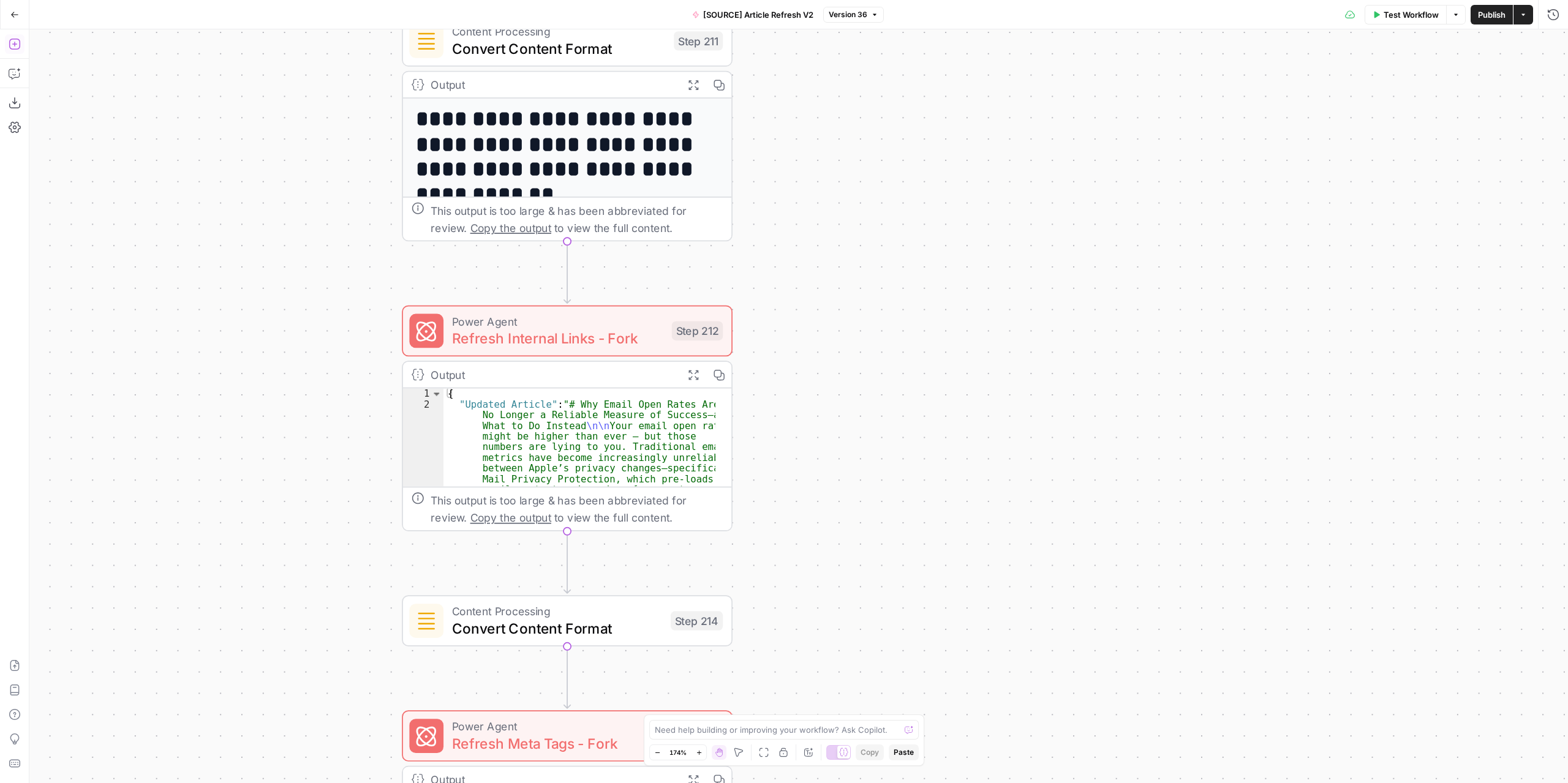
click at [19, 45] on icon "button" at bounding box center [14, 44] width 11 height 11
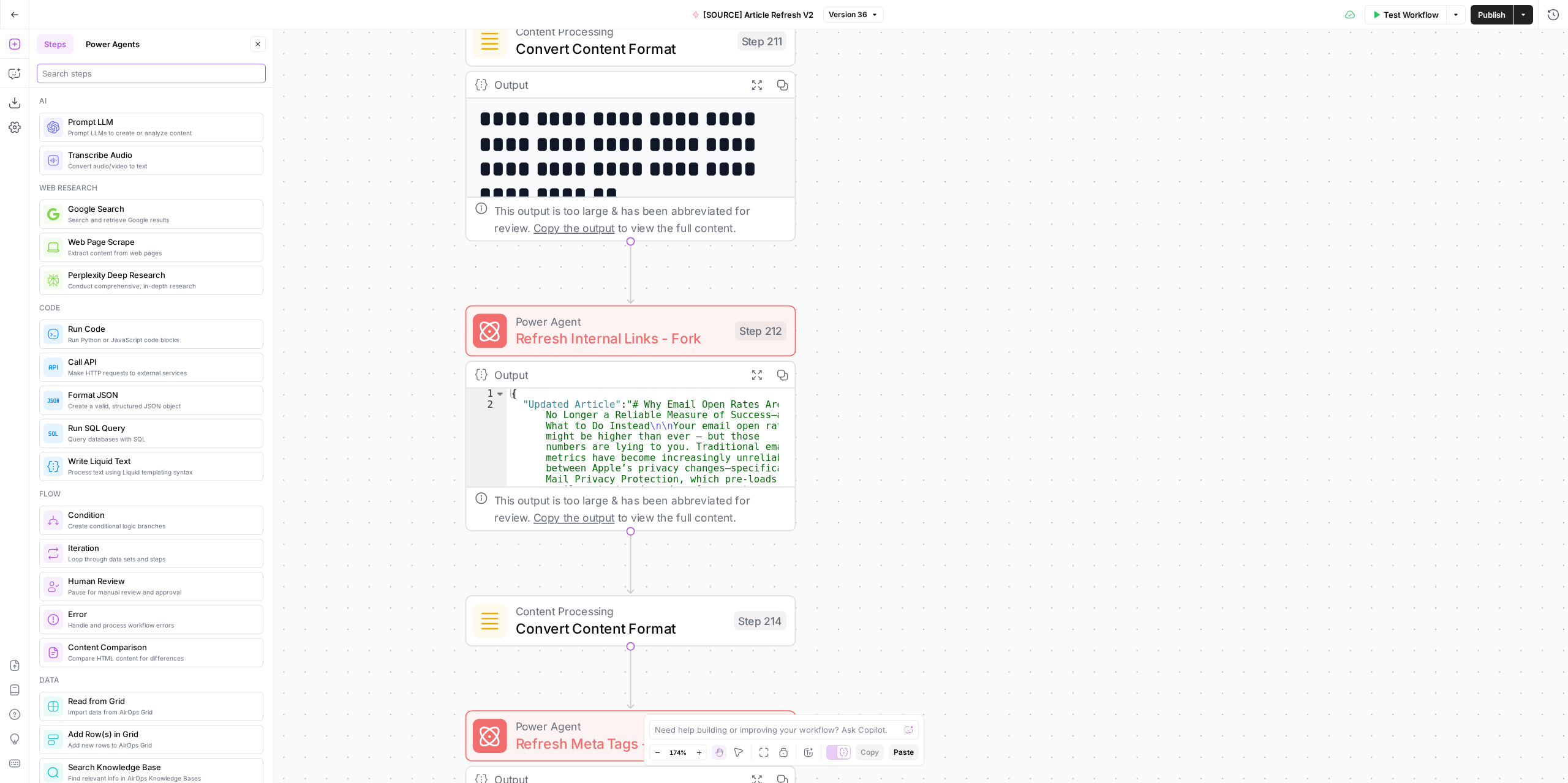
click at [117, 78] on input "search" at bounding box center [151, 74] width 218 height 12
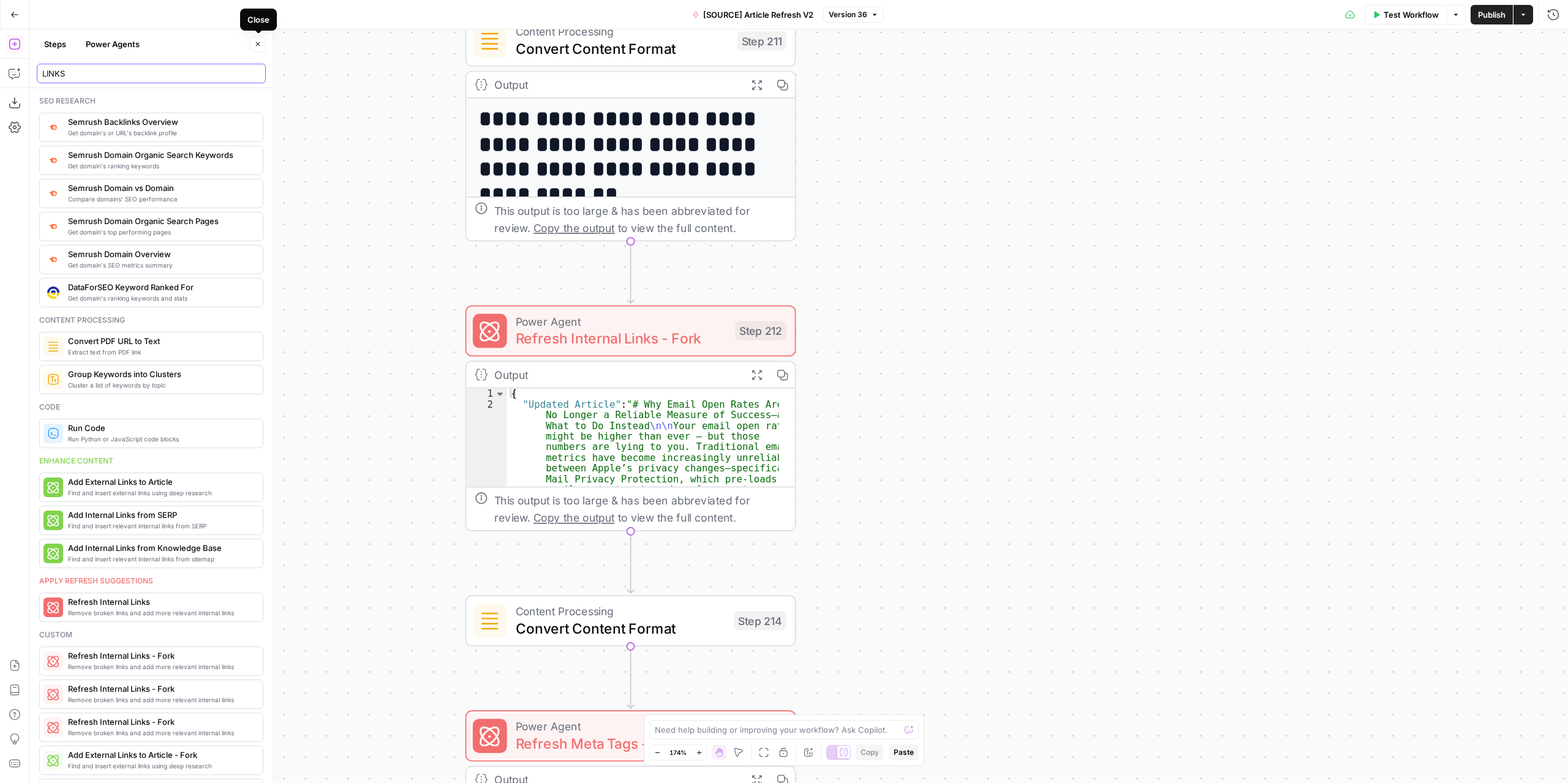
type input "LINKS"
click at [257, 43] on icon "button" at bounding box center [258, 44] width 8 height 8
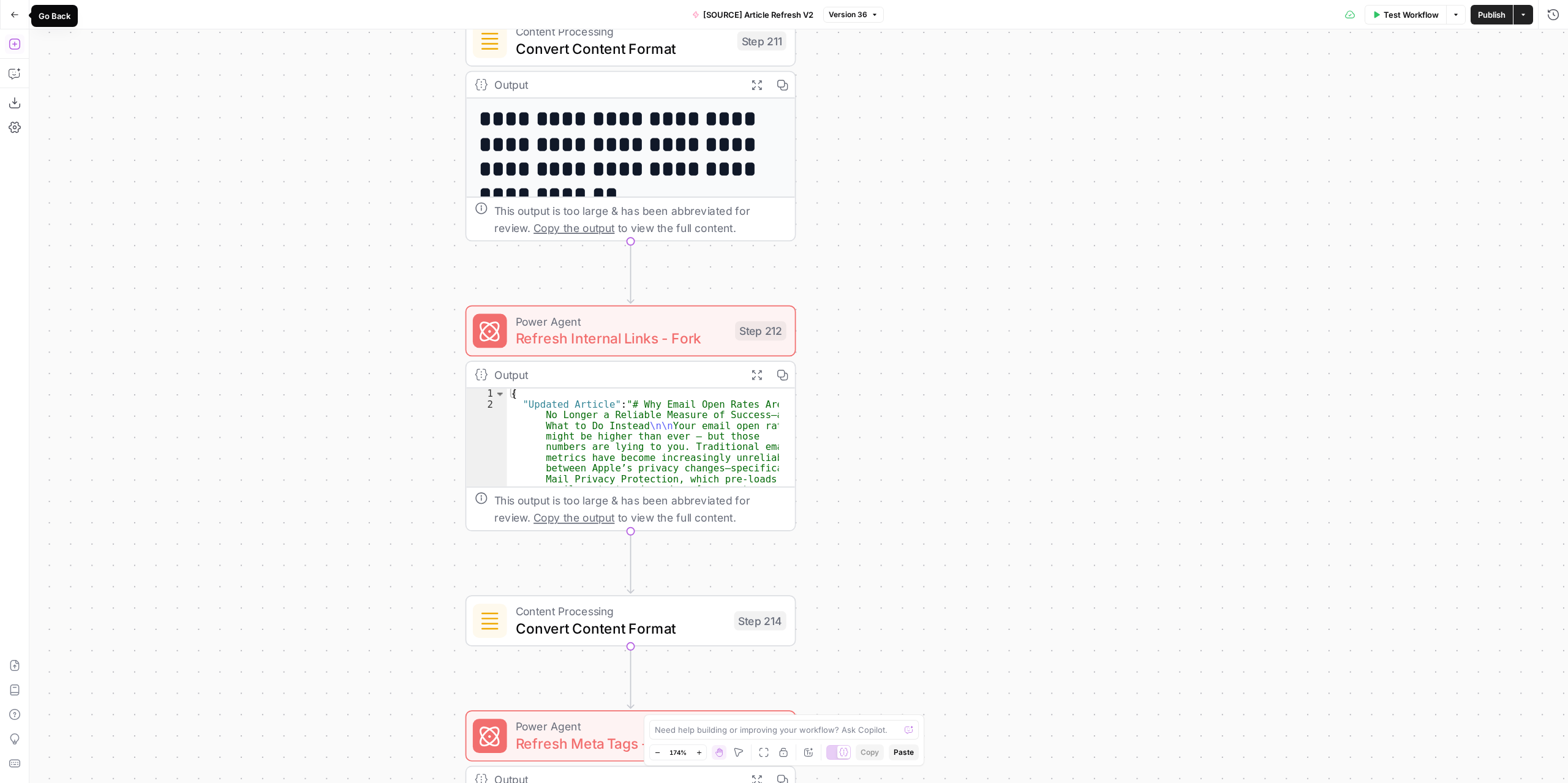
click at [15, 10] on icon "button" at bounding box center [15, 15] width 8 height 8
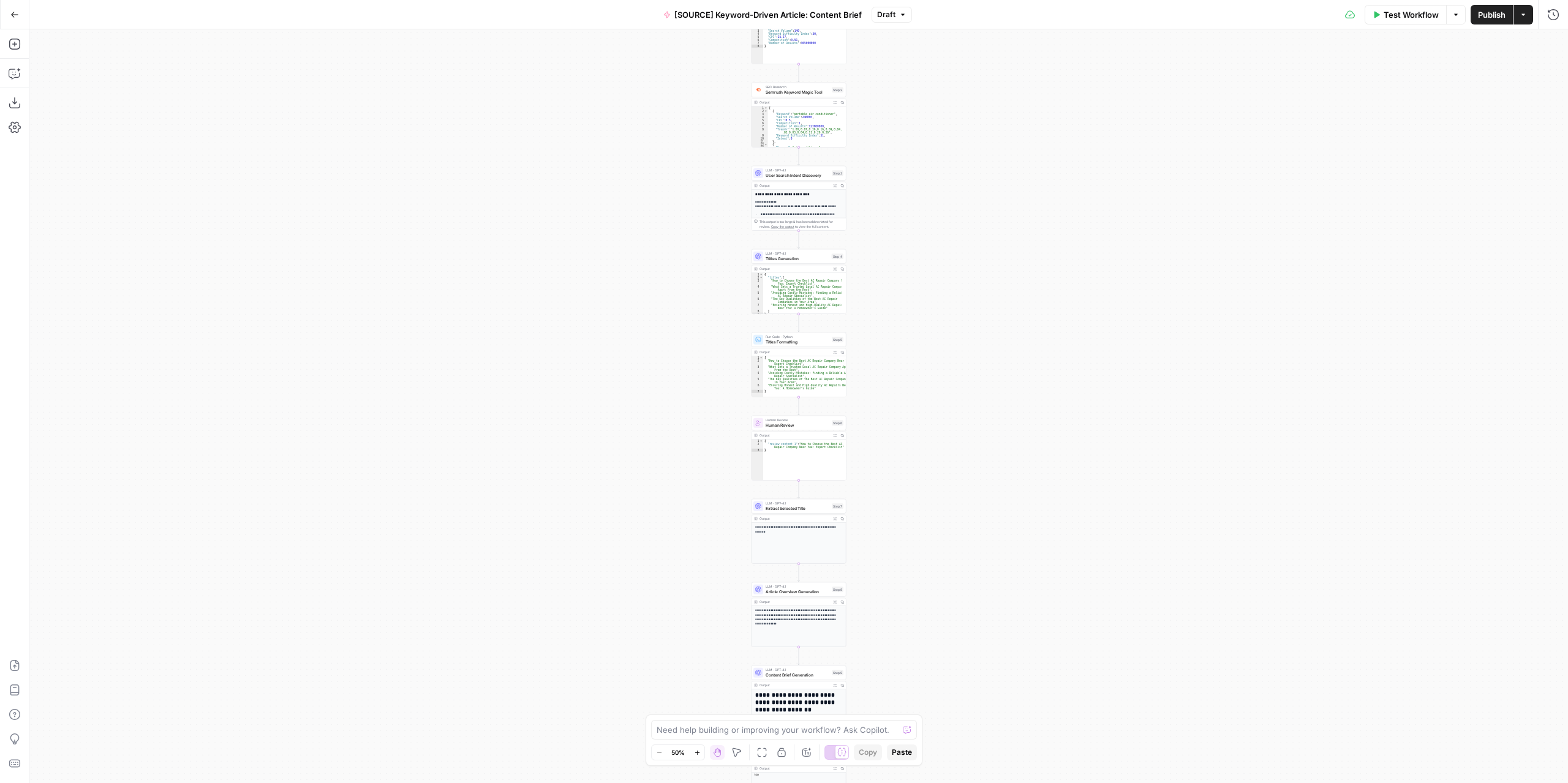
click at [1525, 20] on button "Actions" at bounding box center [1523, 15] width 19 height 19
click at [1469, 75] on span "Return to Grid" at bounding box center [1443, 78] width 115 height 12
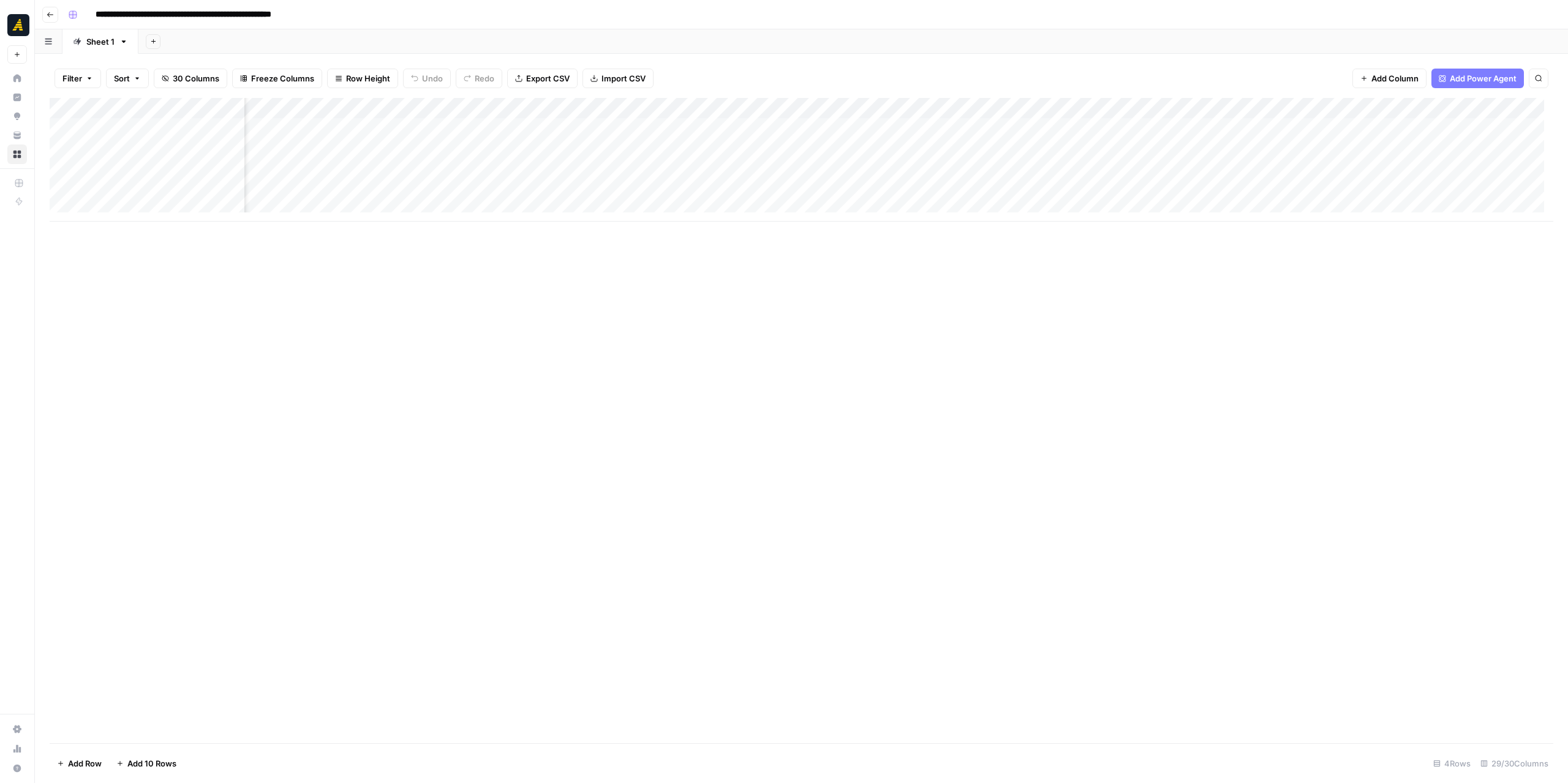
scroll to position [0, 2889]
click at [1289, 106] on div "Add Column" at bounding box center [801, 160] width 1503 height 124
click at [1271, 224] on span "Edit Workflow" at bounding box center [1275, 228] width 107 height 12
click at [1503, 109] on span "Add Column" at bounding box center [1525, 108] width 43 height 11
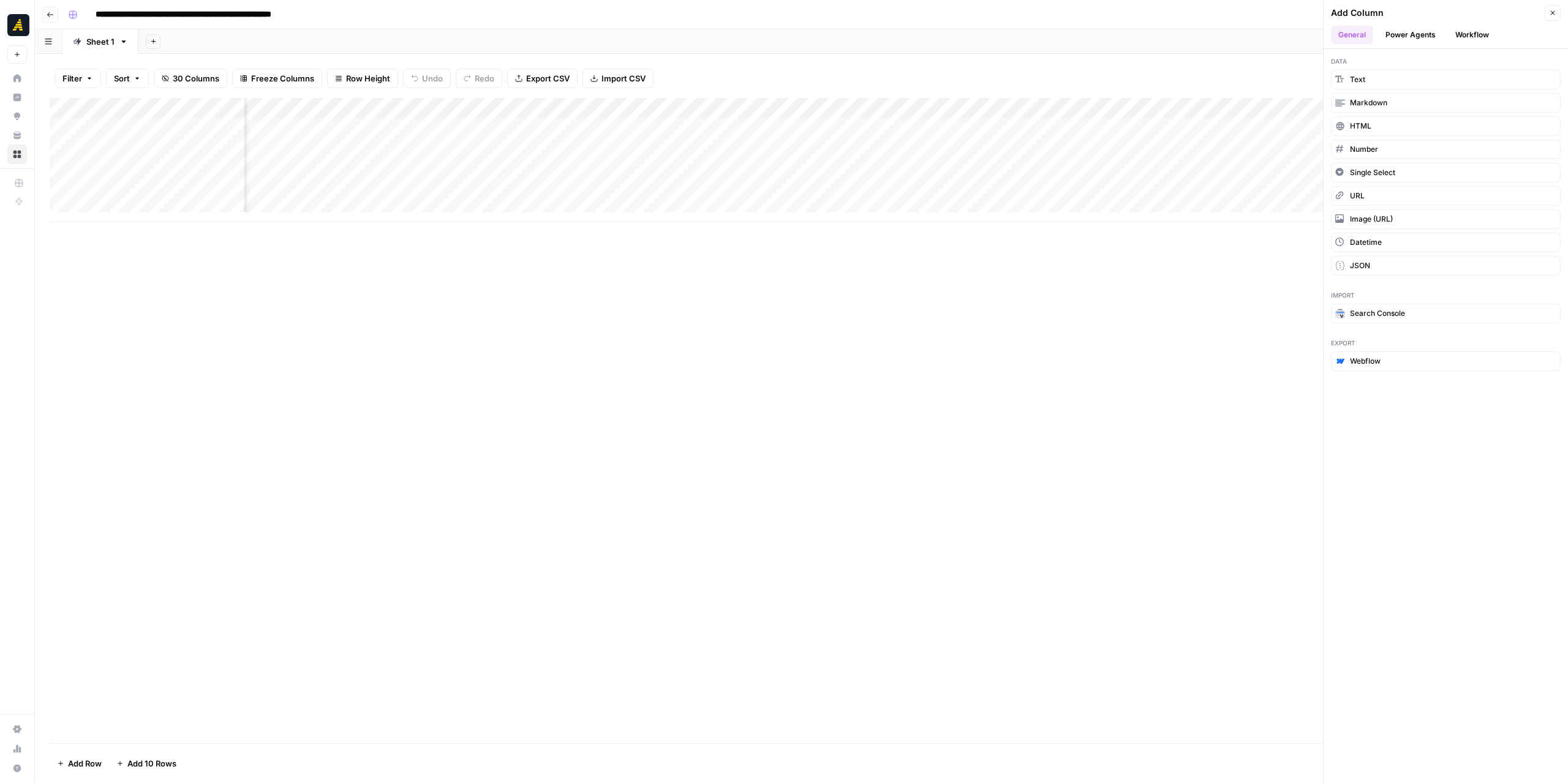
click at [1453, 33] on button "Workflow" at bounding box center [1472, 35] width 49 height 18
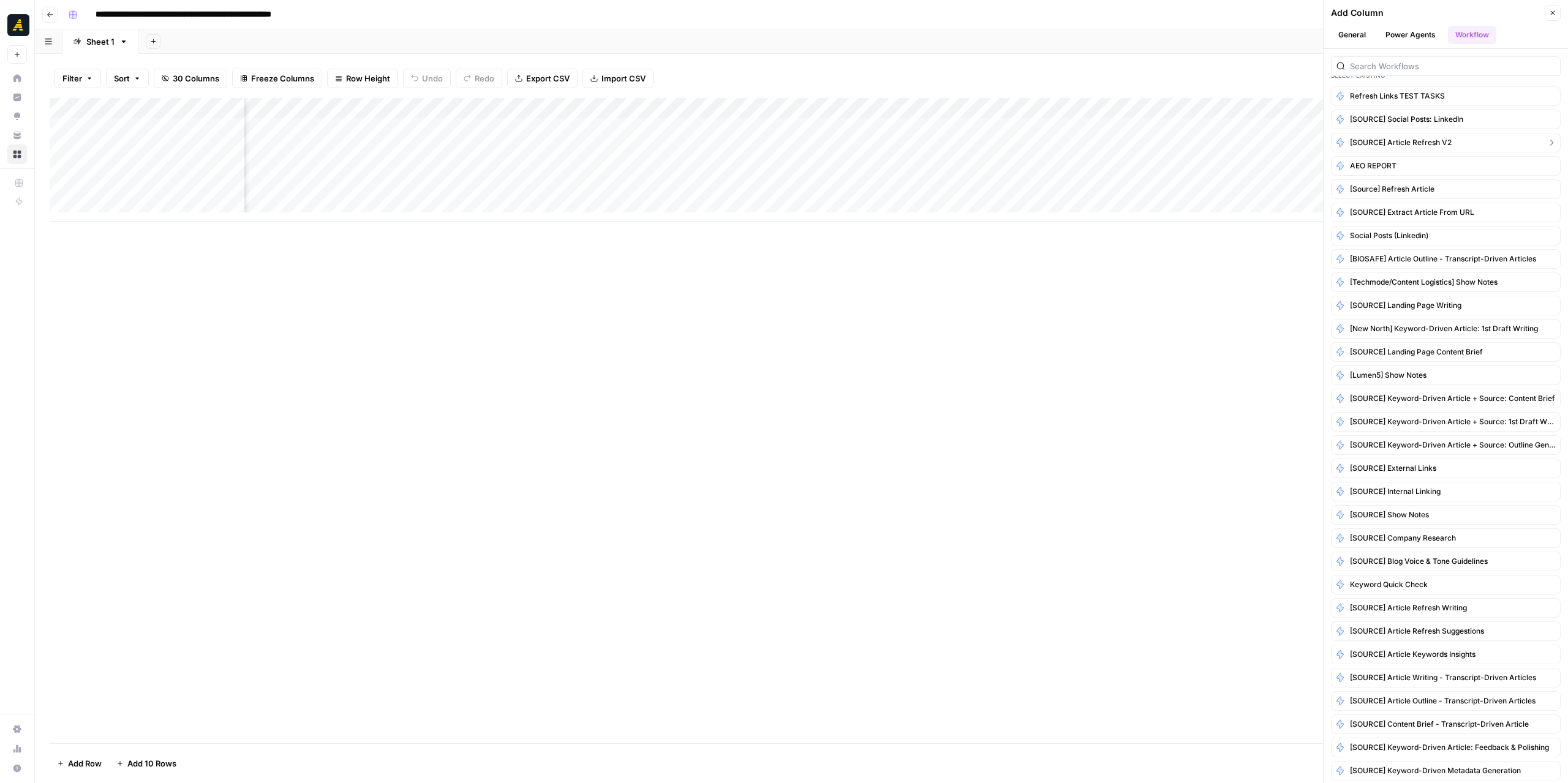
scroll to position [0, 0]
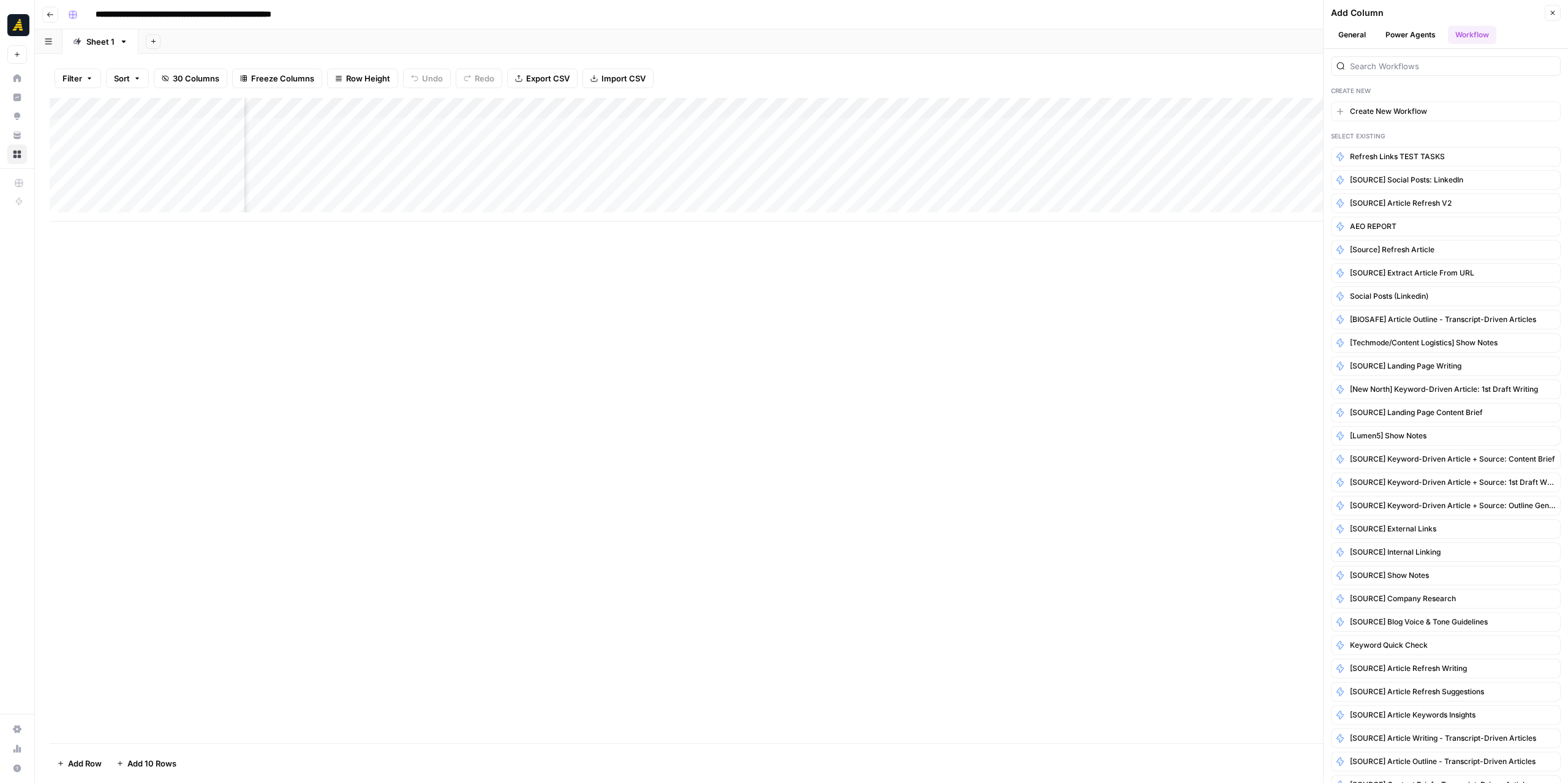
click at [1417, 39] on button "Power Agents" at bounding box center [1410, 35] width 65 height 18
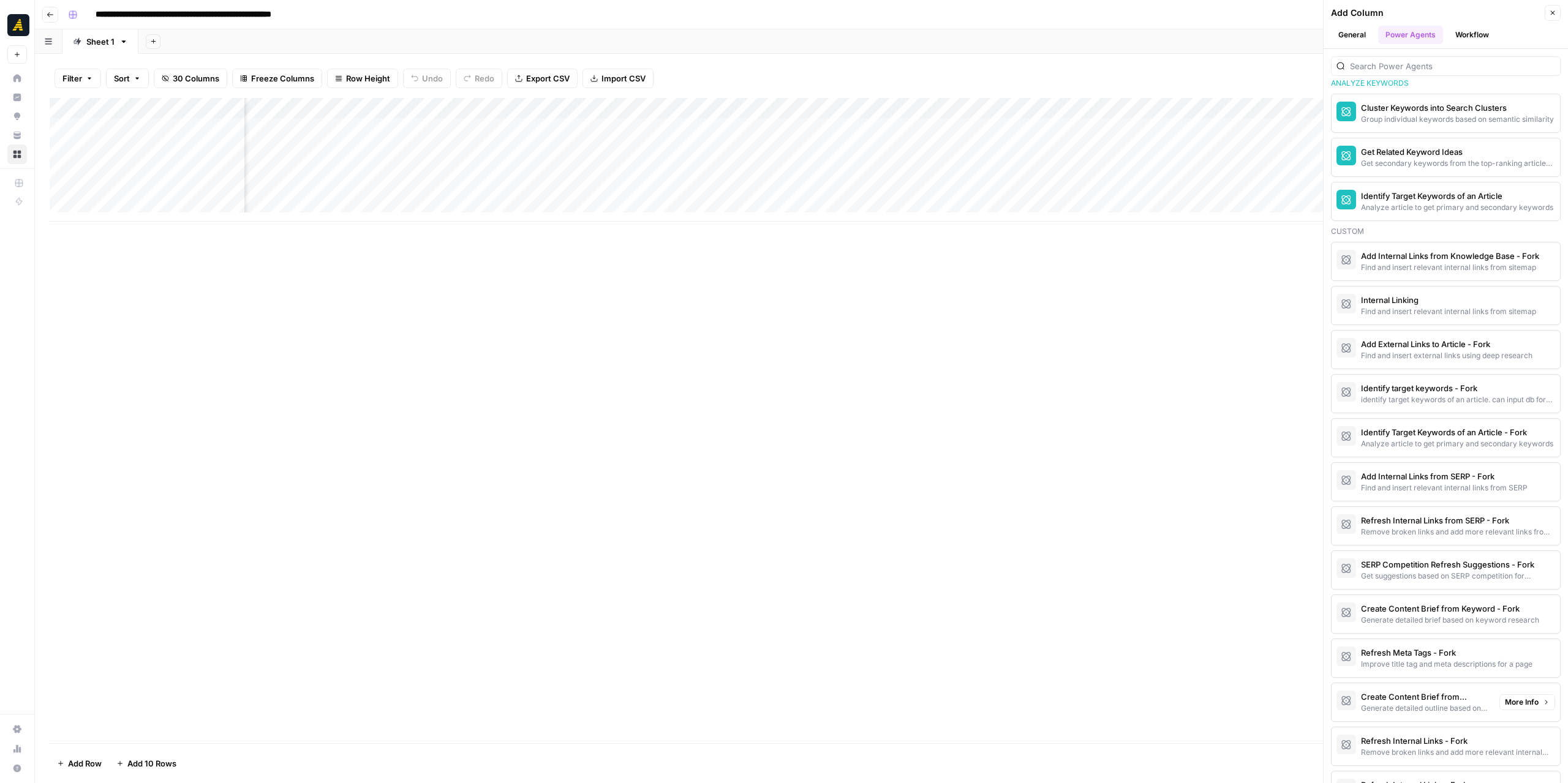
scroll to position [979, 0]
click at [1424, 351] on div "Find and insert external links using deep research" at bounding box center [1425, 356] width 128 height 11
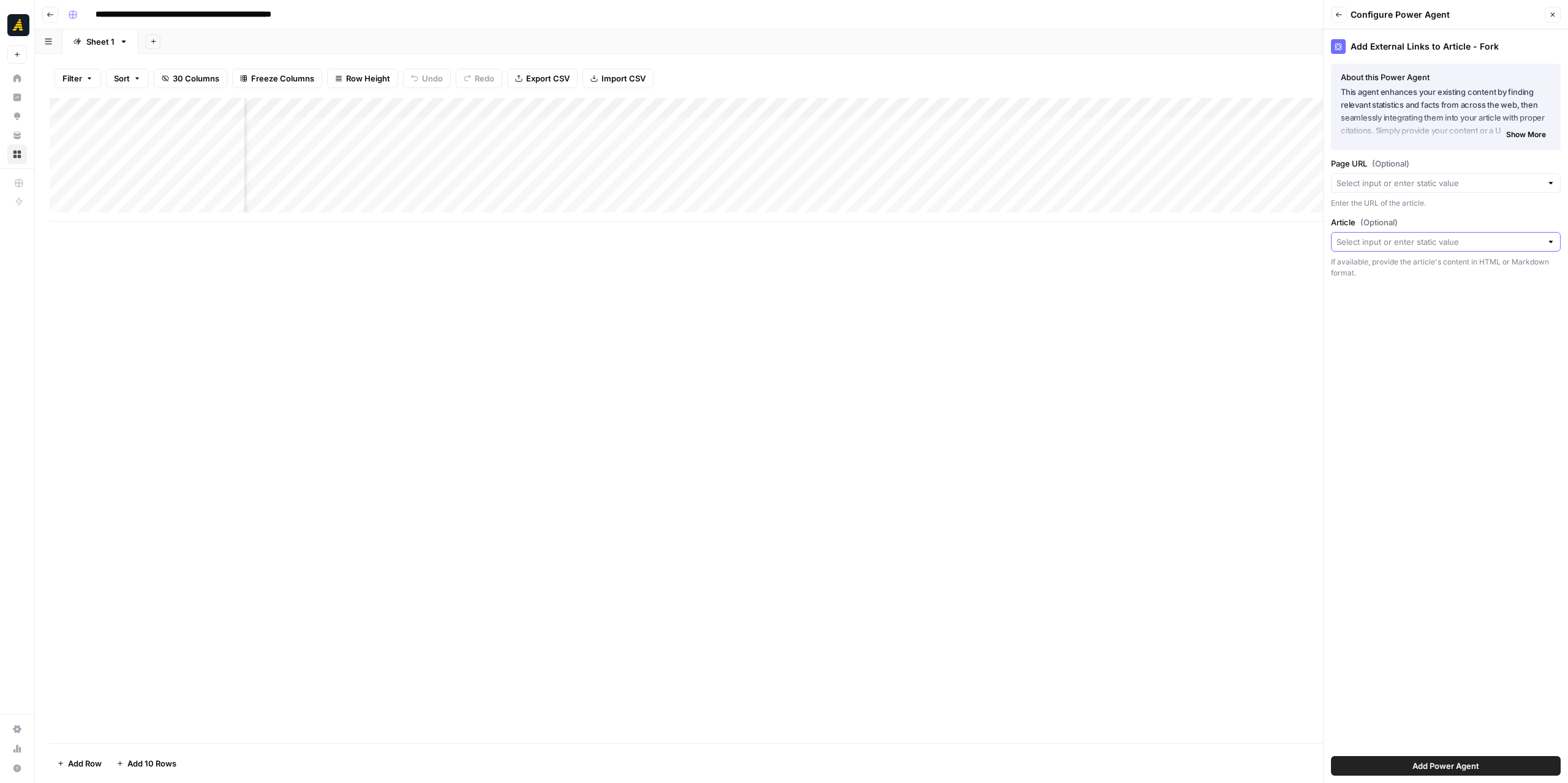
click at [1528, 246] on input "Article (Optional)" at bounding box center [1438, 242] width 205 height 12
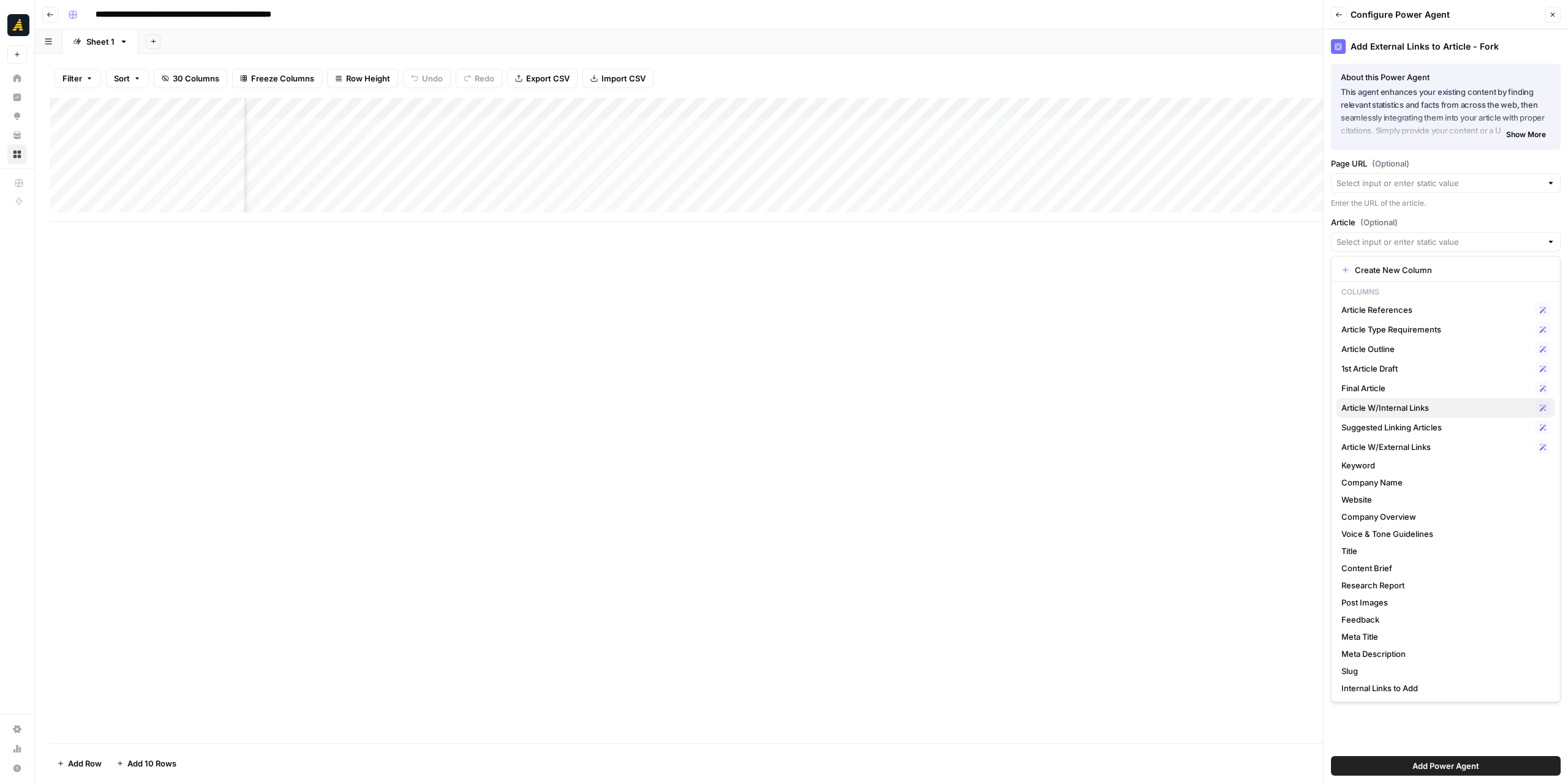
click at [1446, 410] on span "Article W/Internal Links" at bounding box center [1436, 408] width 190 height 12
type input "Article W/Internal Links"
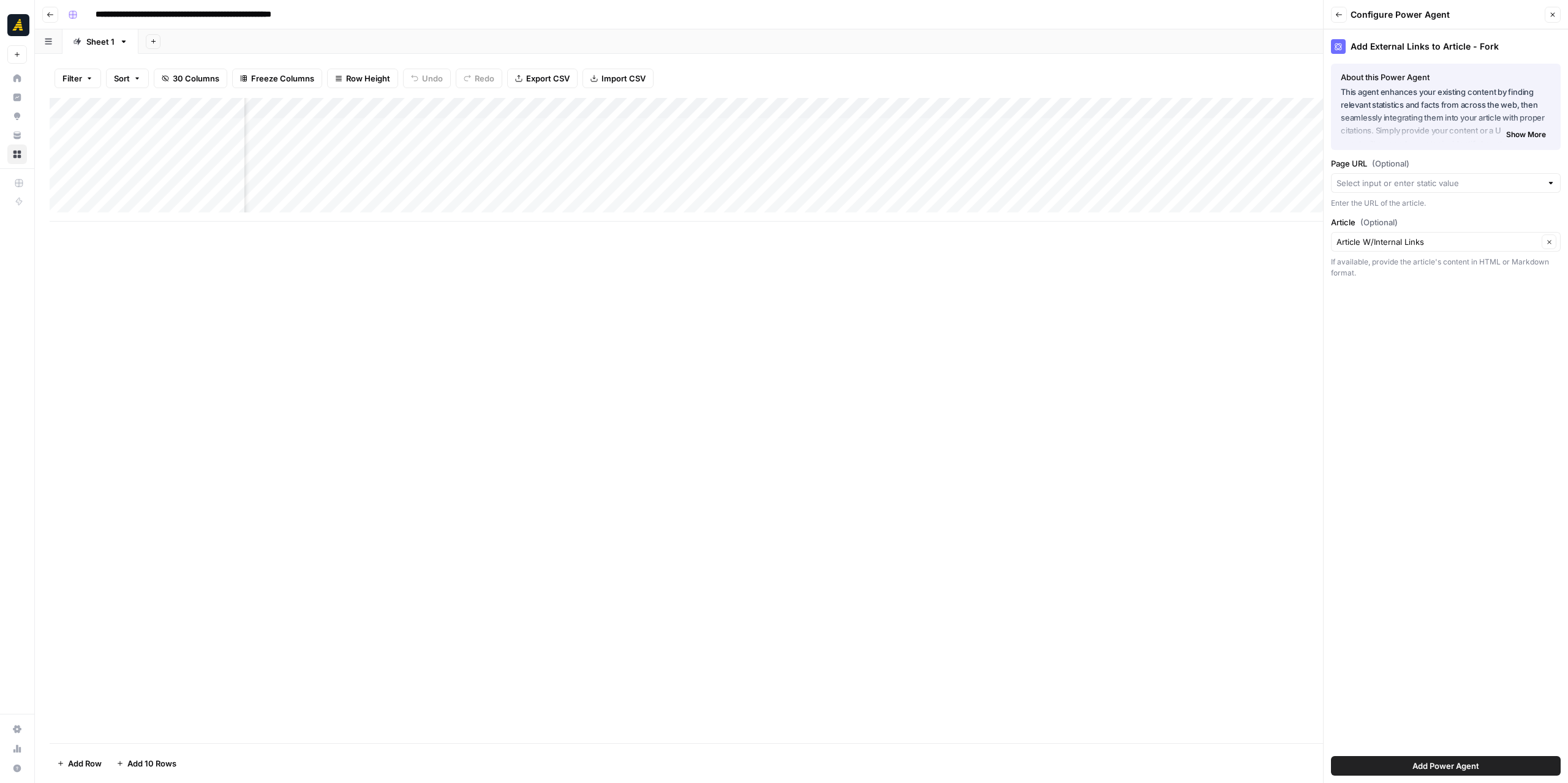
click at [1435, 754] on div "Add Power Agent" at bounding box center [1446, 766] width 230 height 34
click at [1434, 764] on span "Add Power Agent" at bounding box center [1446, 766] width 67 height 12
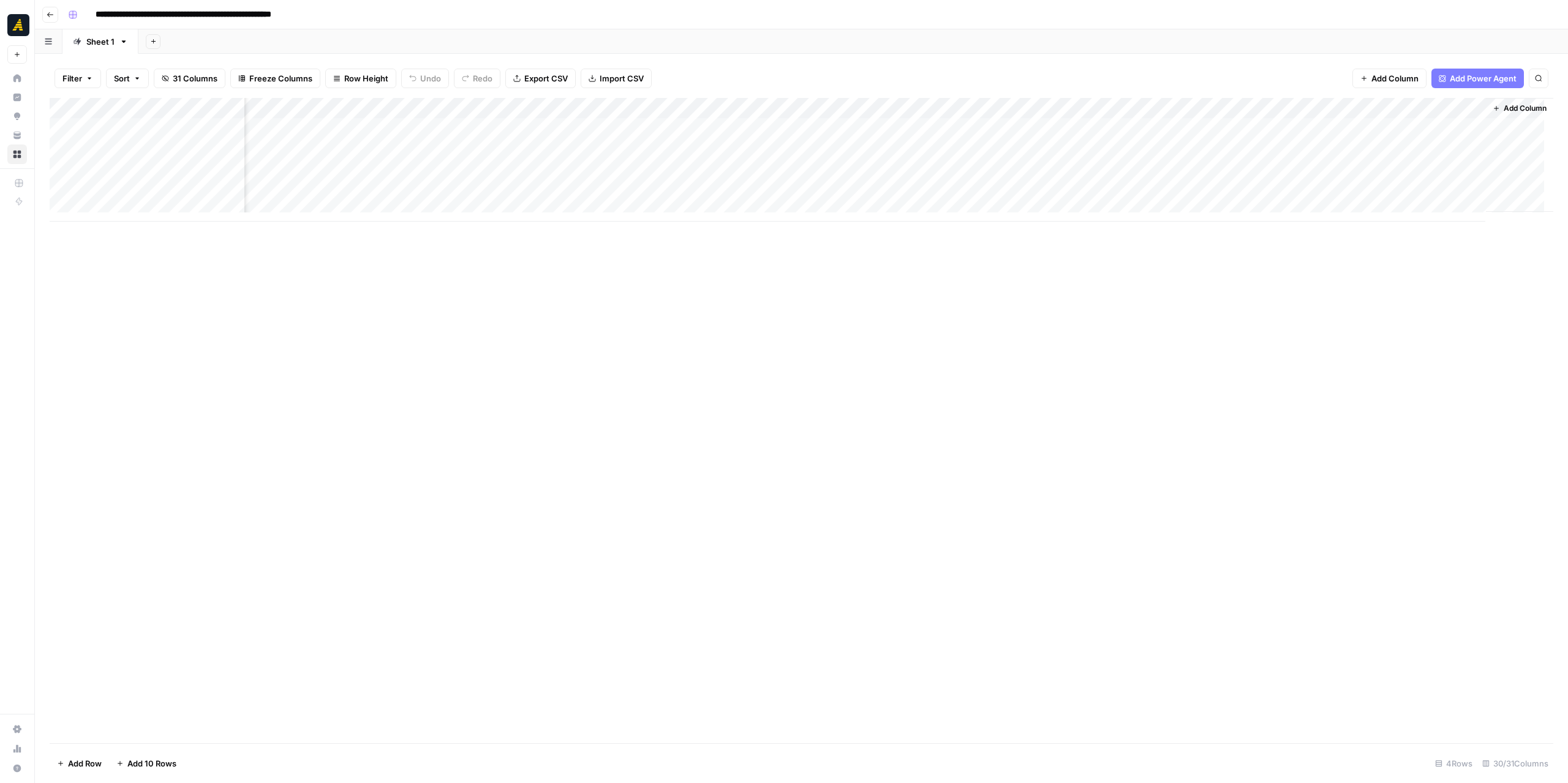
scroll to position [0, 3079]
click at [1369, 112] on div "Add Column" at bounding box center [801, 160] width 1503 height 124
click at [1374, 232] on span "Edit Workflow" at bounding box center [1363, 228] width 107 height 12
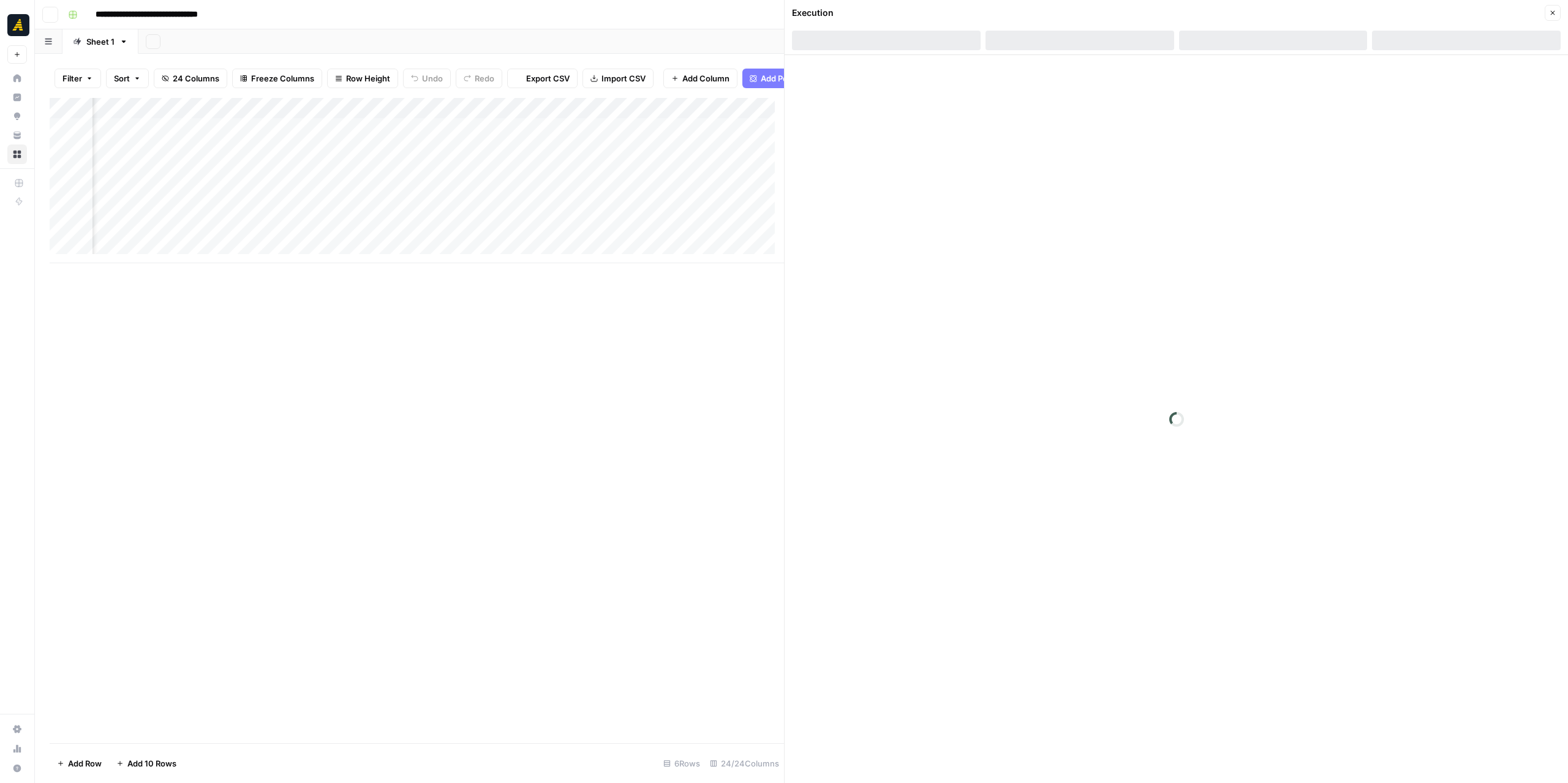
scroll to position [0, 1182]
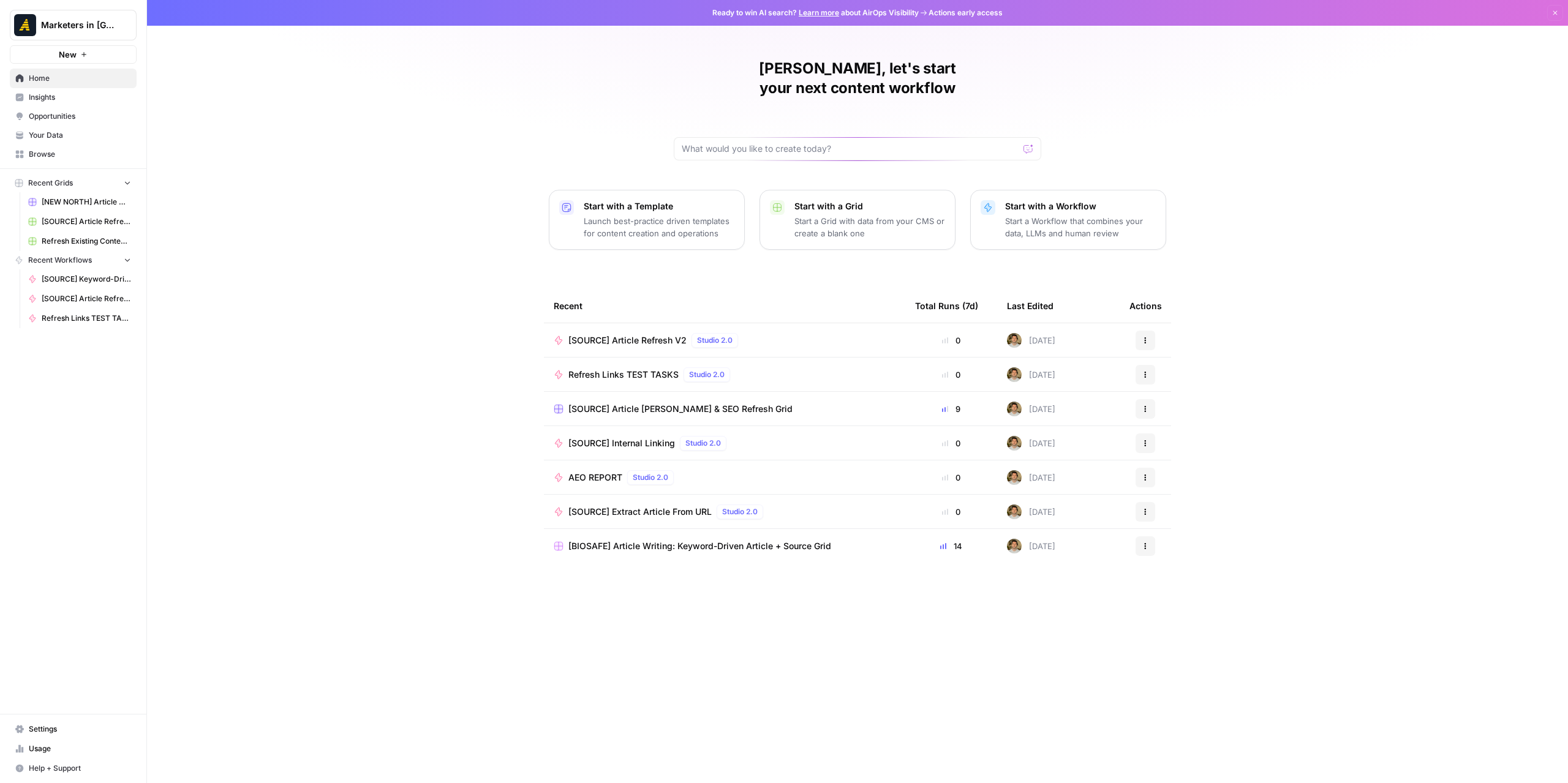
click at [42, 93] on span "Insights" at bounding box center [79, 97] width 102 height 11
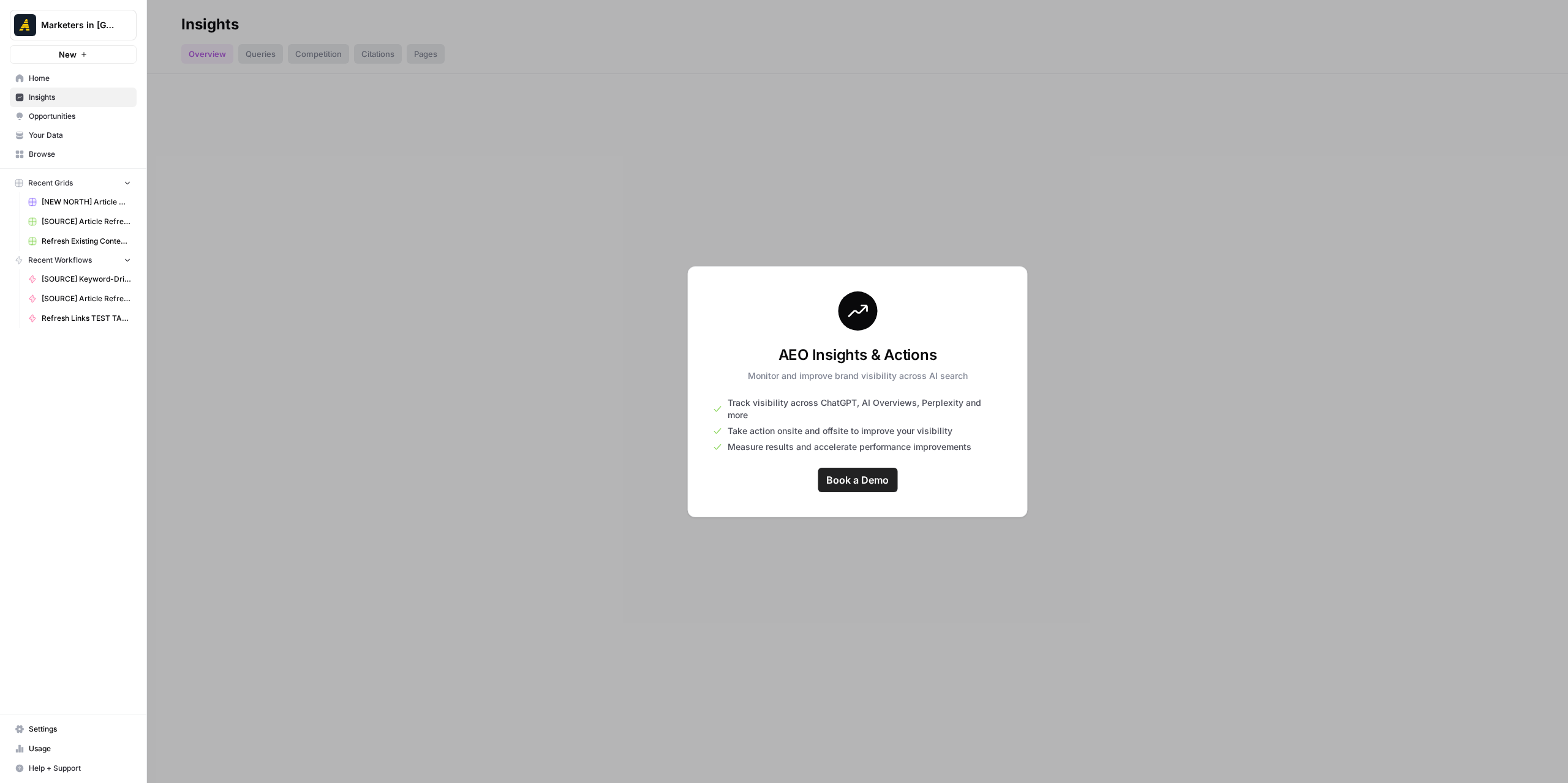
click at [54, 151] on span "Browse" at bounding box center [79, 154] width 102 height 11
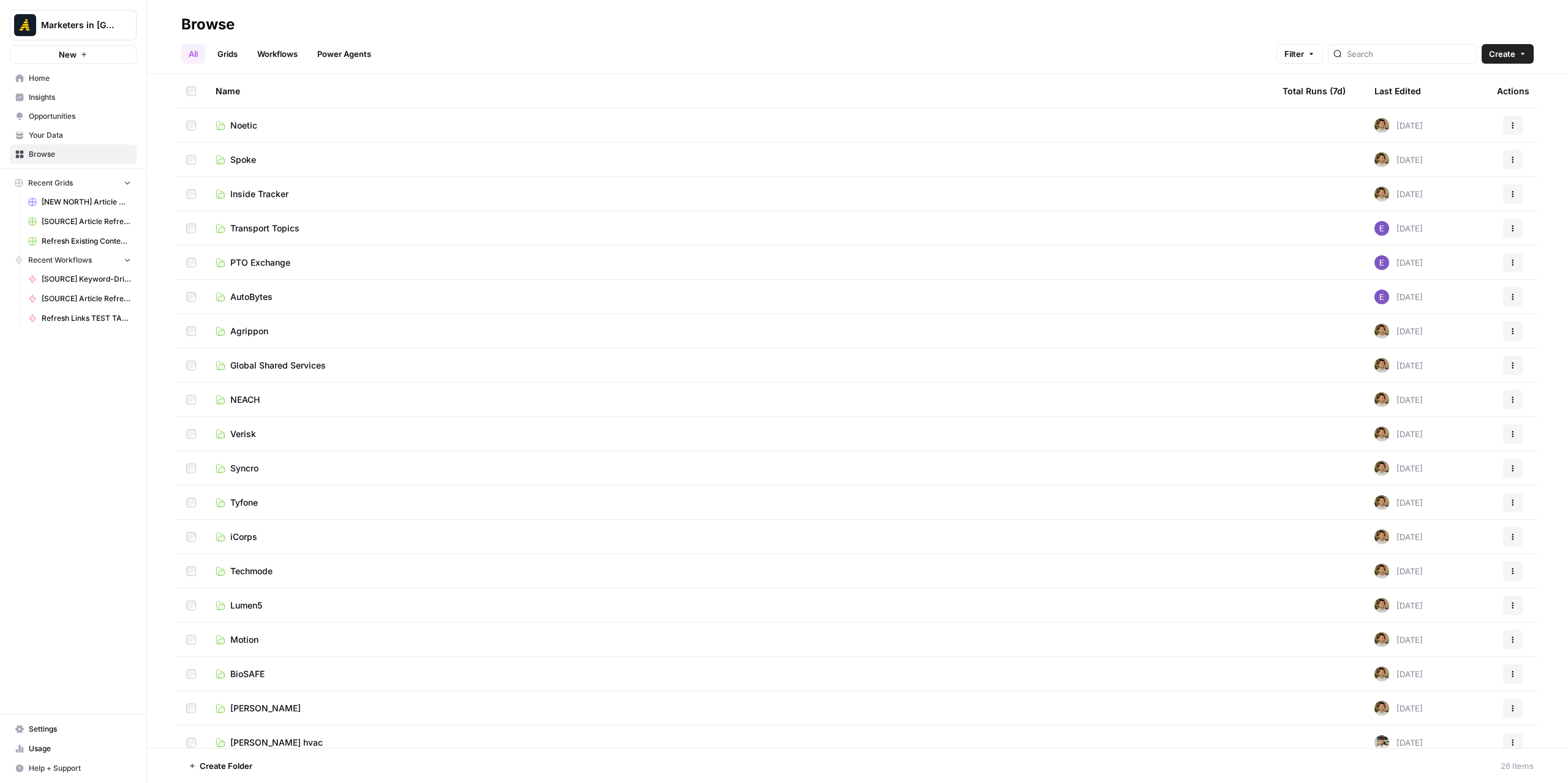
click at [367, 194] on link "Inside Tracker" at bounding box center [739, 194] width 1047 height 12
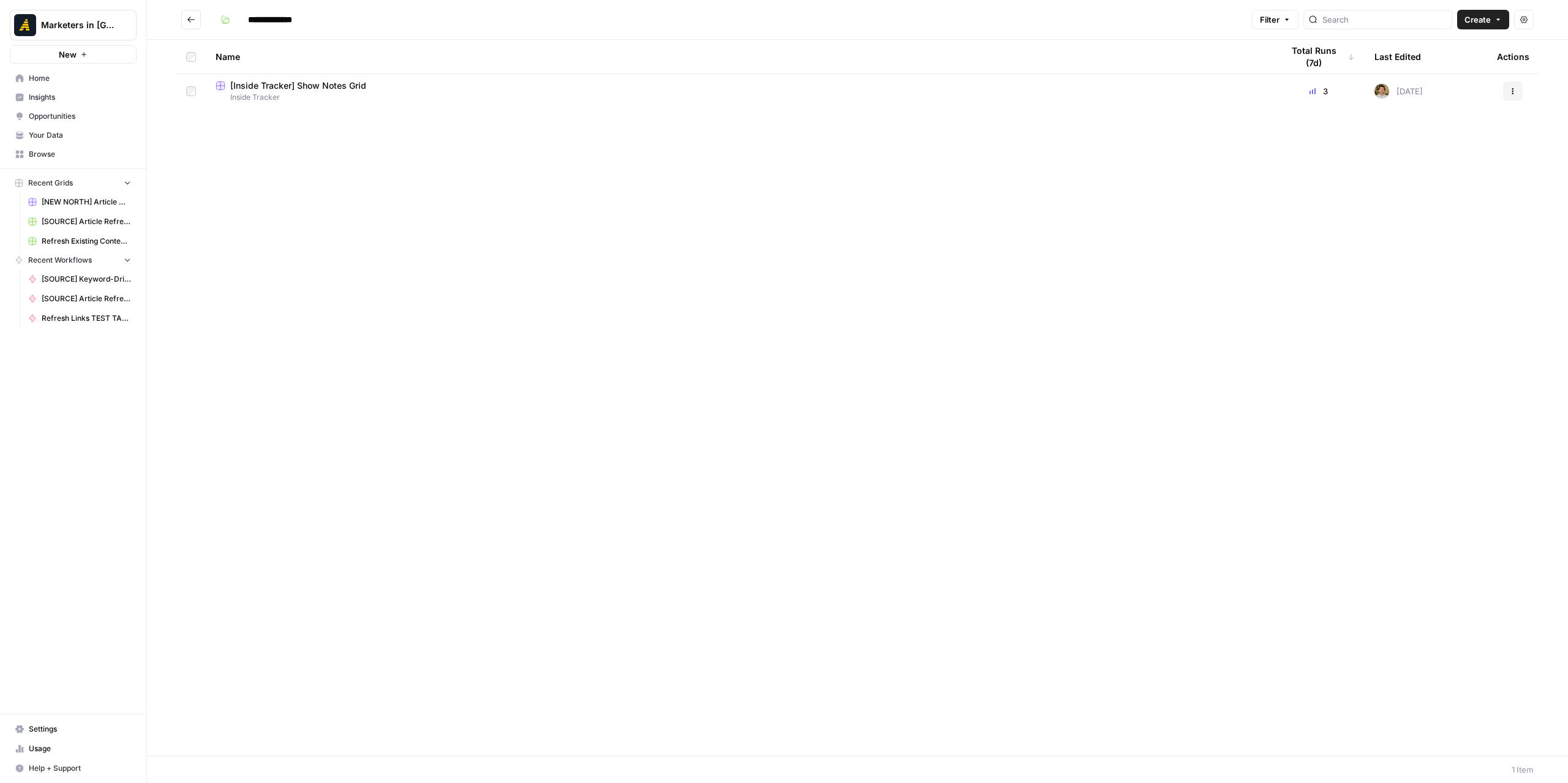
click at [326, 81] on span "[Inside Tracker] Show Notes Grid" at bounding box center [299, 86] width 136 height 12
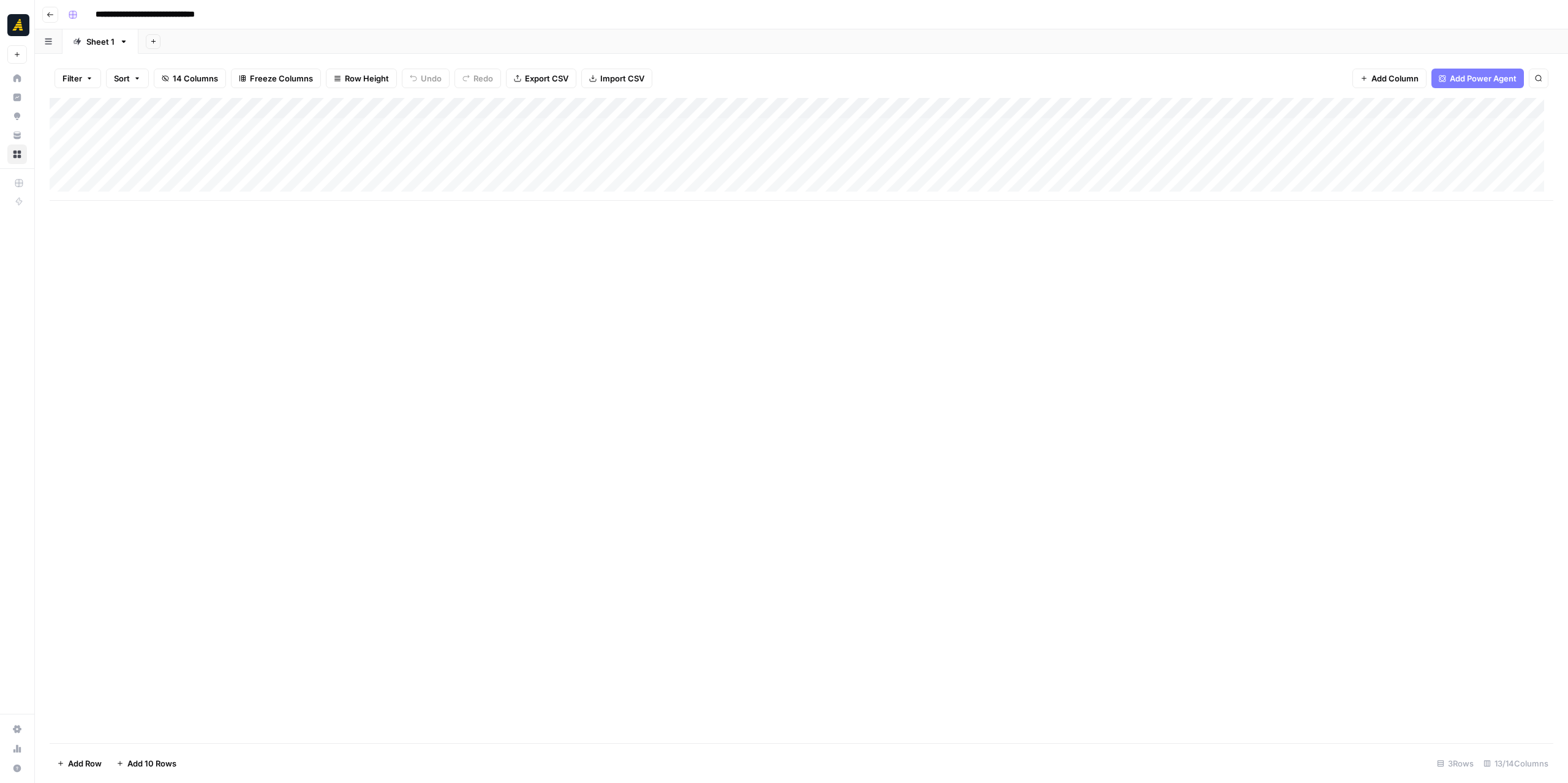
click at [160, 149] on div "Add Column" at bounding box center [801, 149] width 1503 height 103
click at [578, 151] on div "Add Column" at bounding box center [801, 149] width 1503 height 103
click at [152, 145] on div "Add Column" at bounding box center [801, 149] width 1503 height 103
click at [166, 169] on div "Add Column" at bounding box center [801, 149] width 1503 height 103
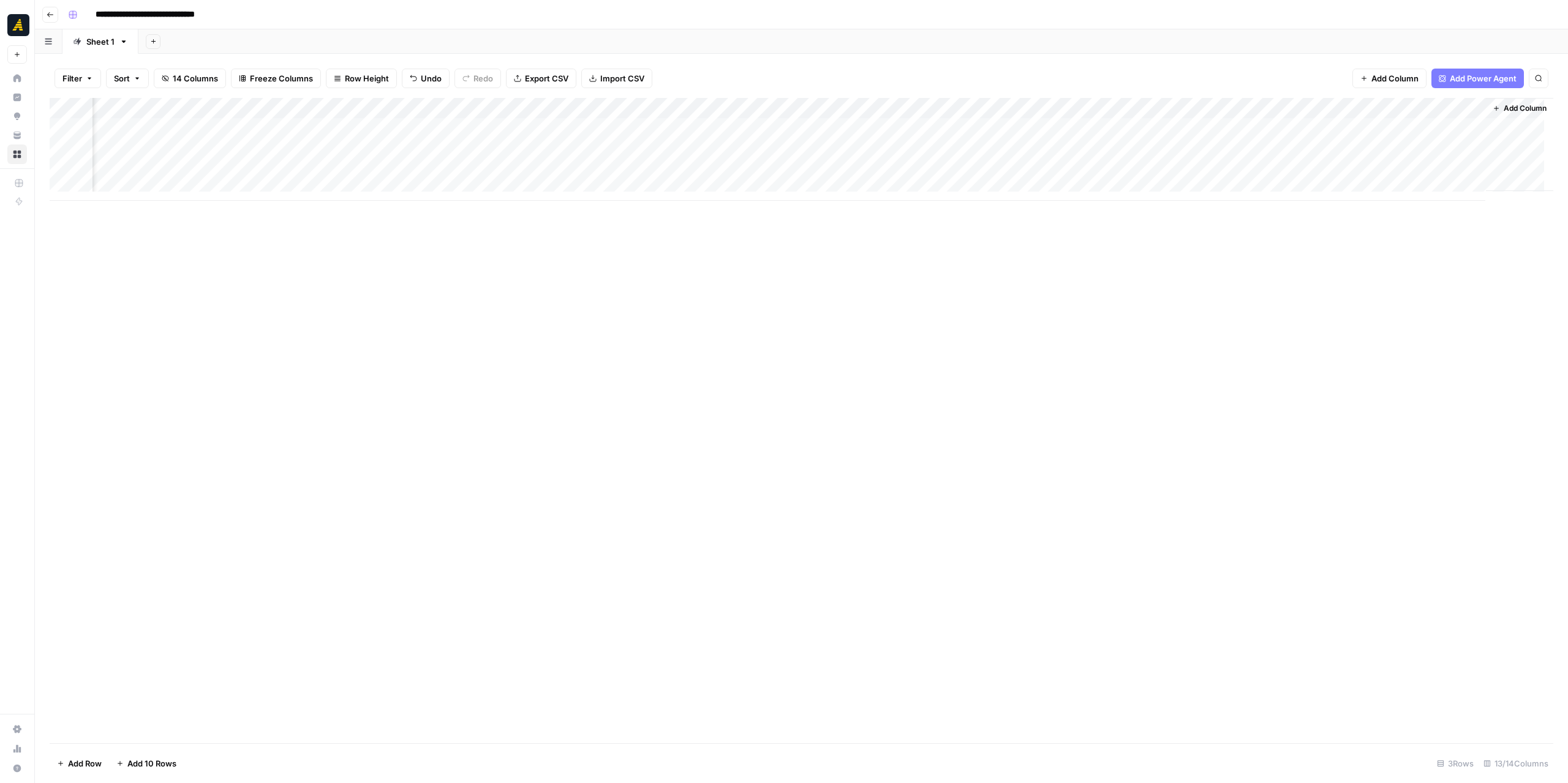
click at [1240, 148] on div "Add Column" at bounding box center [801, 149] width 1503 height 103
click at [1100, 154] on div "Add Column" at bounding box center [801, 149] width 1503 height 103
click at [1052, 141] on div "Add Column" at bounding box center [801, 149] width 1503 height 103
click at [1052, 141] on body "**********" at bounding box center [784, 392] width 1568 height 783
click at [1099, 62] on p at bounding box center [1176, 62] width 392 height 16
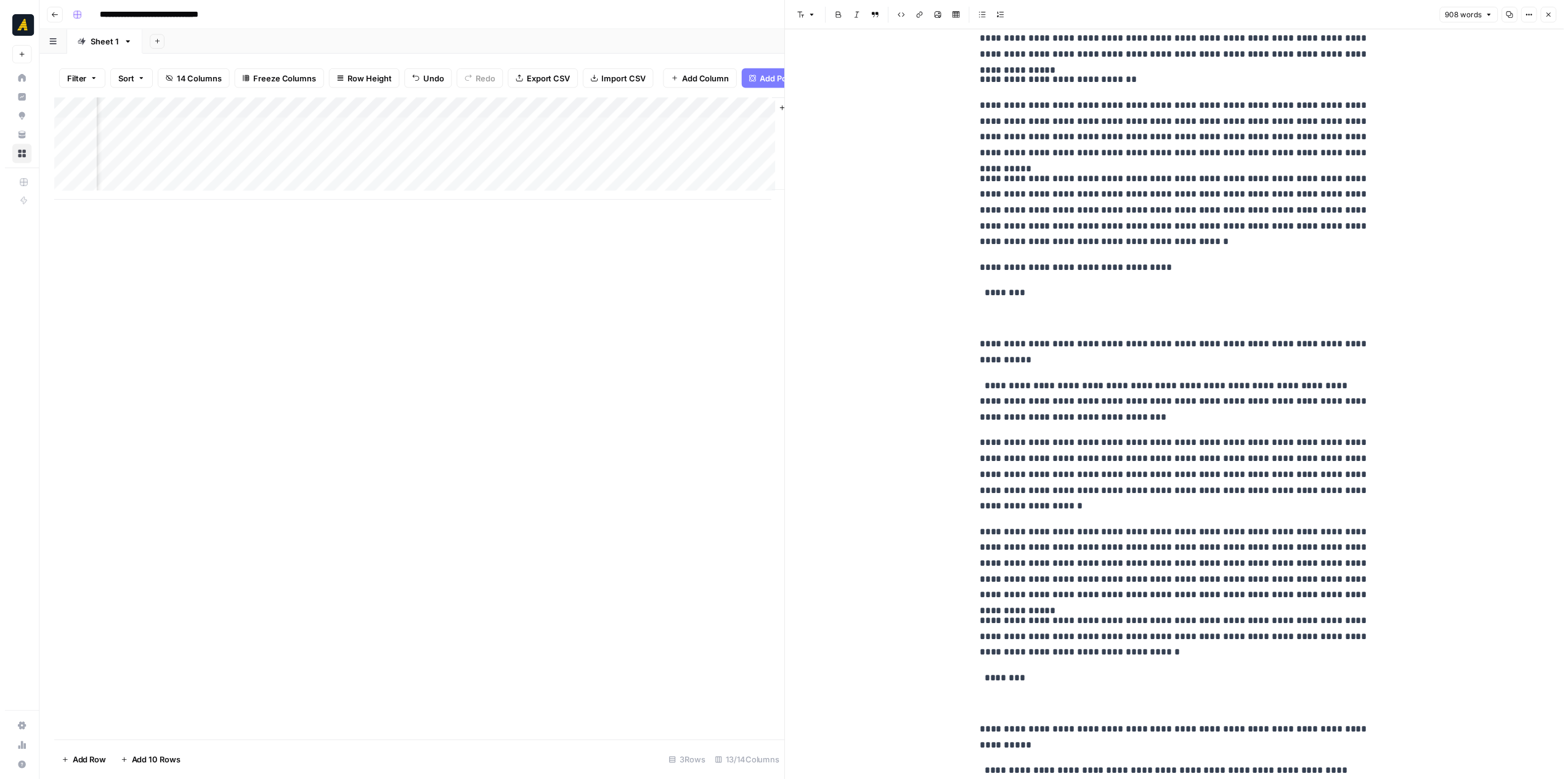
scroll to position [0, 1185]
click at [497, 157] on div "Add Column" at bounding box center [418, 150] width 738 height 103
click at [1565, 14] on button "Close" at bounding box center [1561, 15] width 16 height 16
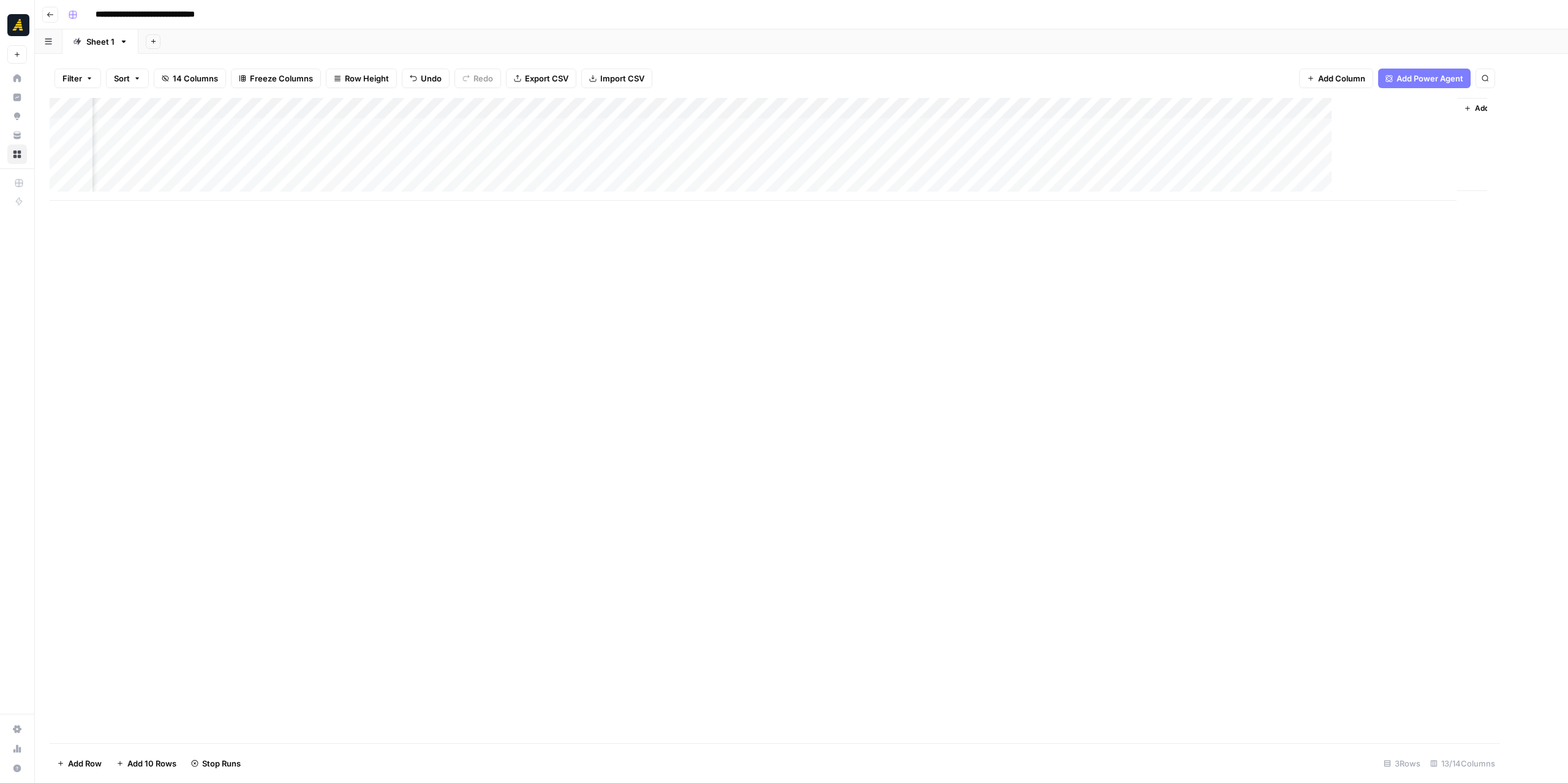
scroll to position [0, 394]
drag, startPoint x: 650, startPoint y: 201, endPoint x: 521, endPoint y: 200, distance: 129.0
click at [521, 200] on div "Add Column" at bounding box center [801, 421] width 1503 height 646
click at [1321, 150] on div "Add Column" at bounding box center [801, 149] width 1503 height 103
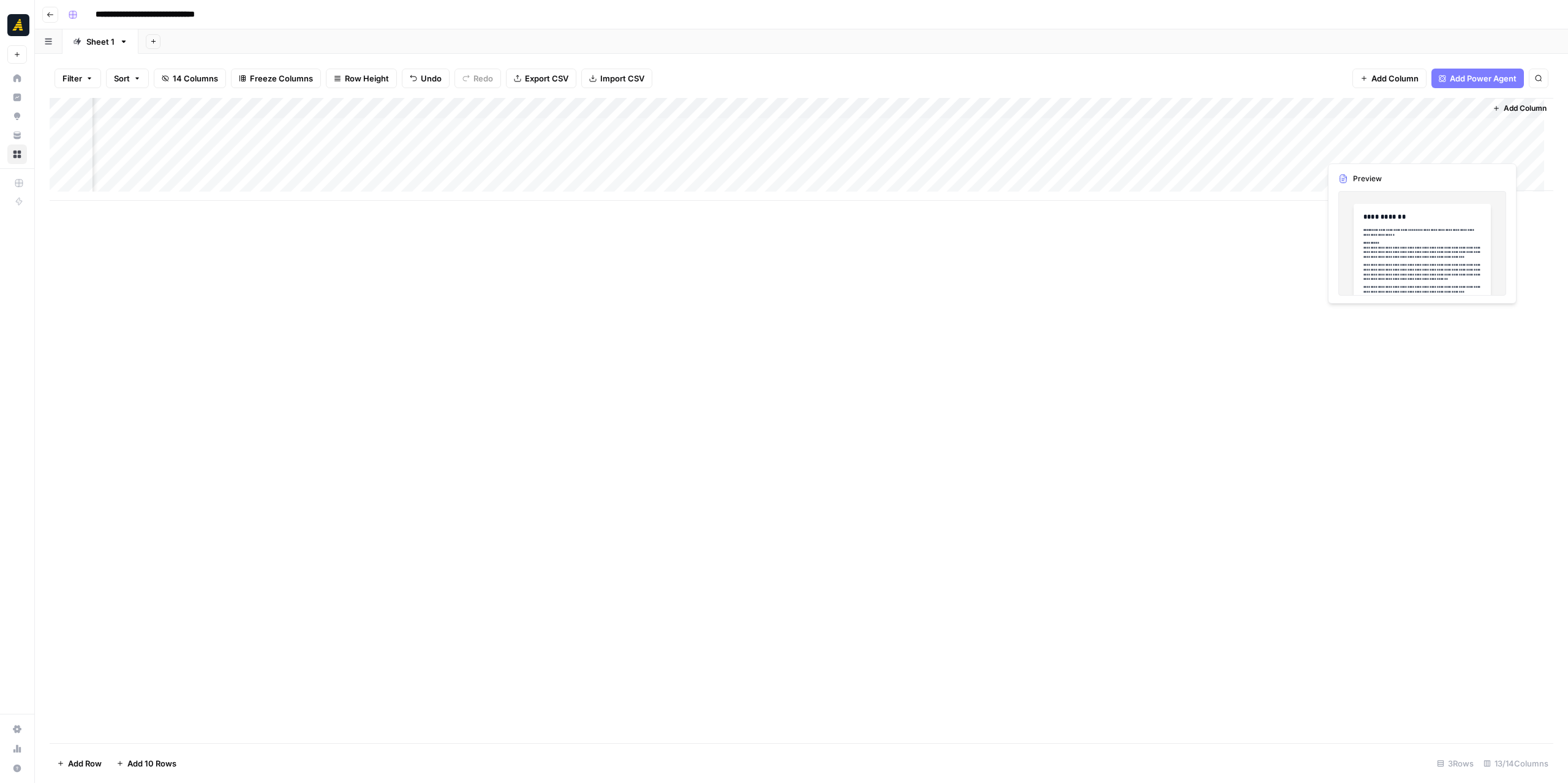
click at [1342, 150] on div "Add Column" at bounding box center [801, 149] width 1503 height 103
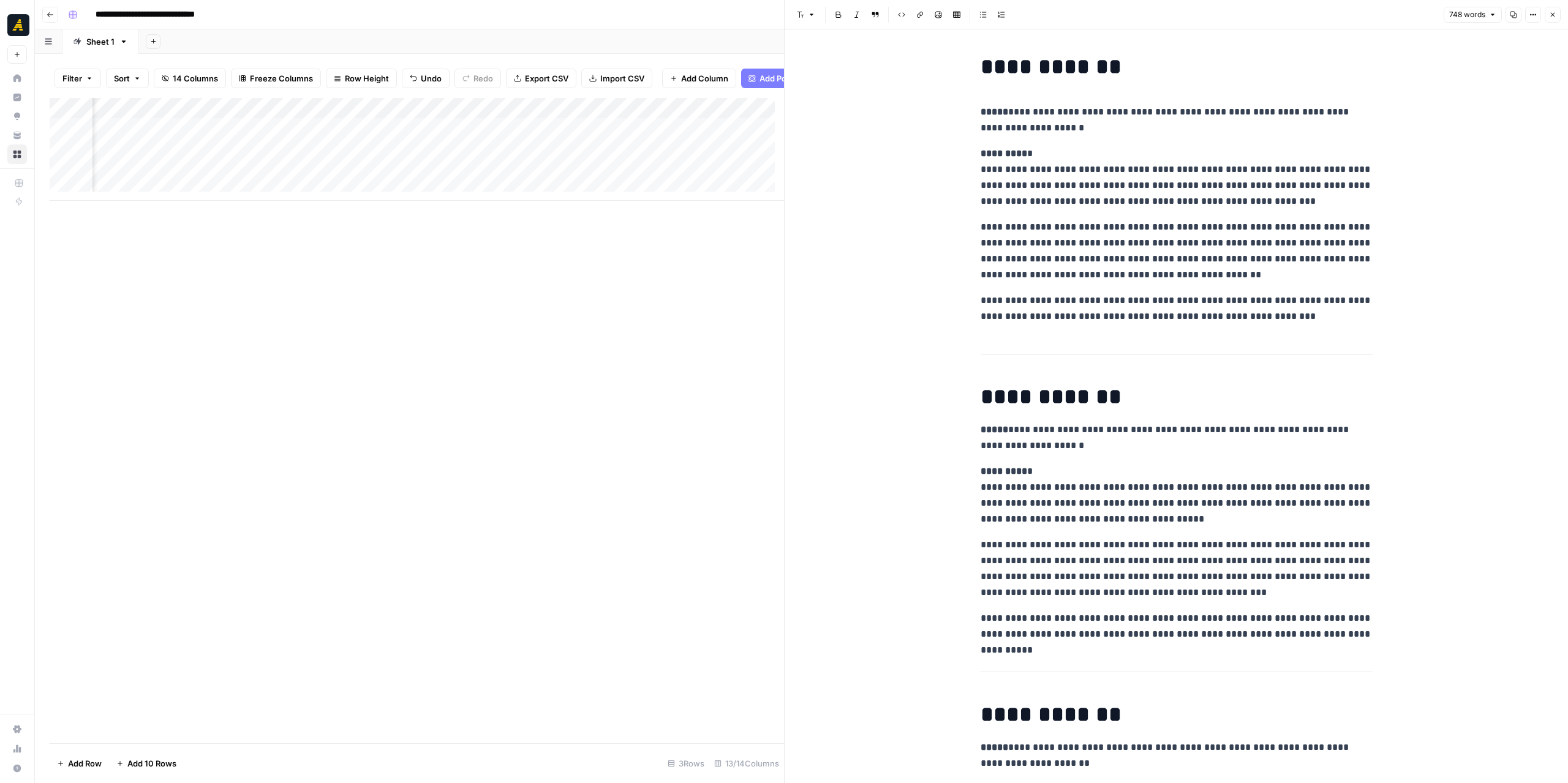
click at [1512, 12] on icon "button" at bounding box center [1513, 15] width 8 height 8
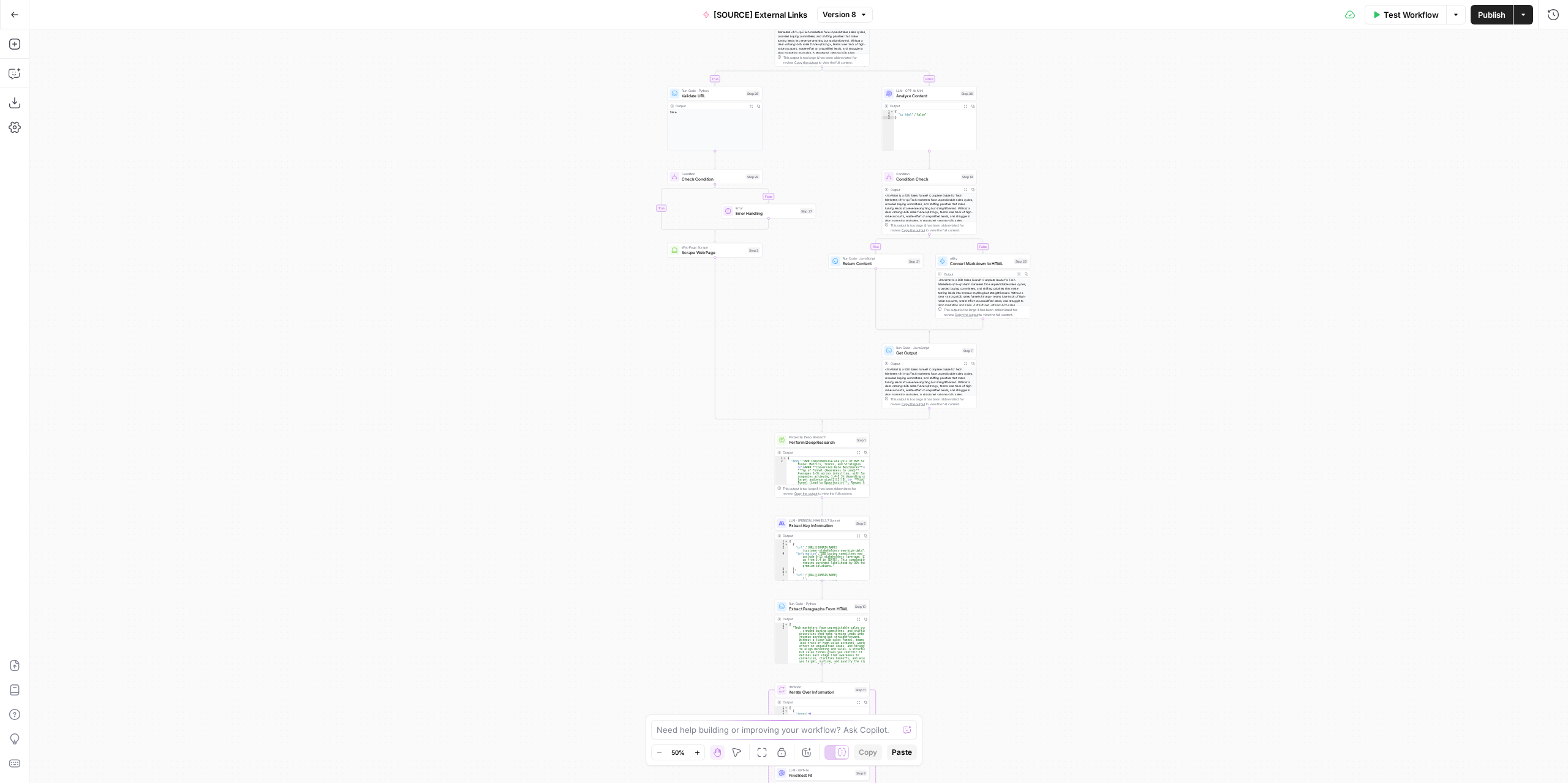
drag, startPoint x: 979, startPoint y: 194, endPoint x: 1029, endPoint y: 491, distance: 301.2
click at [1029, 491] on div "true false true false true false Workflow Set Inputs Inputs Condition Check Con…" at bounding box center [798, 406] width 1538 height 754
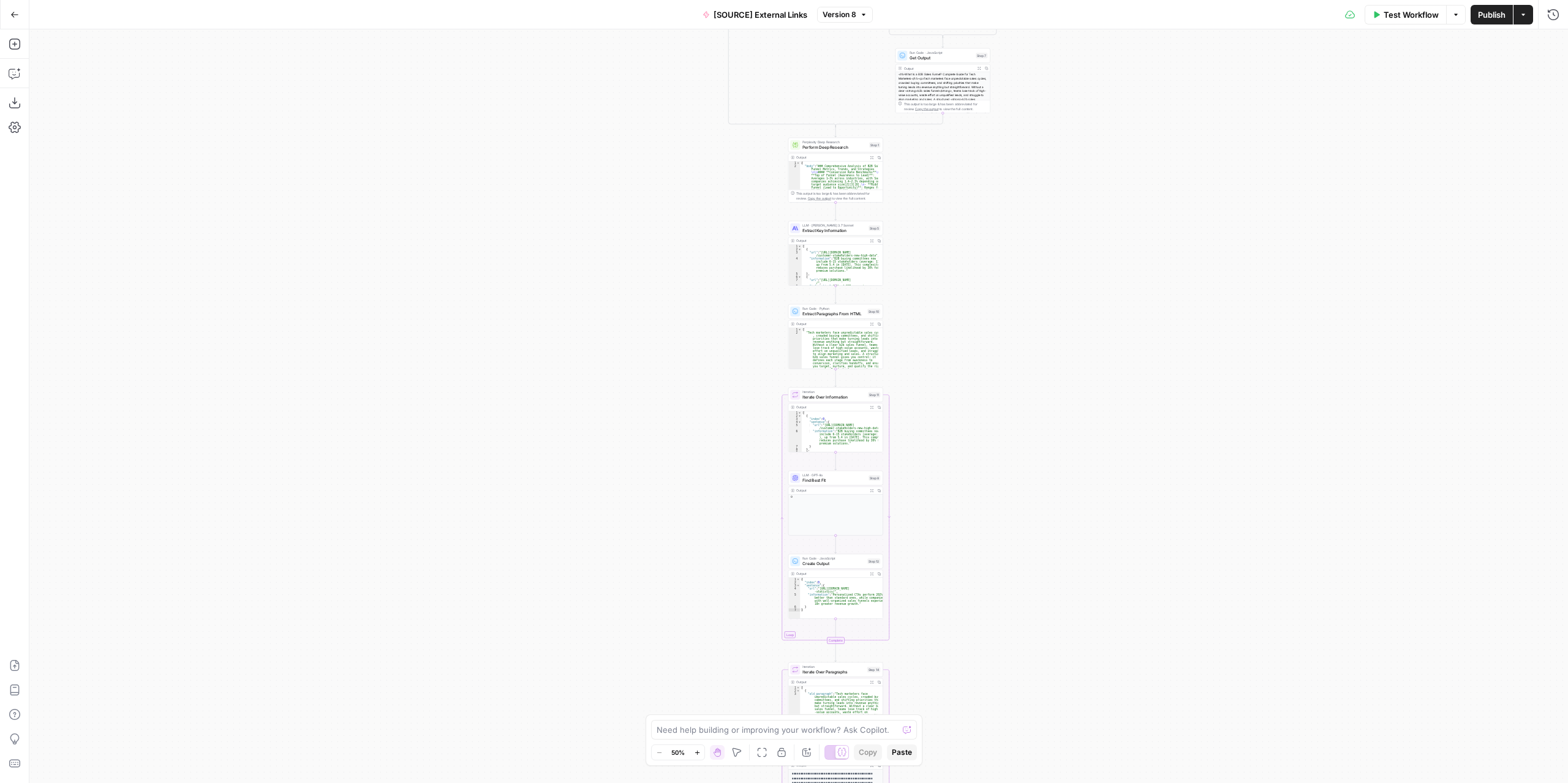
drag, startPoint x: 980, startPoint y: 519, endPoint x: 988, endPoint y: 246, distance: 273.1
click at [988, 246] on div "true false true false true false Workflow Set Inputs Inputs Condition Check Con…" at bounding box center [798, 406] width 1538 height 754
click at [858, 480] on span "Find Best Fit" at bounding box center [834, 480] width 64 height 6
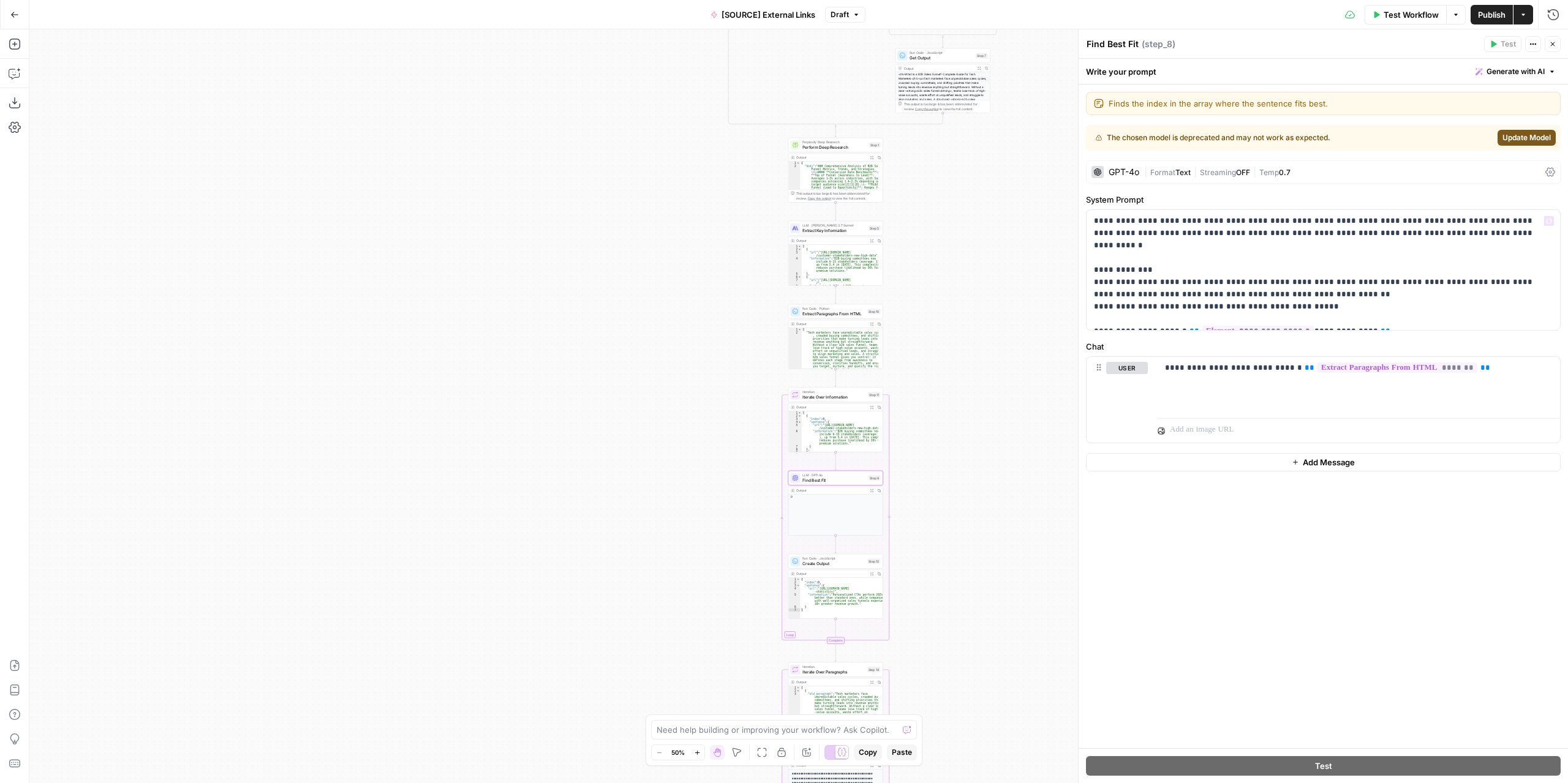
click at [1133, 169] on div "GPT-4o" at bounding box center [1124, 172] width 31 height 8
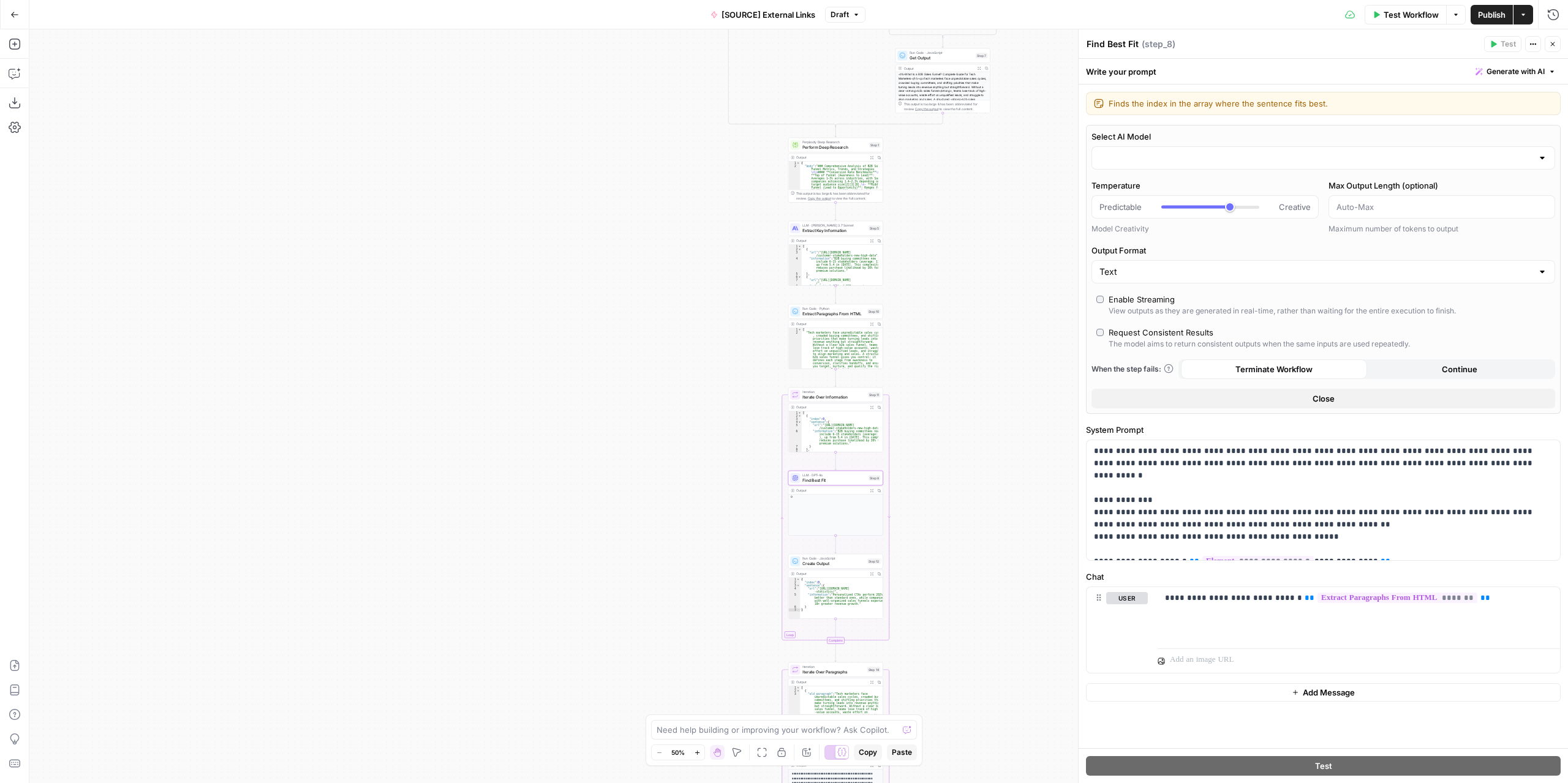
type input "gpt-4o"
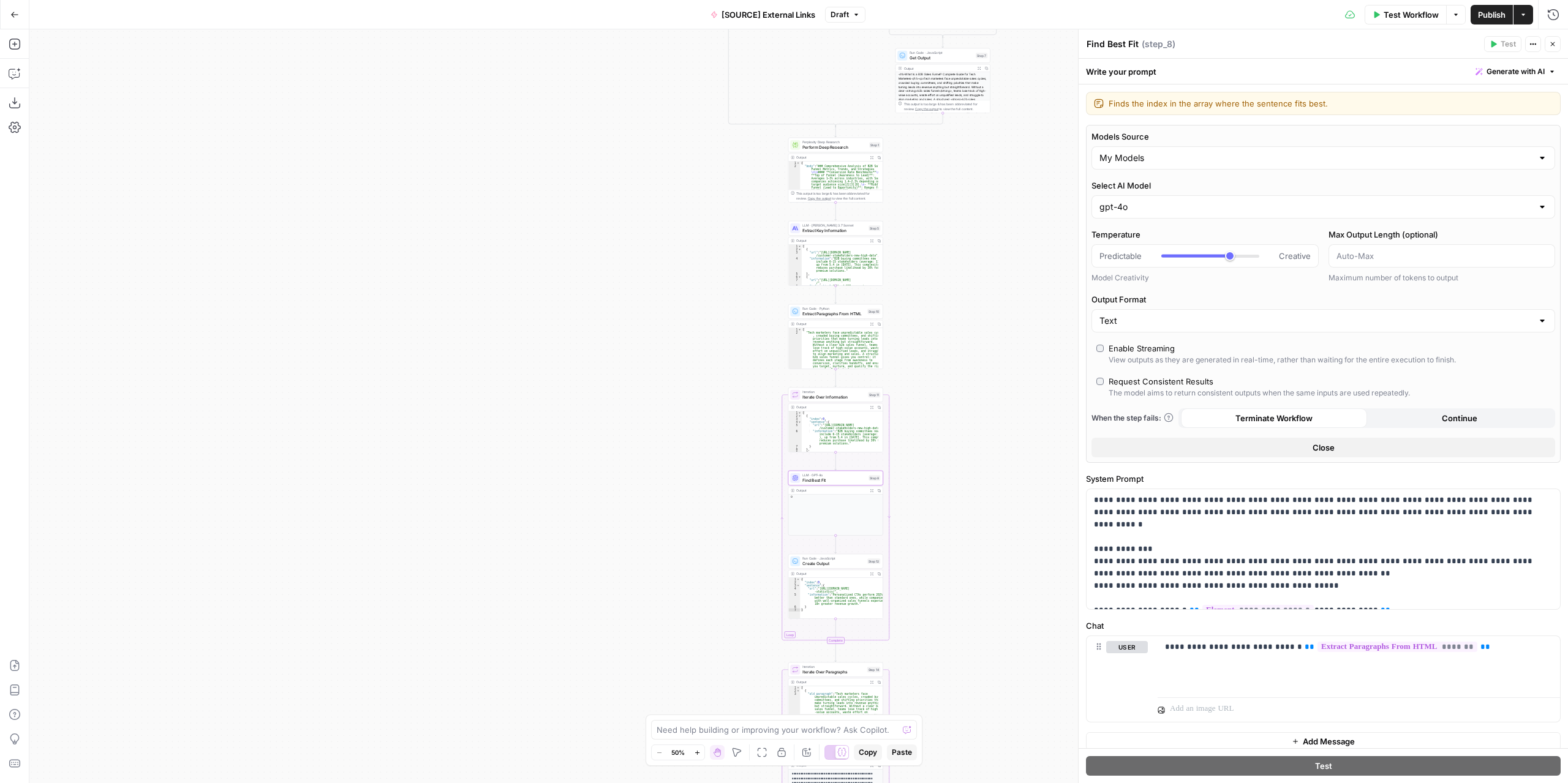
click at [1553, 44] on icon "button" at bounding box center [1552, 44] width 8 height 8
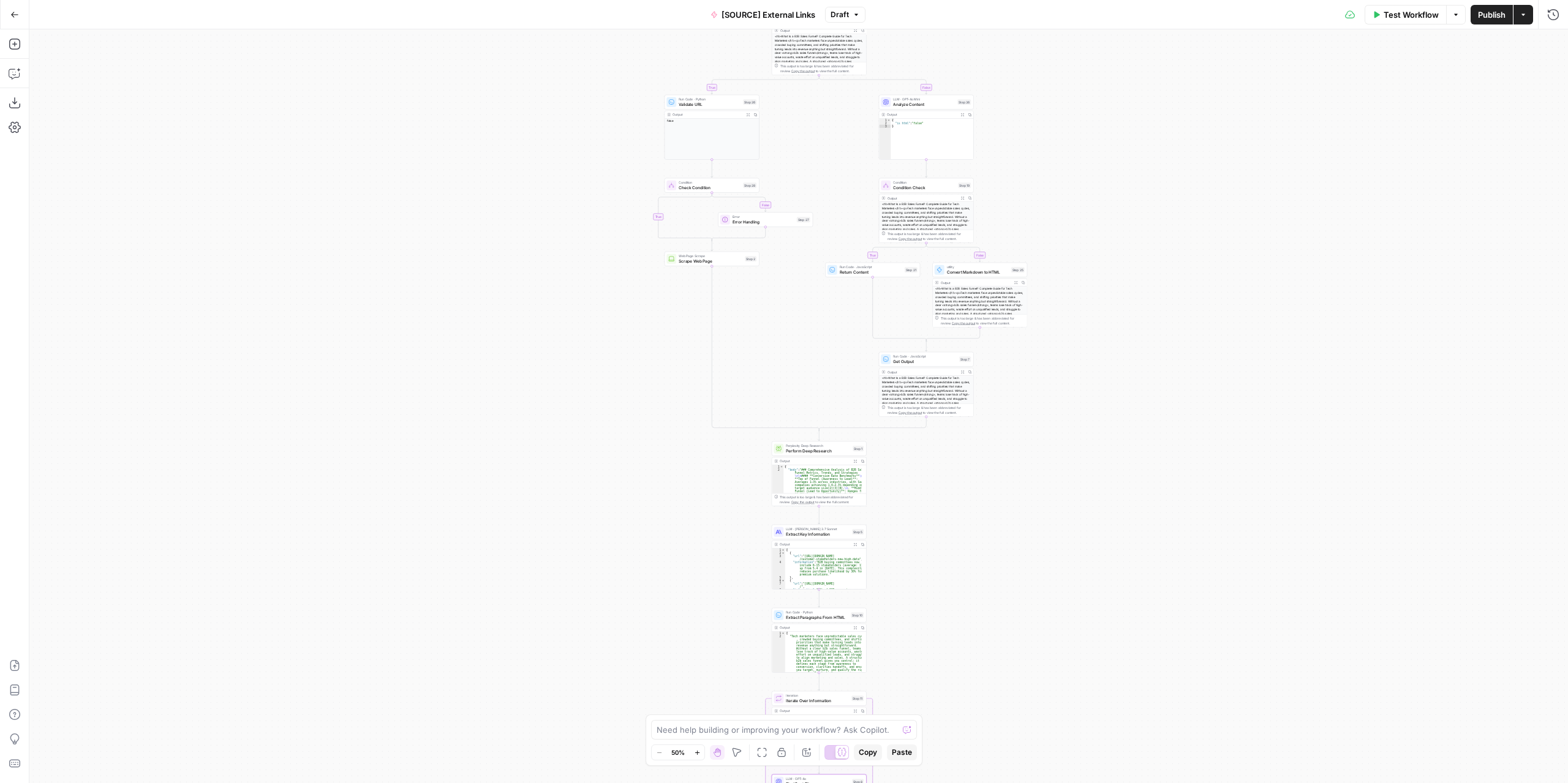
drag, startPoint x: 1004, startPoint y: 321, endPoint x: 1000, endPoint y: 571, distance: 250.0
click at [1000, 571] on div "false true false true false true Workflow Set Inputs Inputs Condition Check Con…" at bounding box center [798, 406] width 1538 height 754
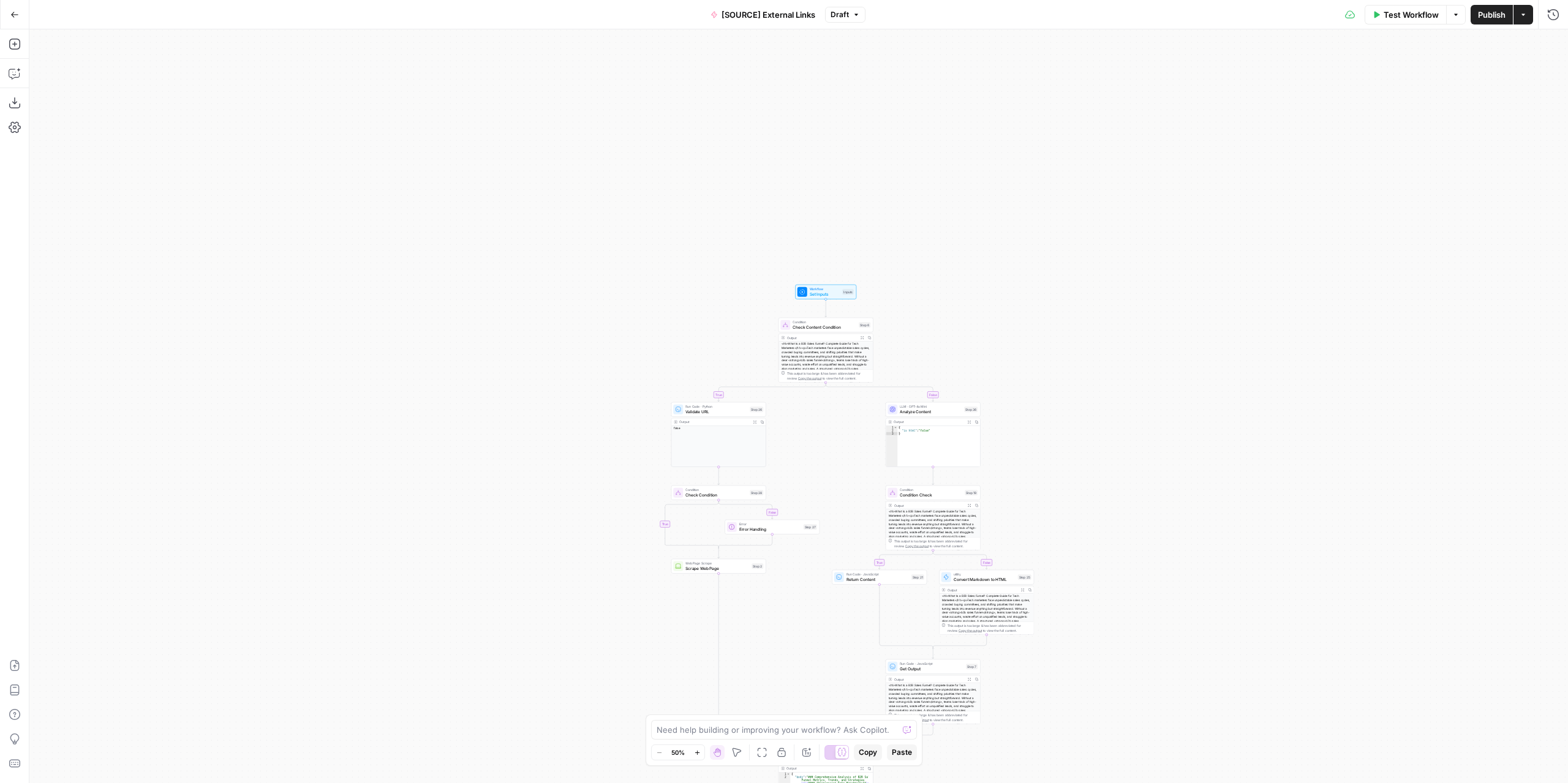
drag, startPoint x: 1103, startPoint y: 280, endPoint x: 1109, endPoint y: 554, distance: 274.1
click at [1109, 554] on div "false true false true false true Workflow Set Inputs Inputs Condition Check Con…" at bounding box center [798, 406] width 1538 height 754
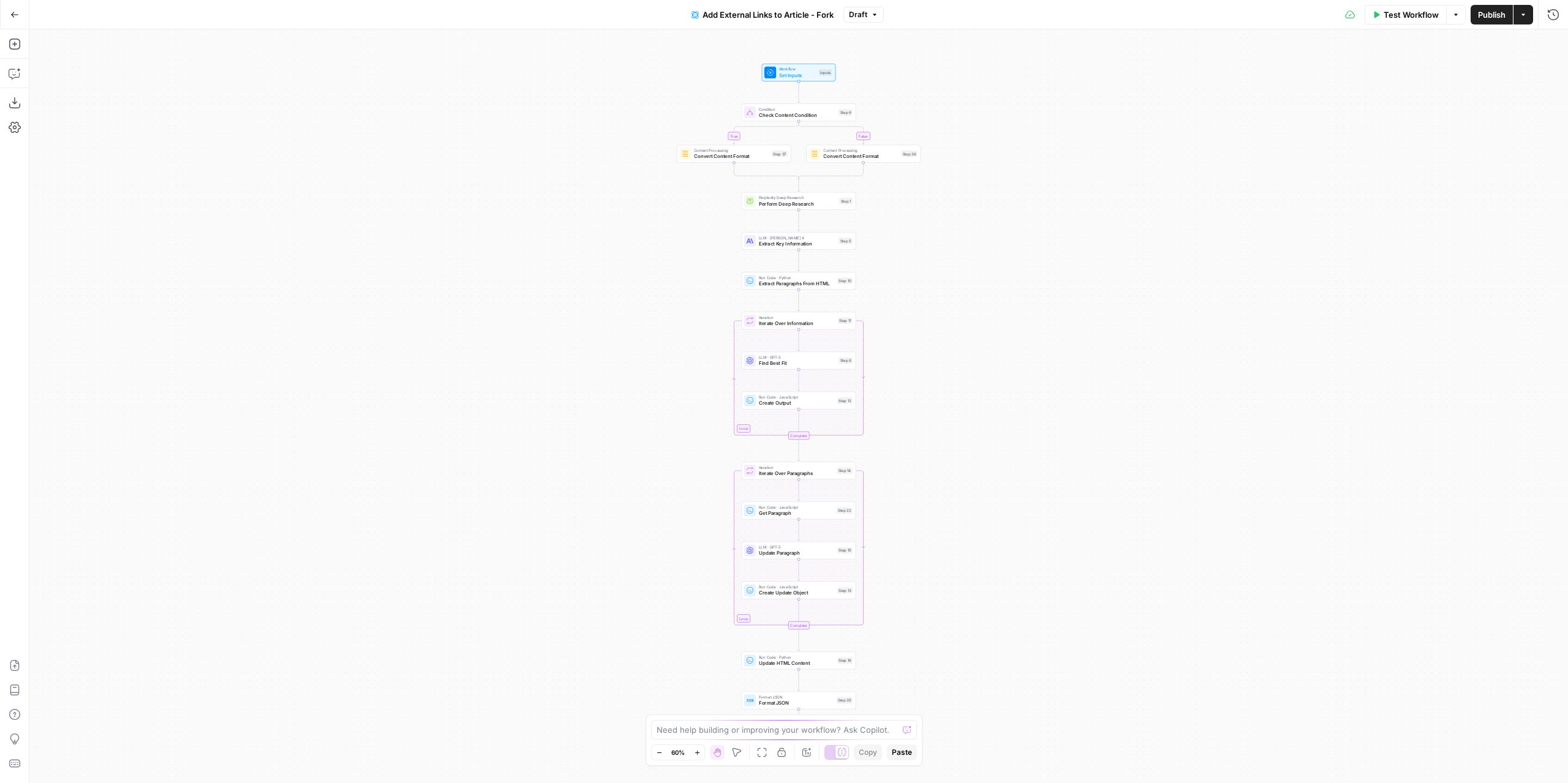
click at [931, 205] on div "true false Workflow Set Inputs Inputs Condition Check Content Condition Step 6 …" at bounding box center [798, 406] width 1538 height 754
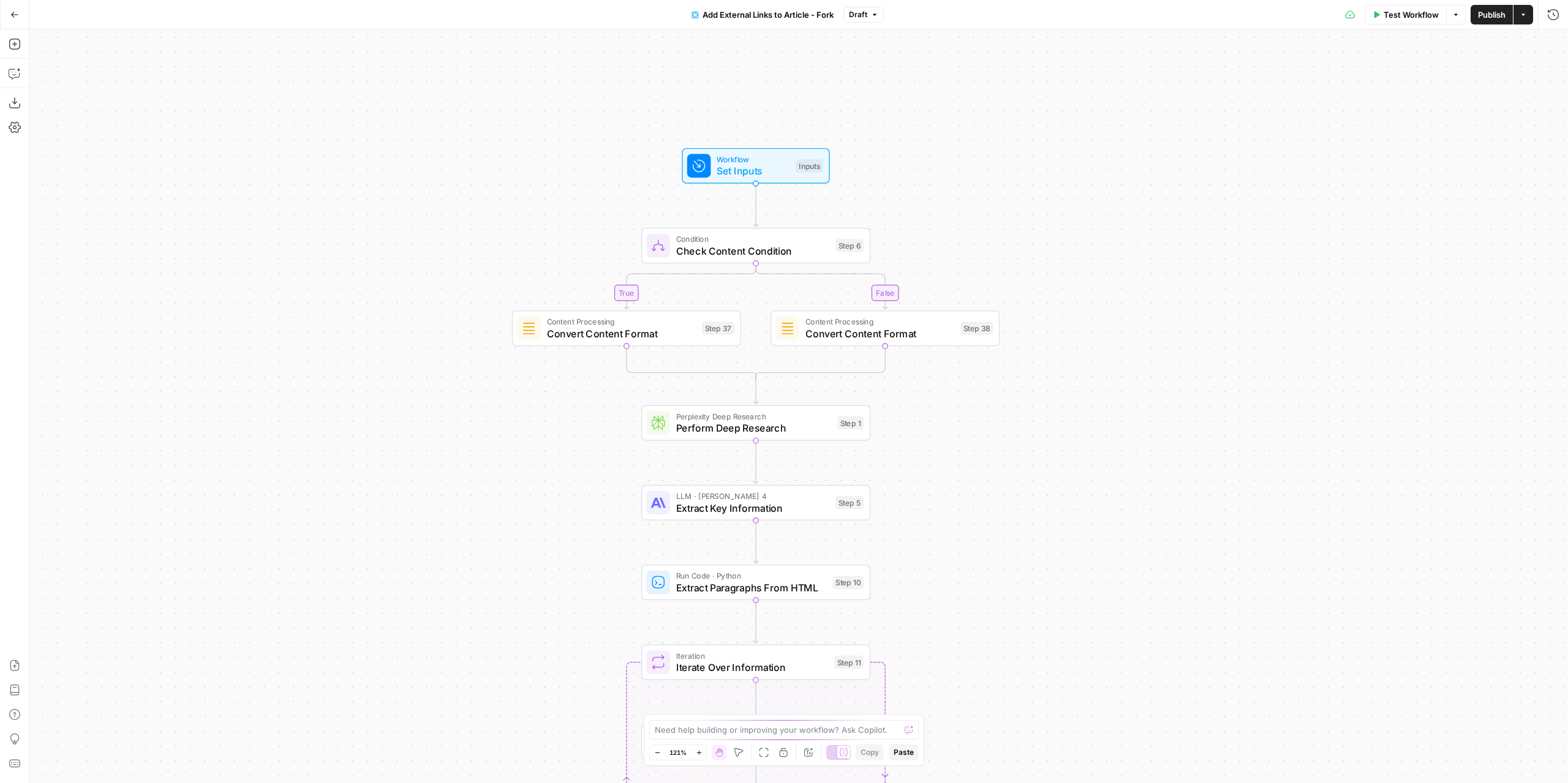
drag, startPoint x: 928, startPoint y: 231, endPoint x: 1015, endPoint y: 448, distance: 233.8
click at [1015, 448] on div "true false Workflow Set Inputs Inputs Condition Check Content Condition Step 6 …" at bounding box center [798, 406] width 1538 height 754
